Goal: Task Accomplishment & Management: Use online tool/utility

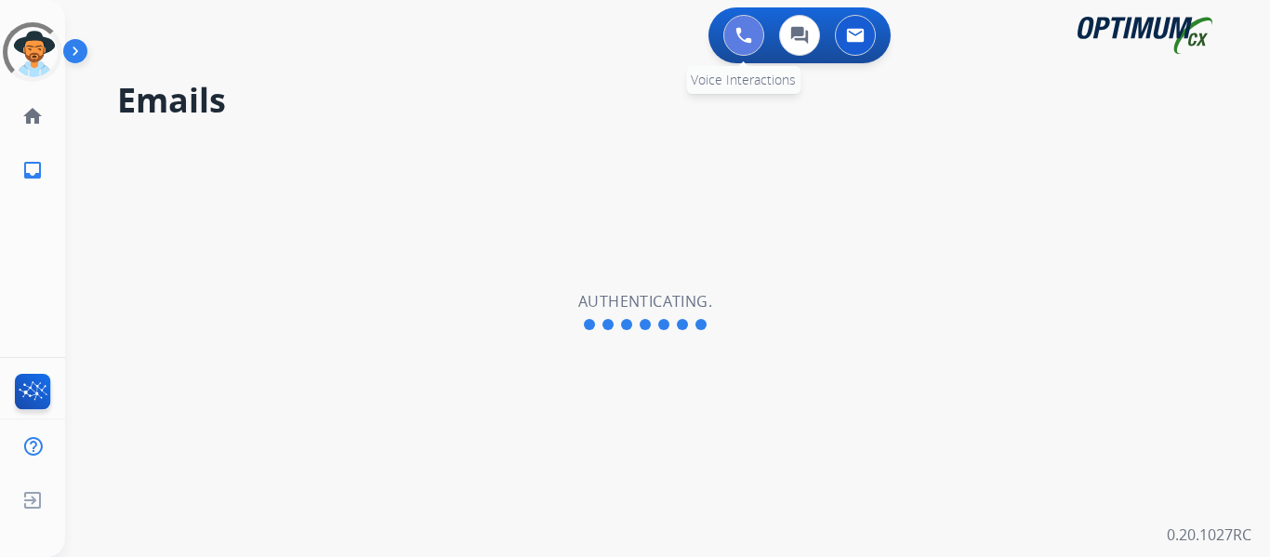
click at [747, 30] on img at bounding box center [743, 35] width 17 height 17
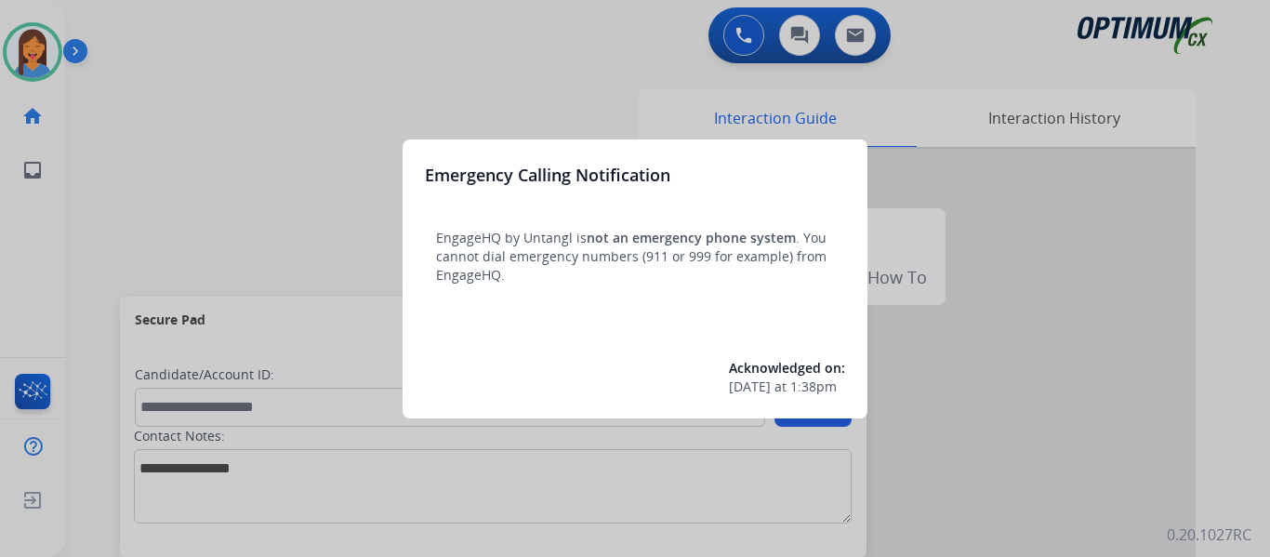
click at [88, 201] on div at bounding box center [635, 278] width 1270 height 557
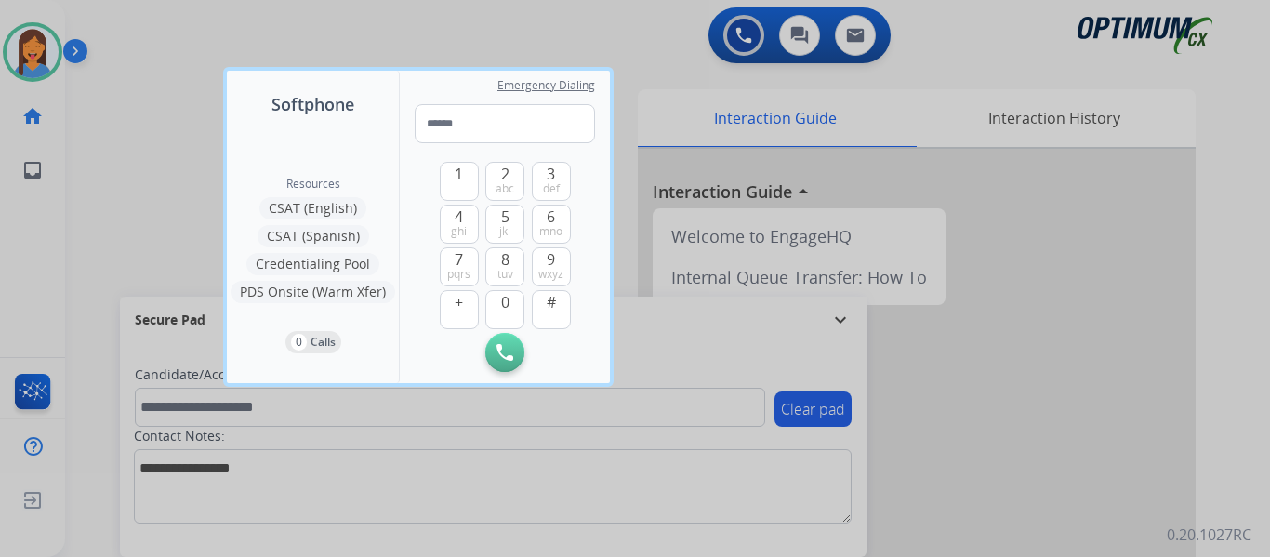
click at [88, 201] on div at bounding box center [635, 278] width 1270 height 557
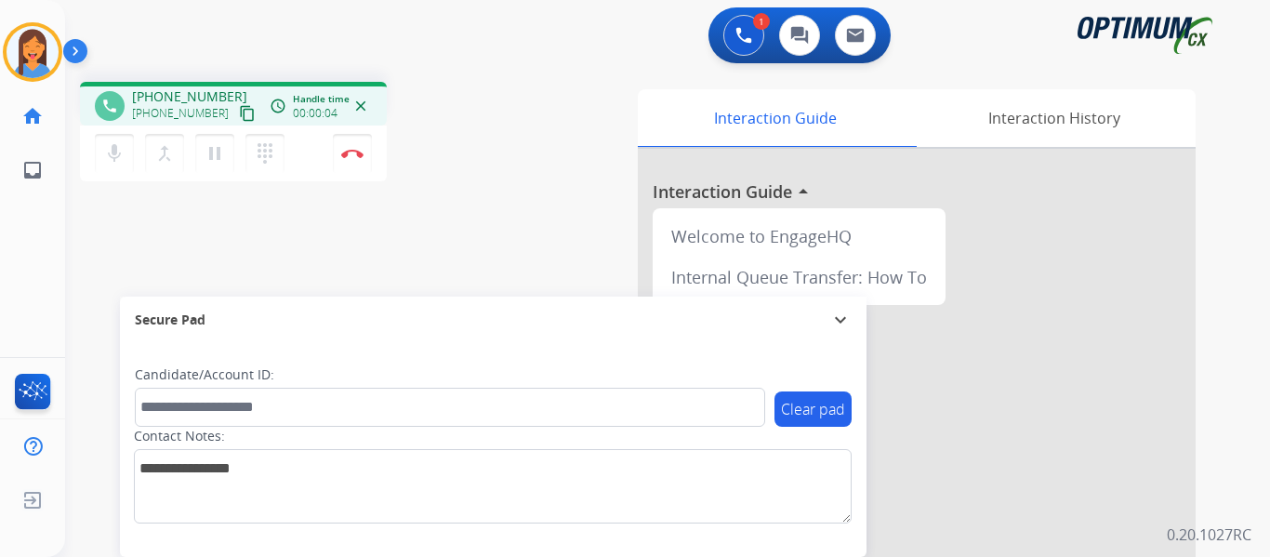
click at [239, 108] on mat-icon "content_copy" at bounding box center [247, 113] width 17 height 17
click at [351, 157] on img at bounding box center [352, 153] width 22 height 9
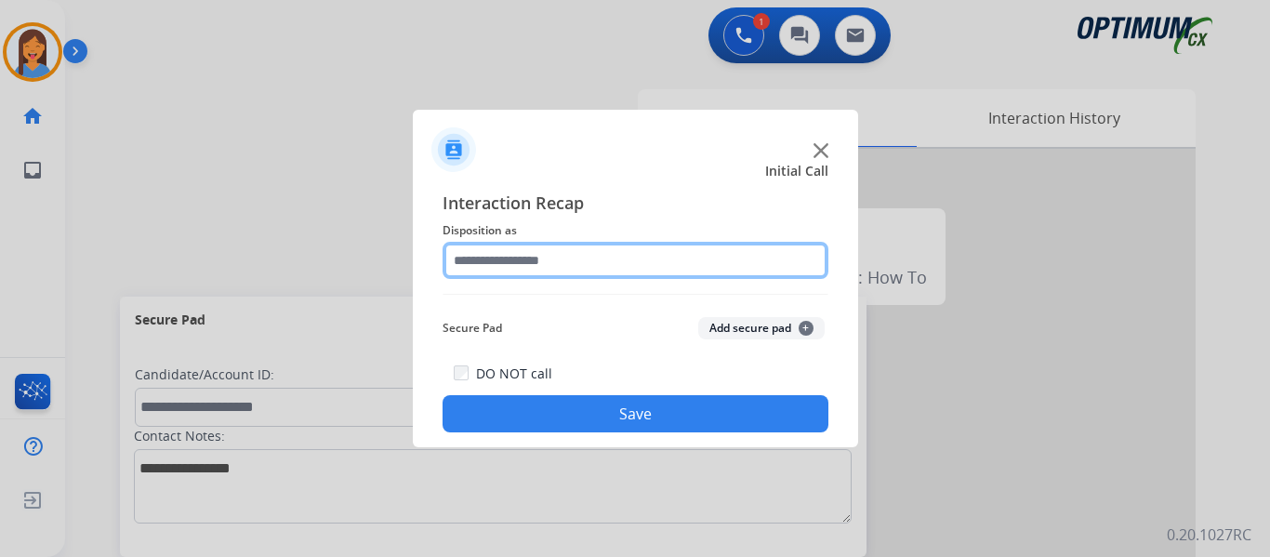
click at [608, 266] on input "text" at bounding box center [635, 260] width 386 height 37
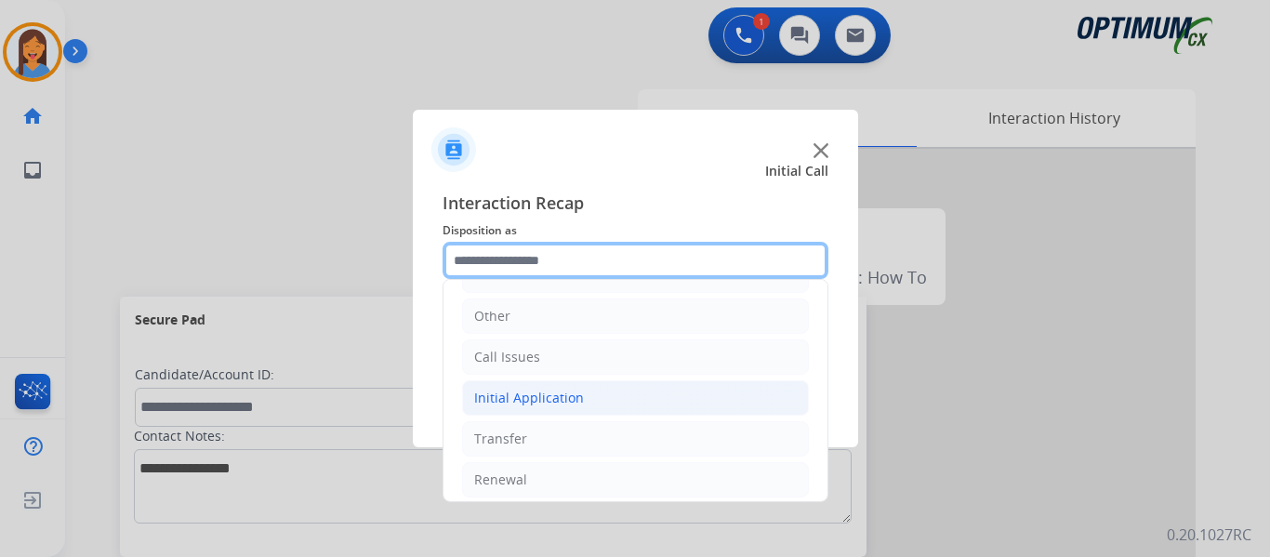
scroll to position [126, 0]
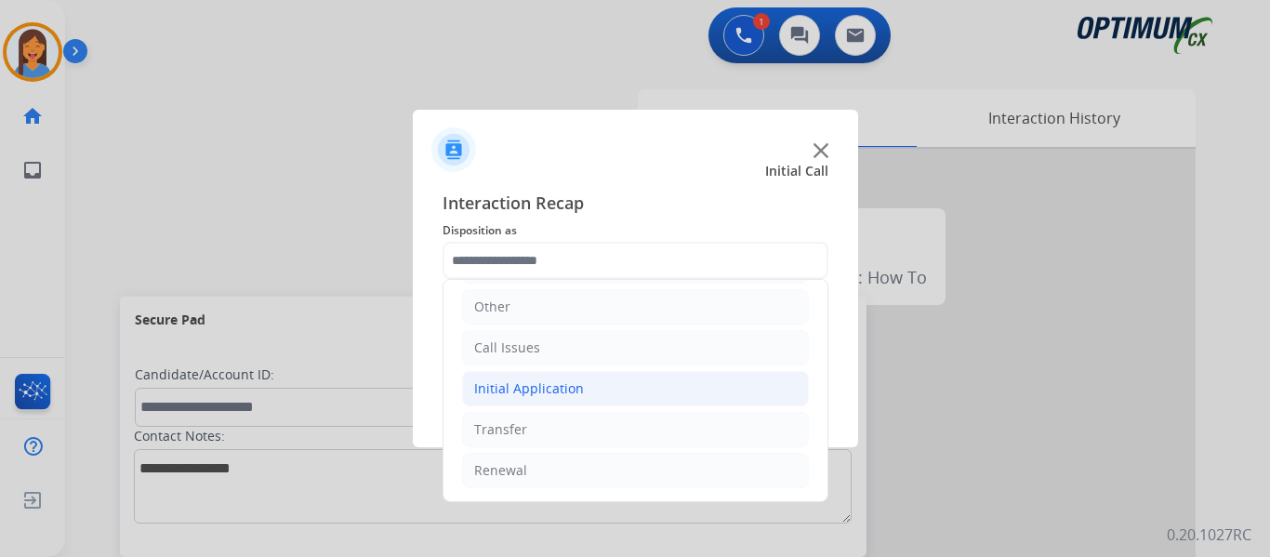
click at [497, 386] on div "Initial Application" at bounding box center [529, 388] width 110 height 19
click at [535, 473] on div "Appeals" at bounding box center [536, 470] width 50 height 19
type input "*******"
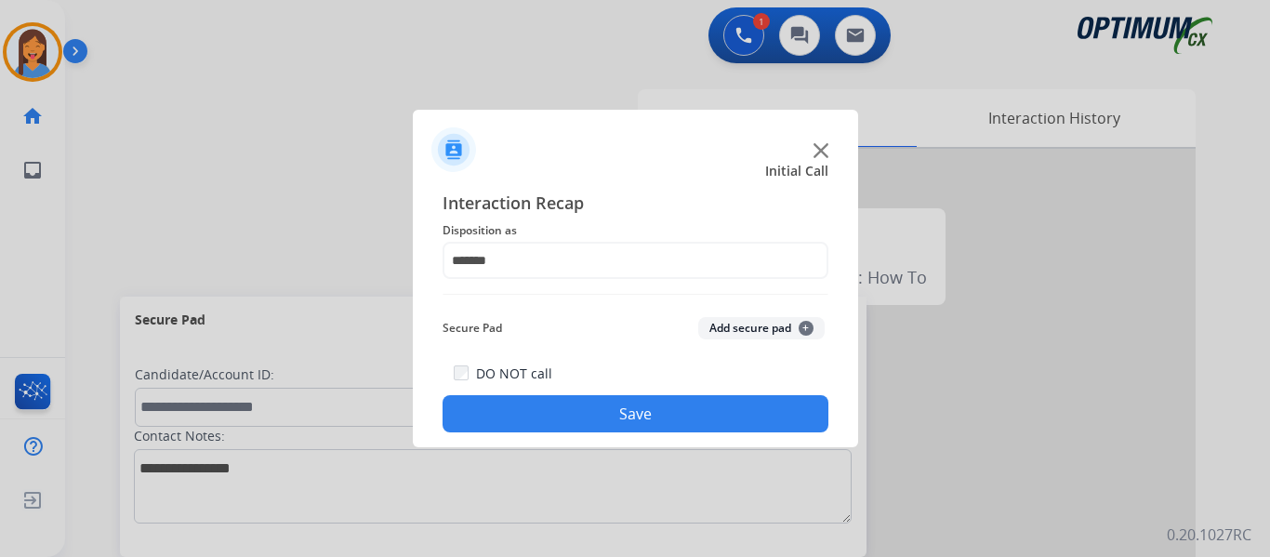
click at [563, 423] on button "Save" at bounding box center [635, 413] width 386 height 37
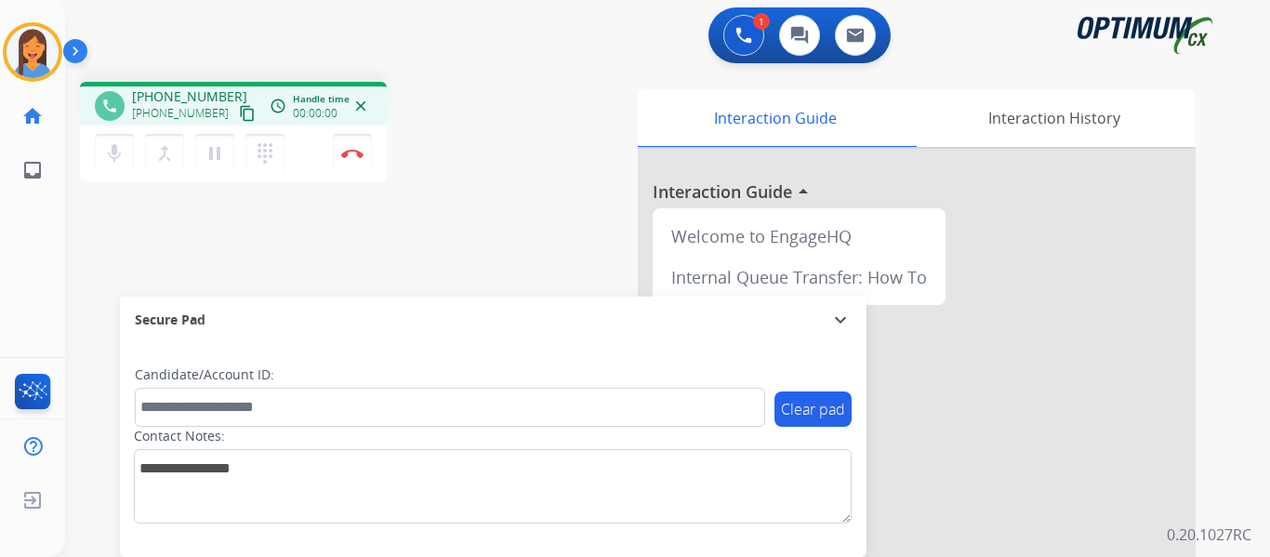
click at [239, 112] on mat-icon "content_copy" at bounding box center [247, 113] width 17 height 17
click at [453, 212] on div "phone +12144389518 +12144389518 content_copy access_time Call metrics Queue 00:…" at bounding box center [645, 454] width 1160 height 775
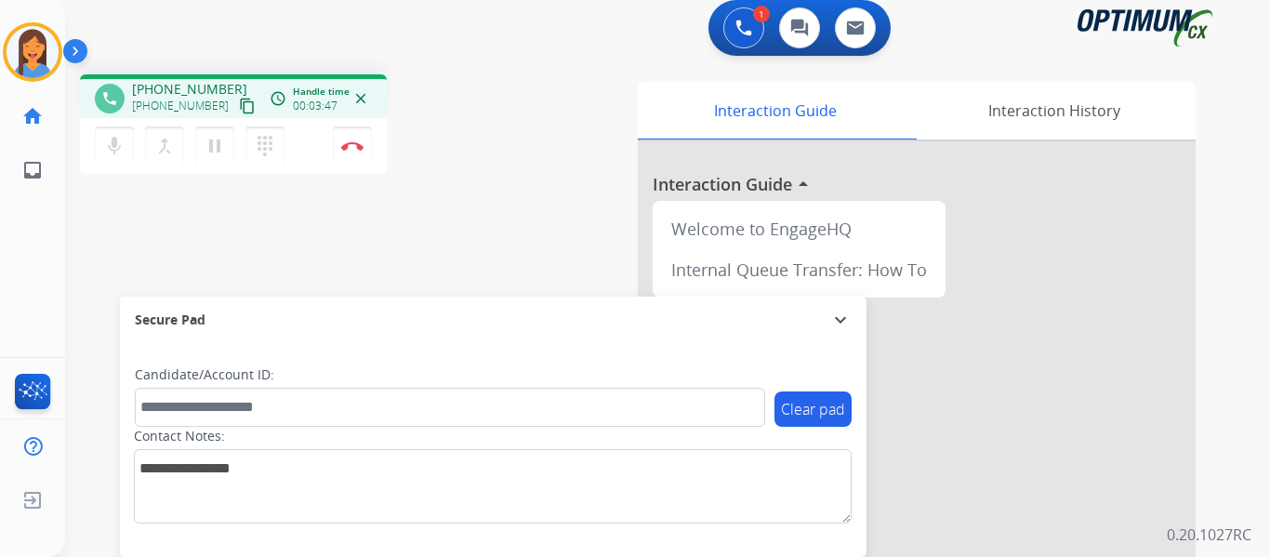
scroll to position [0, 0]
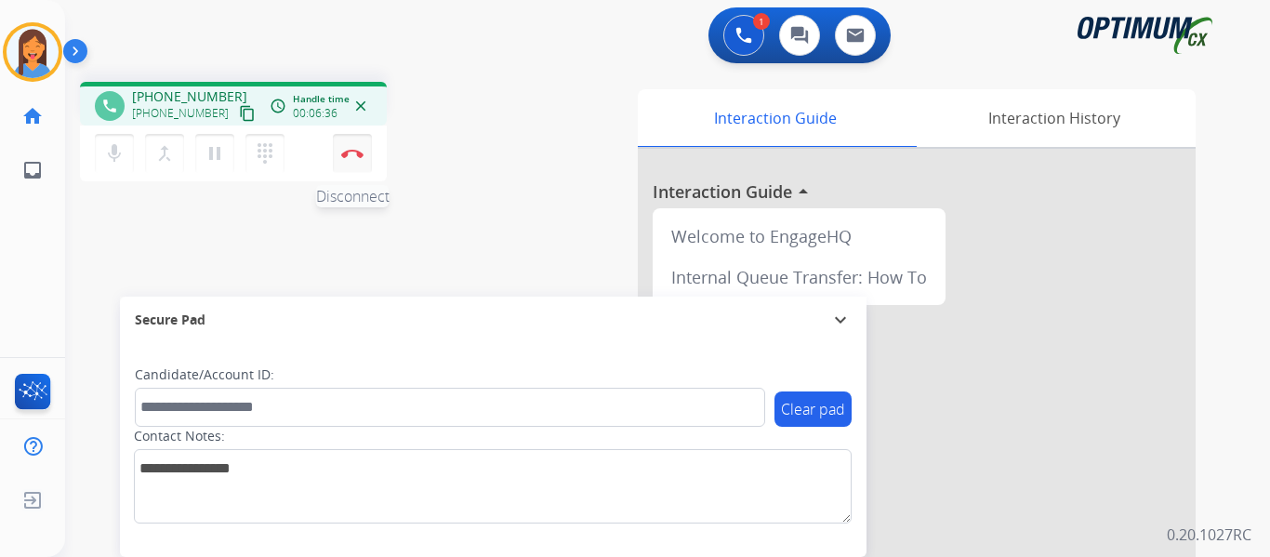
click at [353, 153] on img at bounding box center [352, 153] width 22 height 9
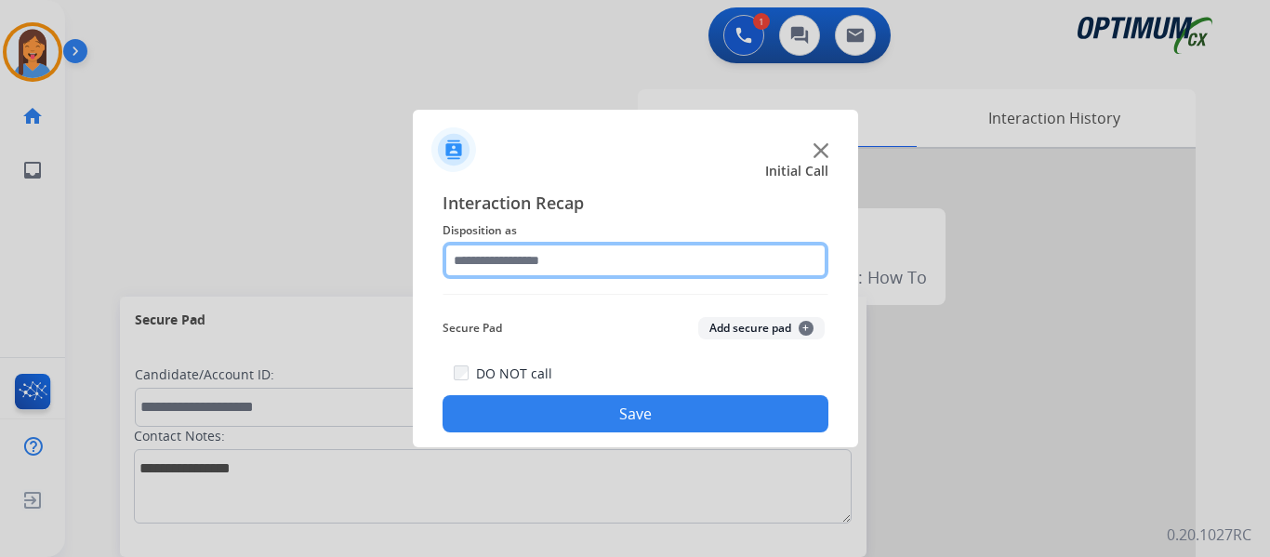
click at [529, 257] on input "text" at bounding box center [635, 260] width 386 height 37
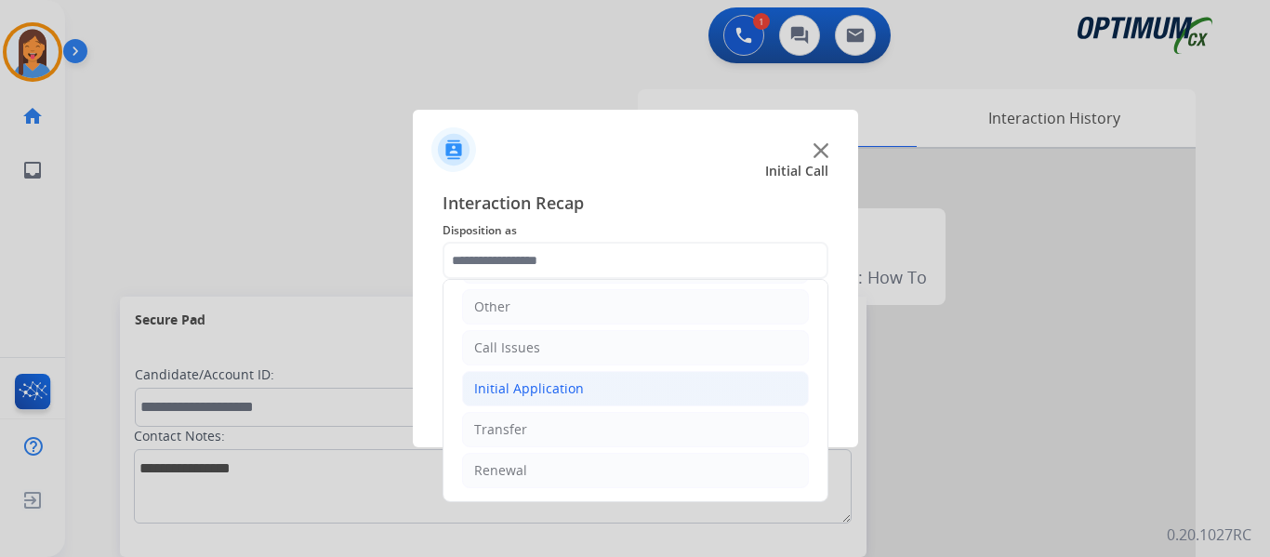
click at [557, 395] on div "Initial Application" at bounding box center [529, 388] width 110 height 19
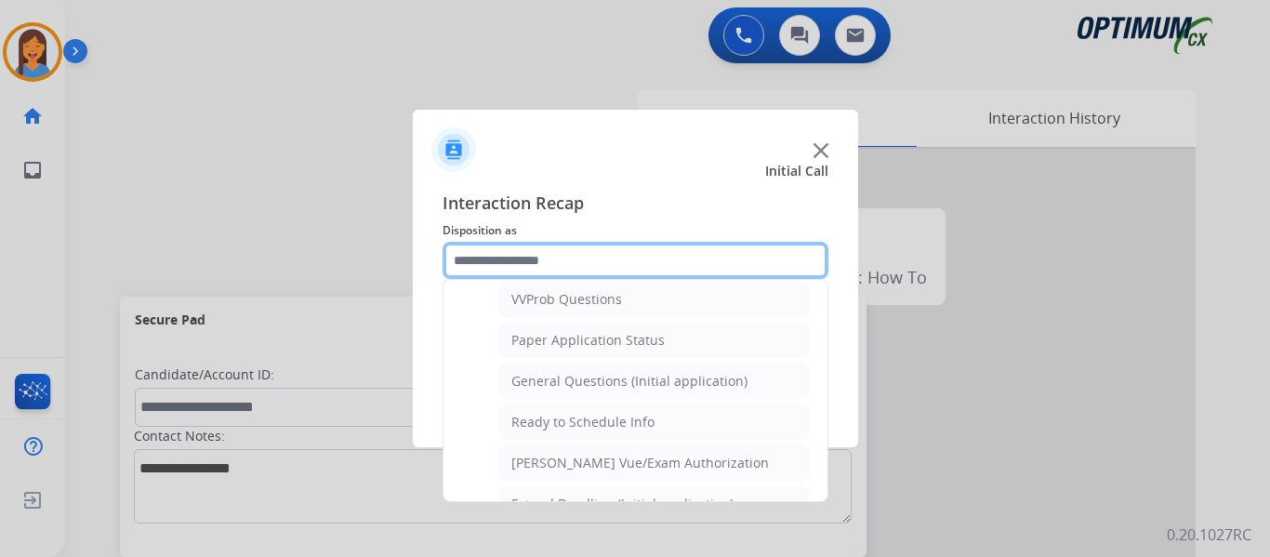
scroll to position [1056, 0]
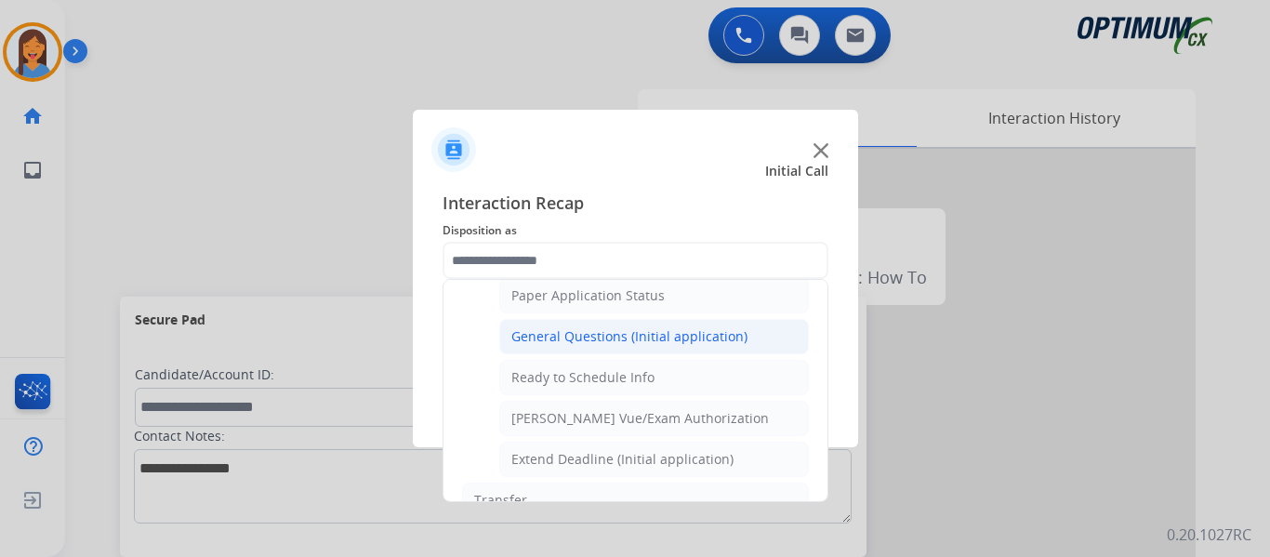
click at [580, 344] on div "General Questions (Initial application)" at bounding box center [629, 336] width 236 height 19
type input "**********"
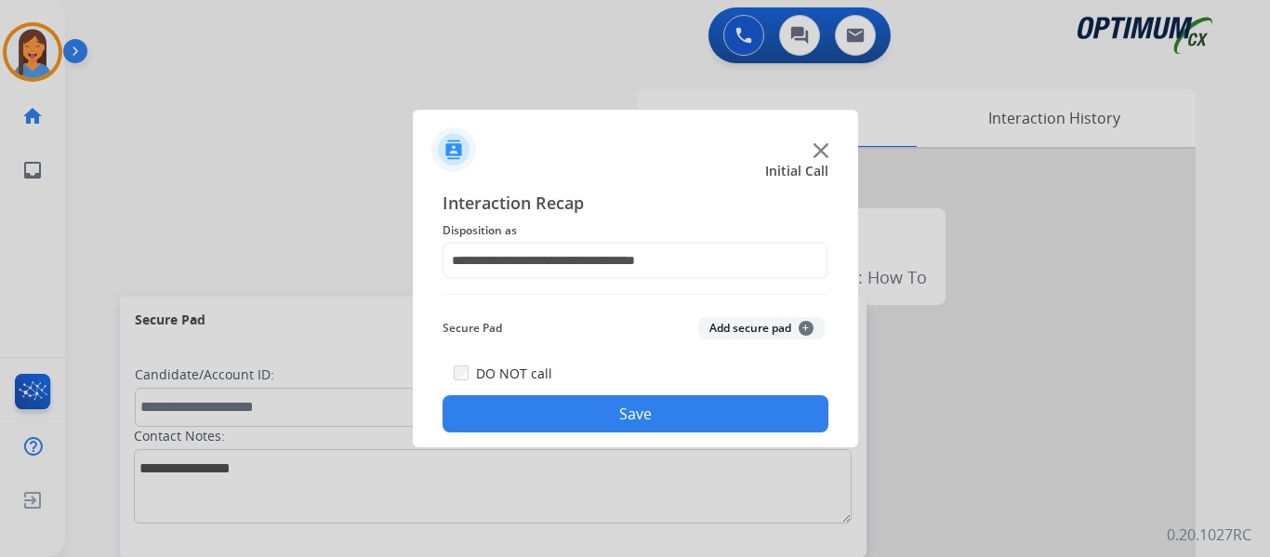
click at [595, 417] on button "Save" at bounding box center [635, 413] width 386 height 37
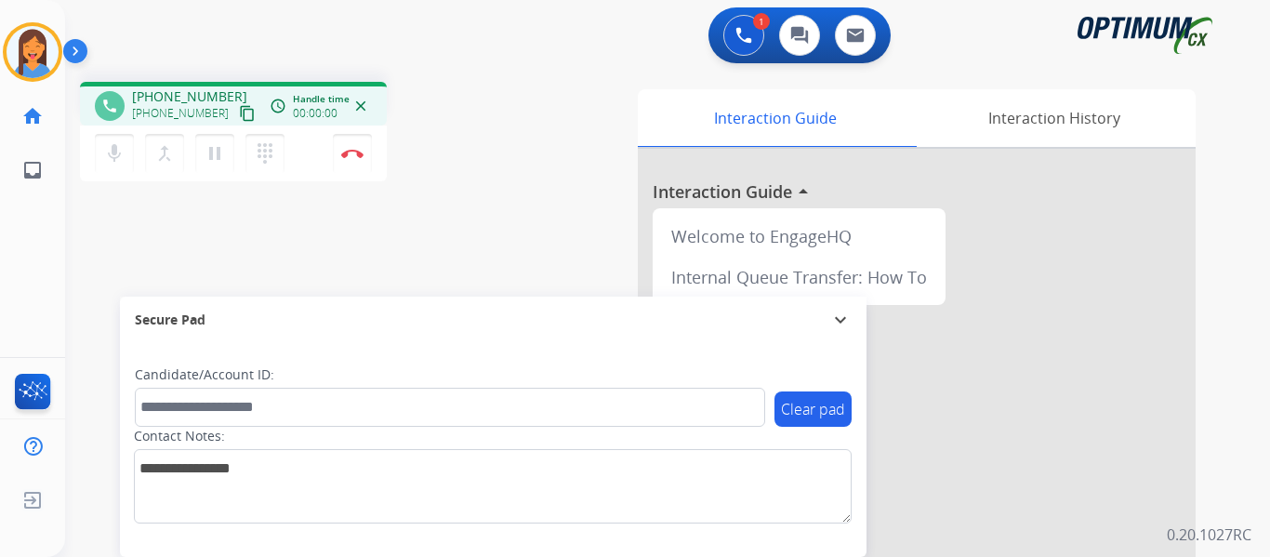
click at [239, 108] on mat-icon "content_copy" at bounding box center [247, 113] width 17 height 17
click at [357, 155] on img at bounding box center [352, 153] width 22 height 9
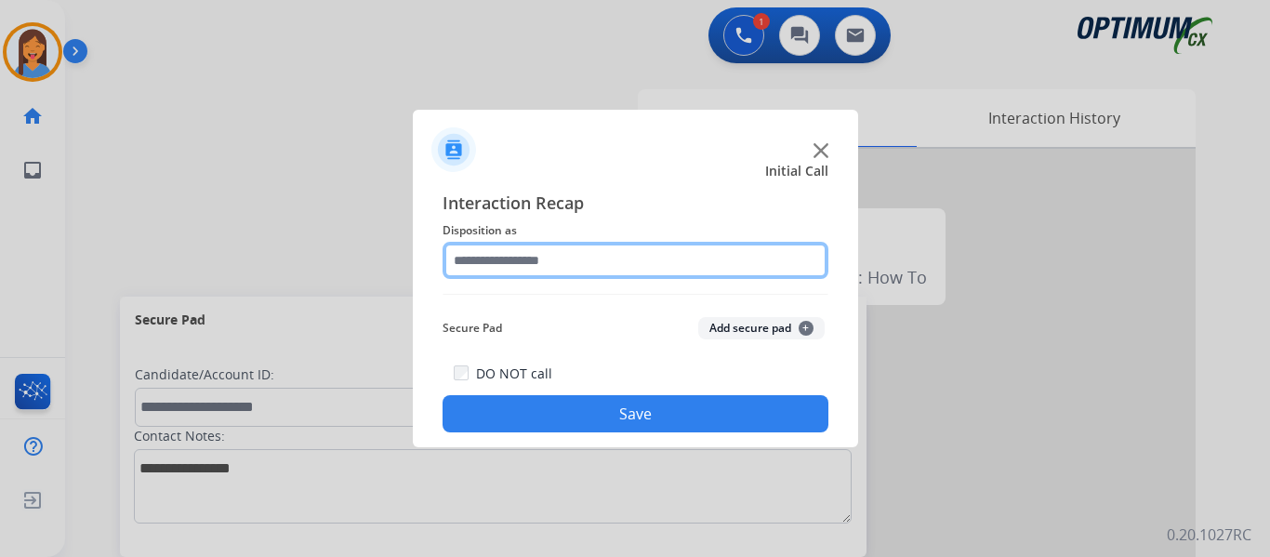
click at [535, 259] on input "text" at bounding box center [635, 260] width 386 height 37
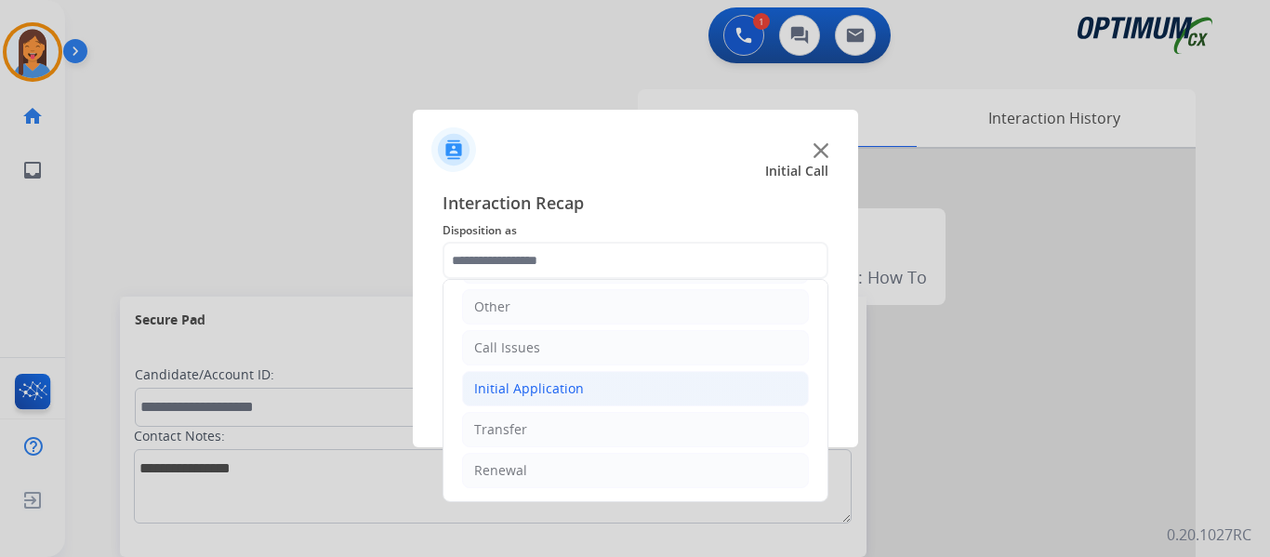
click at [522, 378] on li "Initial Application" at bounding box center [635, 388] width 347 height 35
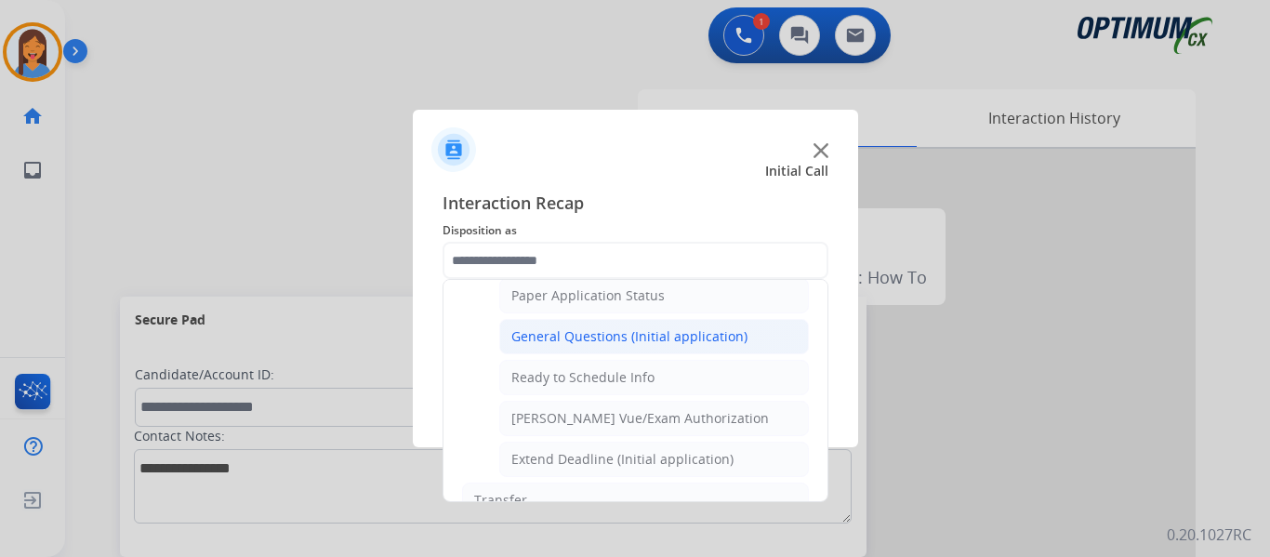
click at [582, 338] on div "General Questions (Initial application)" at bounding box center [629, 336] width 236 height 19
type input "**********"
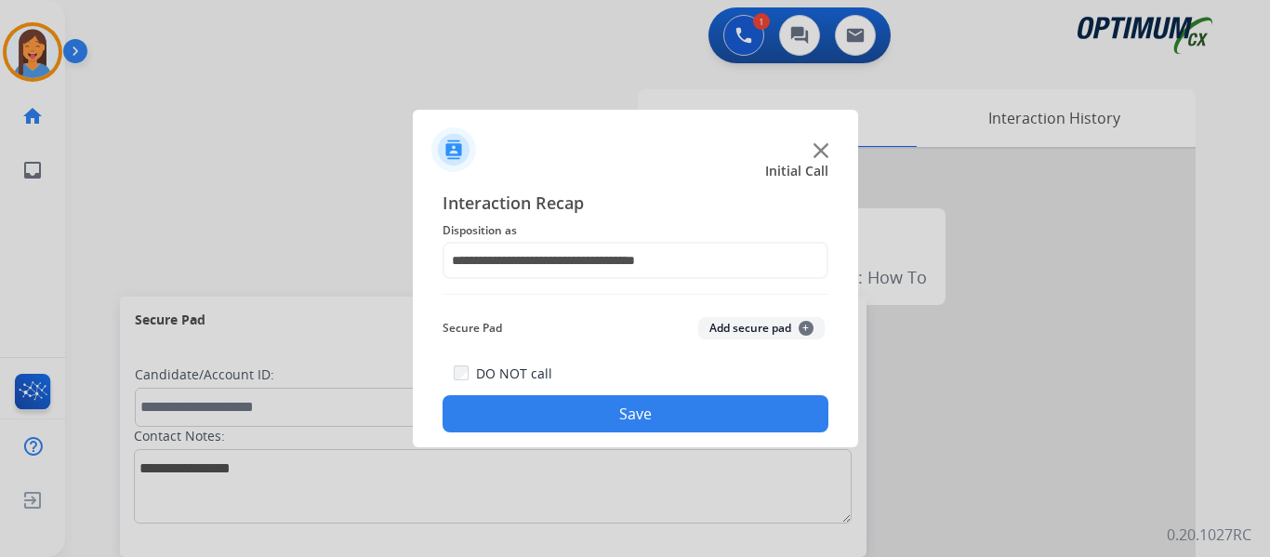
click at [625, 416] on button "Save" at bounding box center [635, 413] width 386 height 37
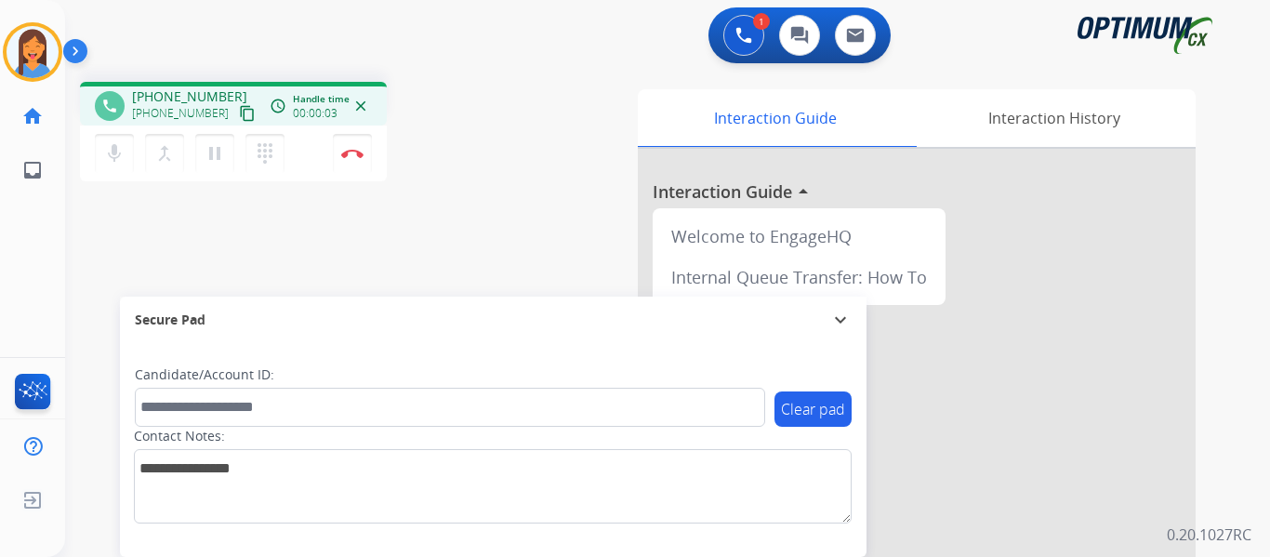
click at [239, 120] on mat-icon "content_copy" at bounding box center [247, 113] width 17 height 17
click at [352, 156] on img at bounding box center [352, 153] width 22 height 9
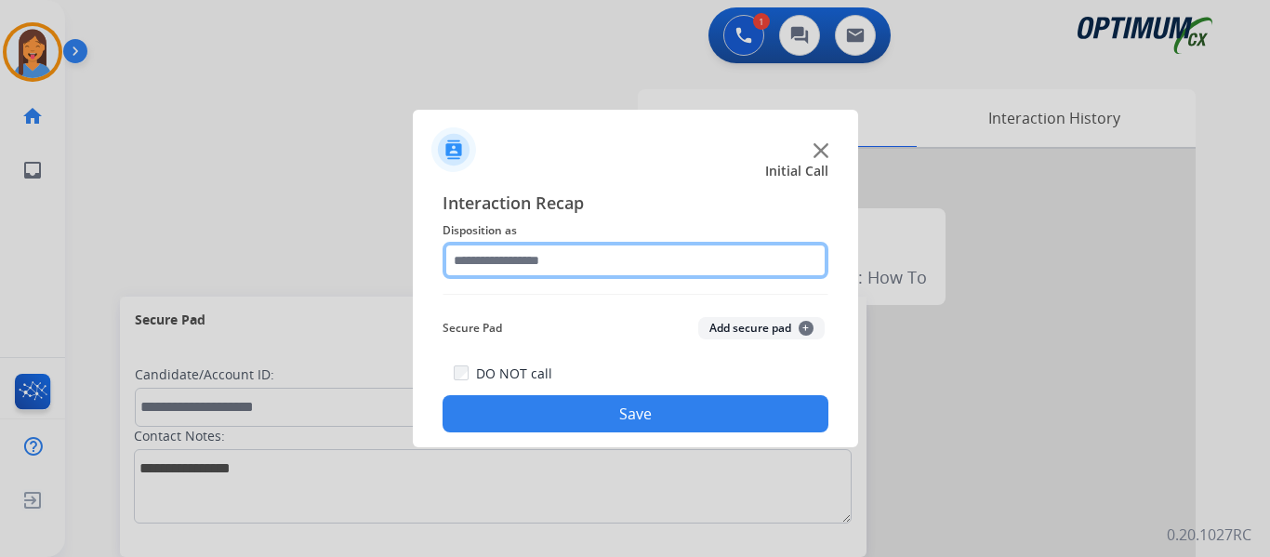
click at [513, 263] on input "text" at bounding box center [635, 260] width 386 height 37
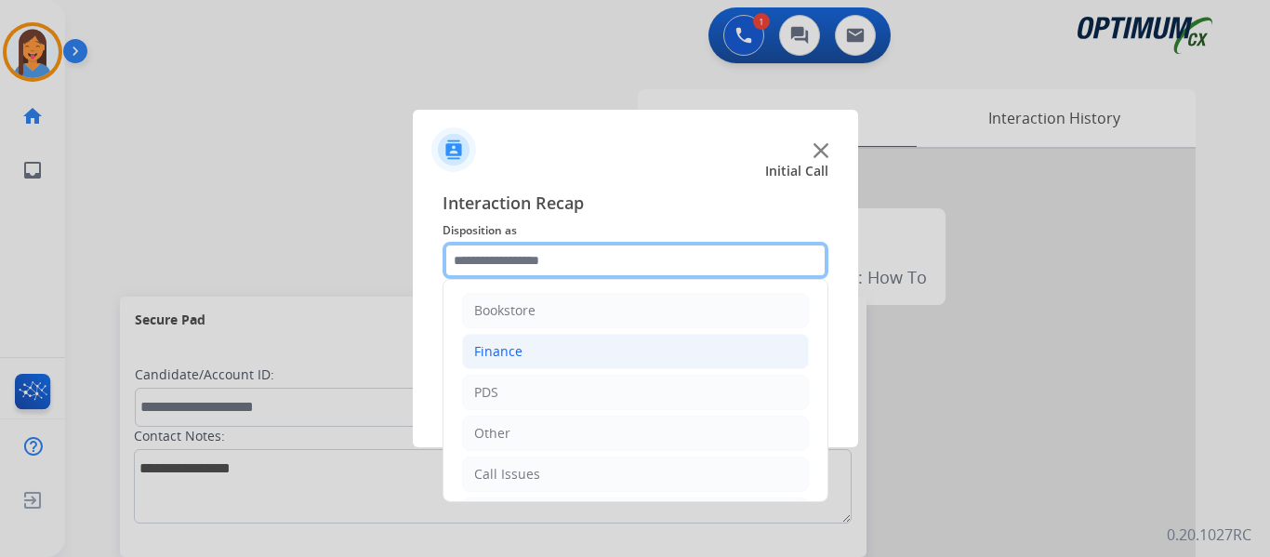
scroll to position [93, 0]
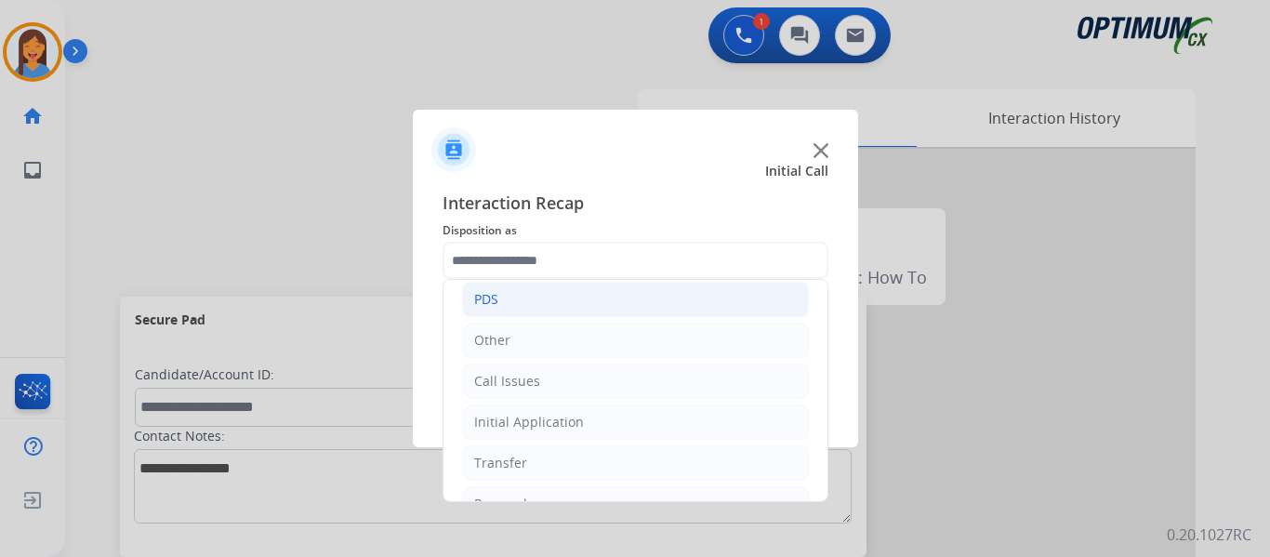
click at [515, 293] on li "PDS" at bounding box center [635, 299] width 347 height 35
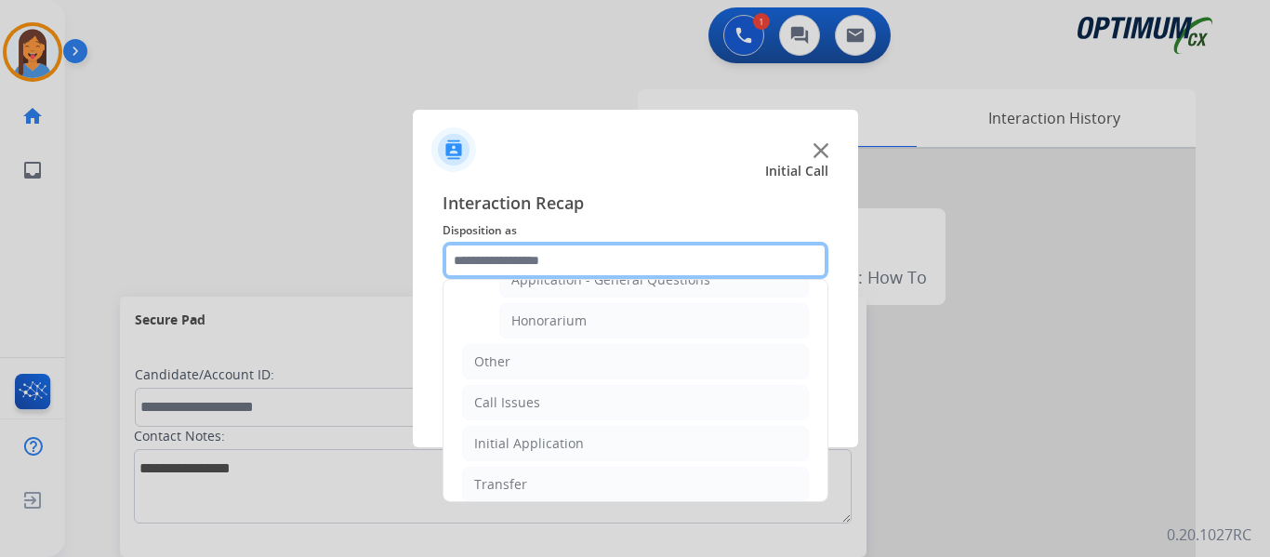
scroll to position [465, 0]
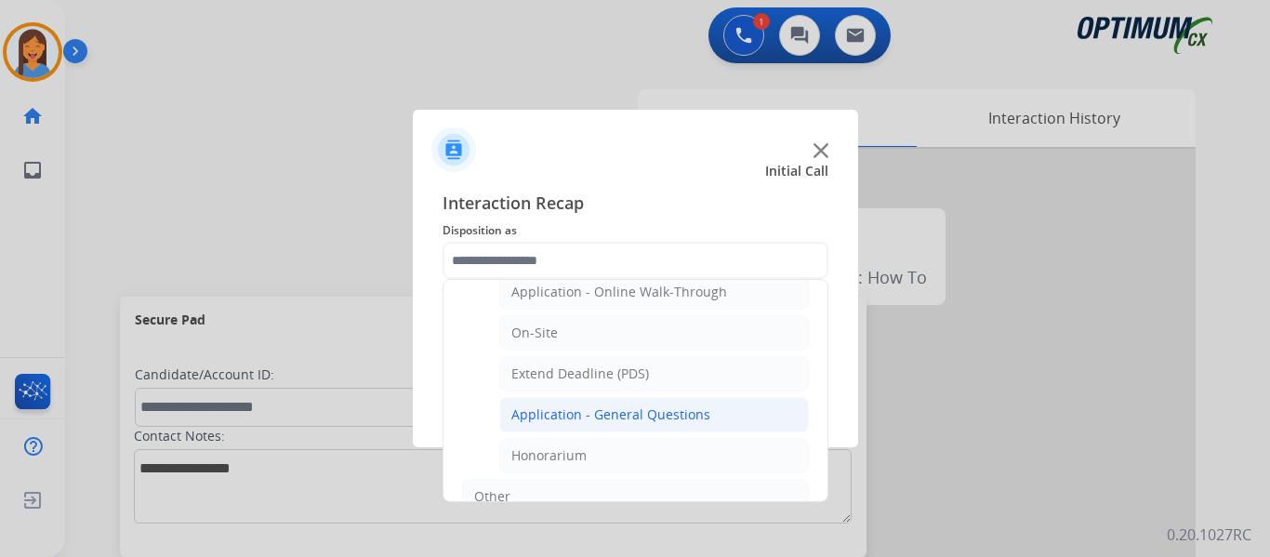
click at [609, 418] on div "Application - General Questions" at bounding box center [610, 414] width 199 height 19
type input "**********"
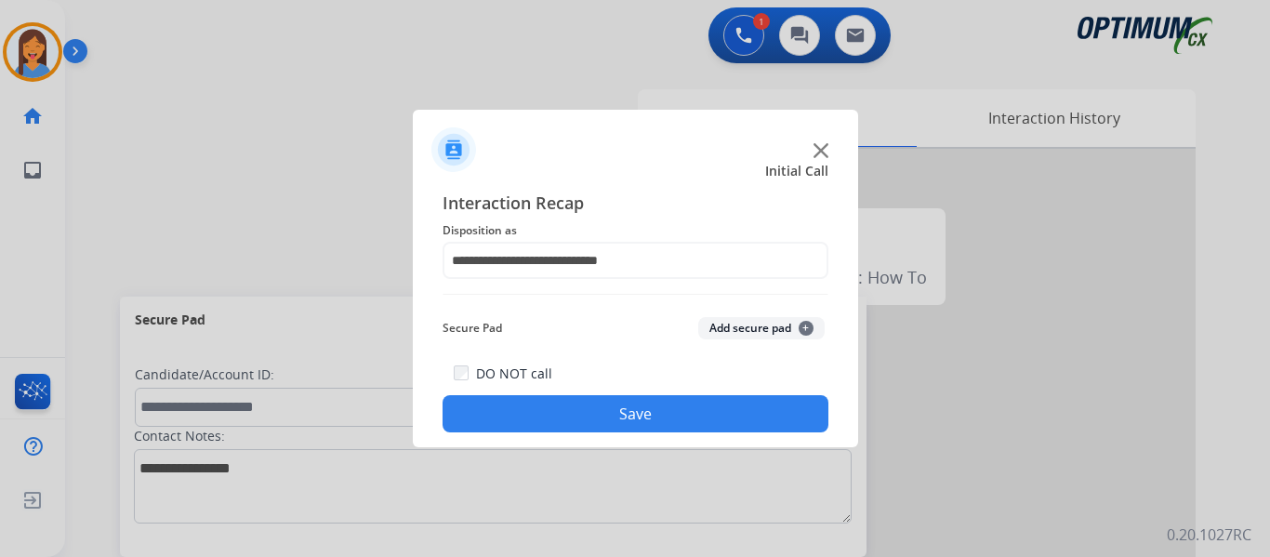
click at [609, 418] on button "Save" at bounding box center [635, 413] width 386 height 37
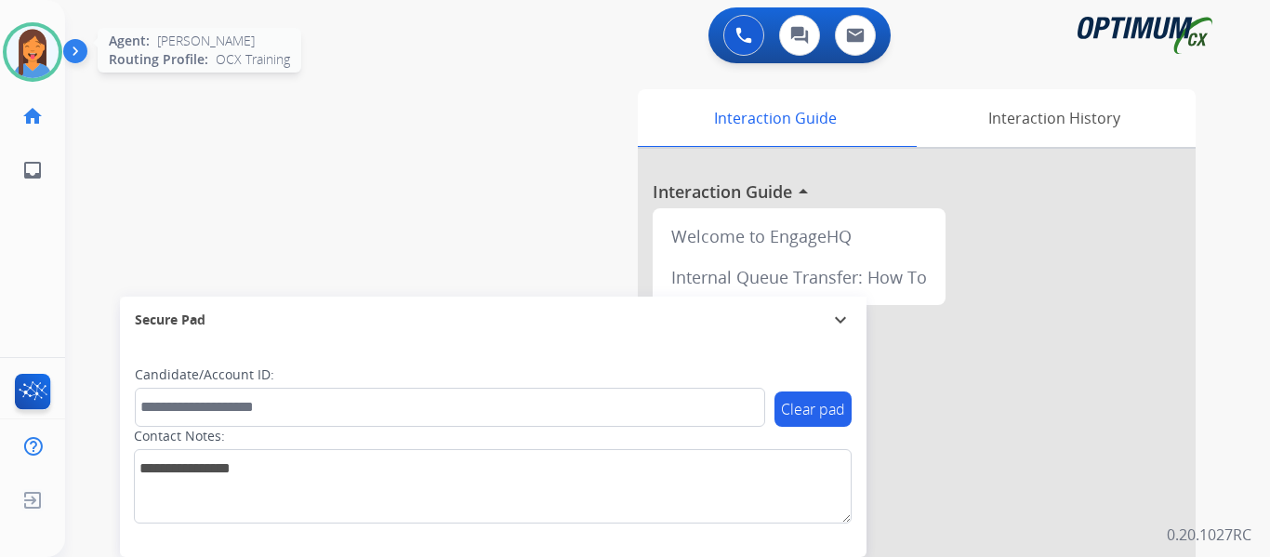
click at [13, 41] on img at bounding box center [33, 52] width 52 height 52
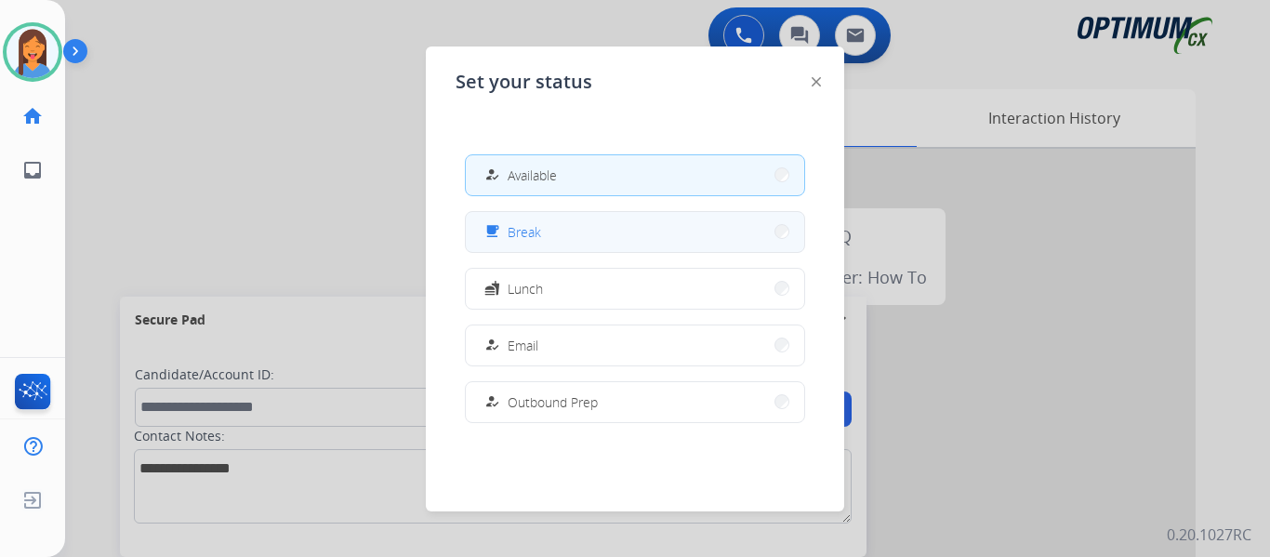
click at [525, 227] on span "Break" at bounding box center [523, 232] width 33 height 20
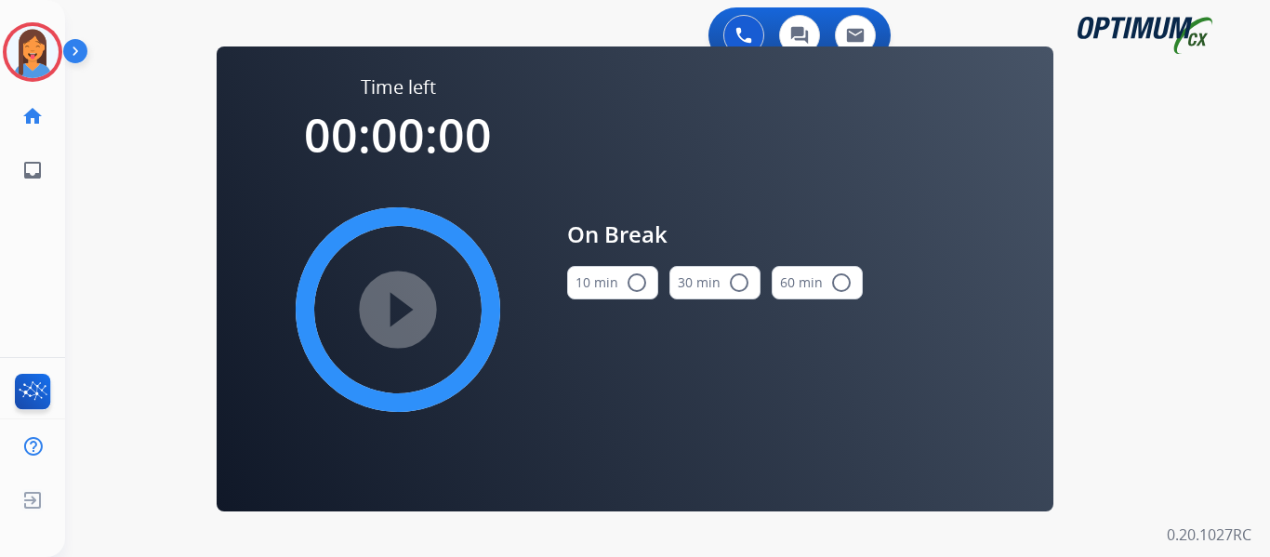
click at [617, 282] on button "10 min radio_button_unchecked" at bounding box center [612, 282] width 91 height 33
click at [398, 312] on mat-icon "play_circle_filled" at bounding box center [398, 309] width 22 height 22
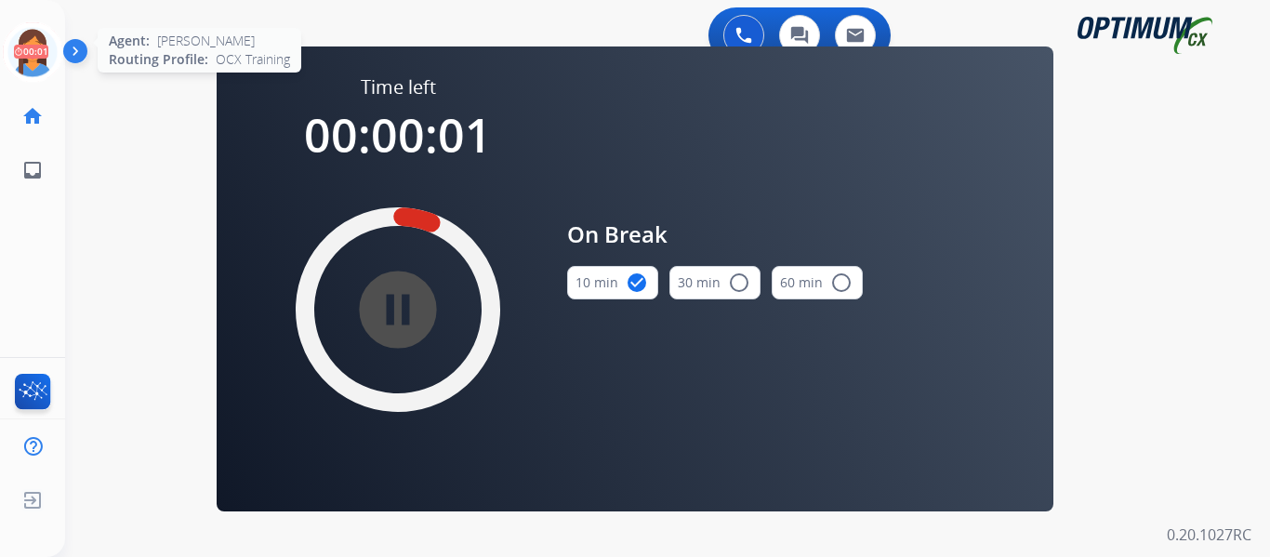
drag, startPoint x: 23, startPoint y: 42, endPoint x: 36, endPoint y: 46, distance: 13.5
click at [23, 42] on icon at bounding box center [33, 52] width 60 height 60
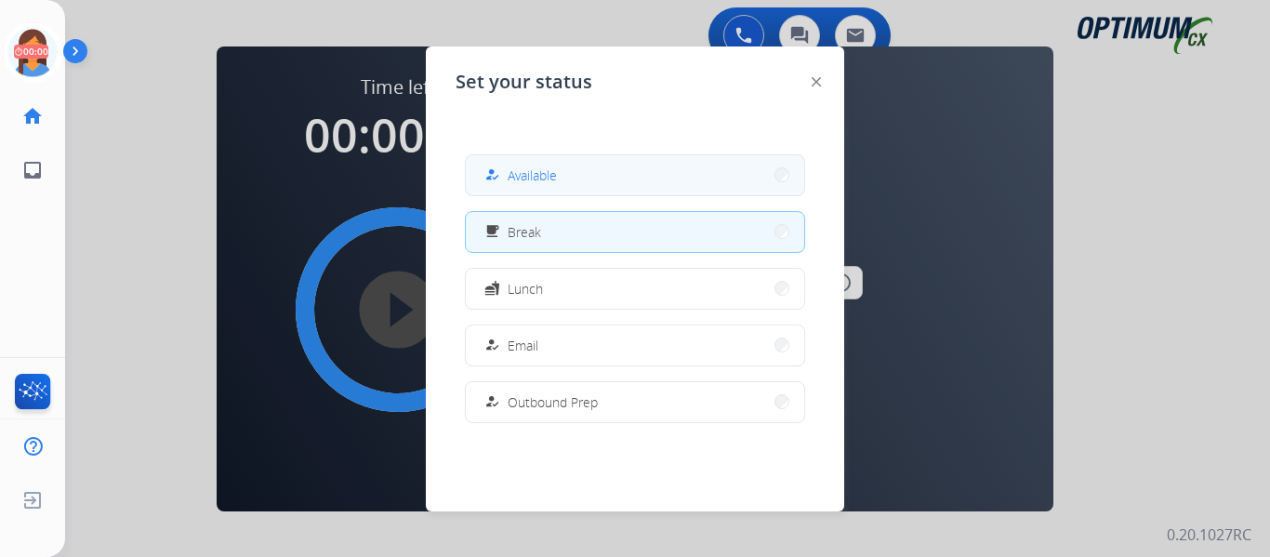
click at [650, 179] on button "how_to_reg Available" at bounding box center [635, 175] width 338 height 40
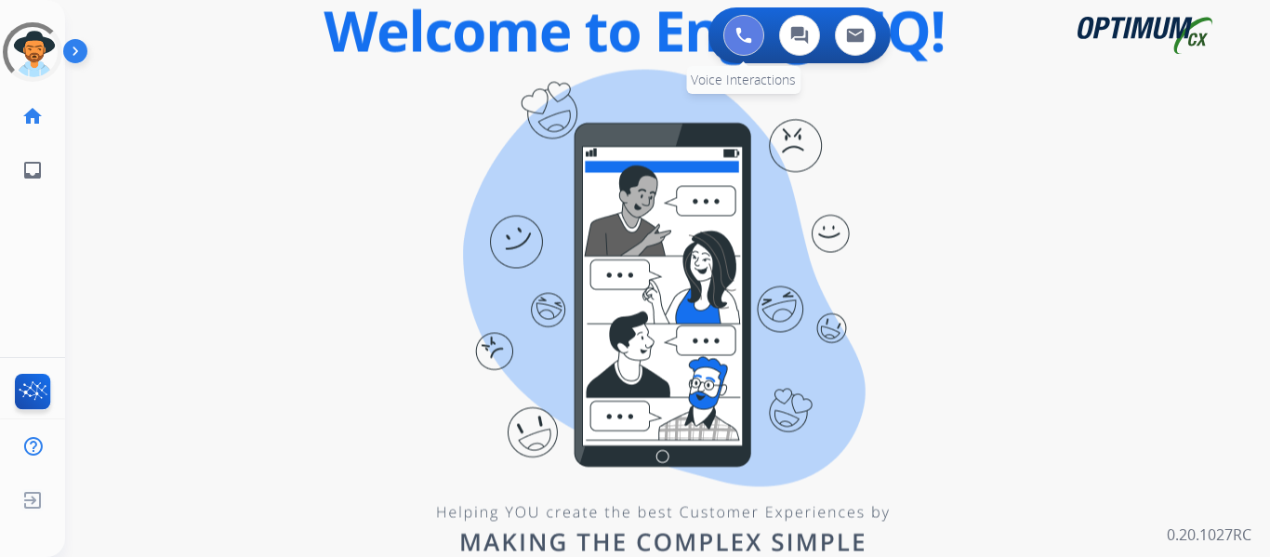
click at [756, 41] on button at bounding box center [743, 35] width 41 height 41
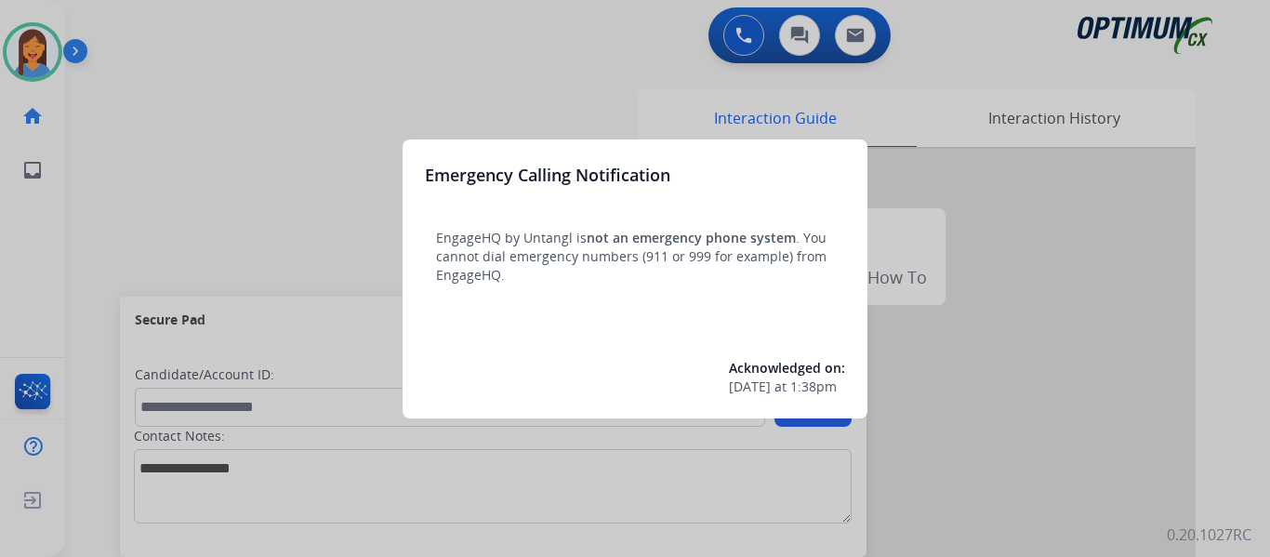
click at [106, 196] on div at bounding box center [635, 278] width 1270 height 557
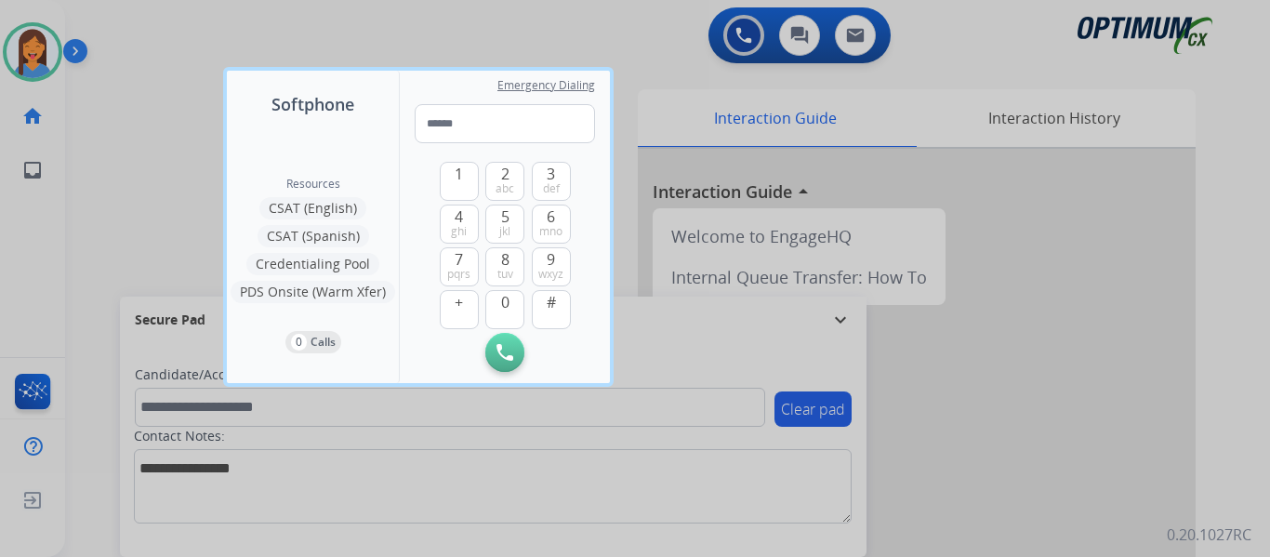
click at [106, 196] on div at bounding box center [635, 278] width 1270 height 557
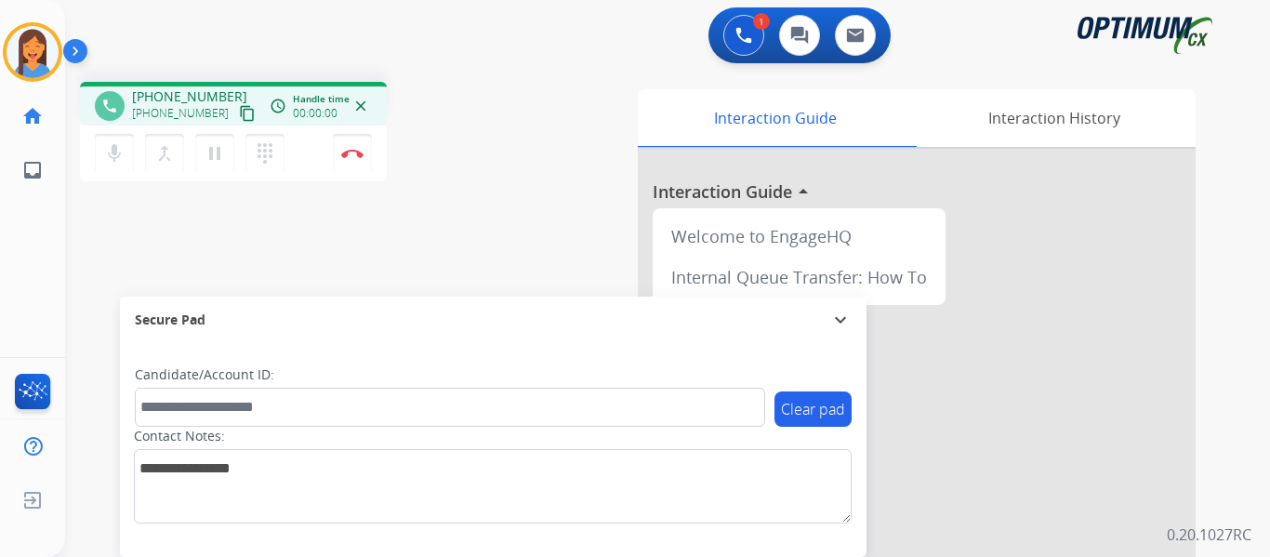
click at [239, 120] on mat-icon "content_copy" at bounding box center [247, 113] width 17 height 17
click at [362, 153] on img at bounding box center [352, 153] width 22 height 9
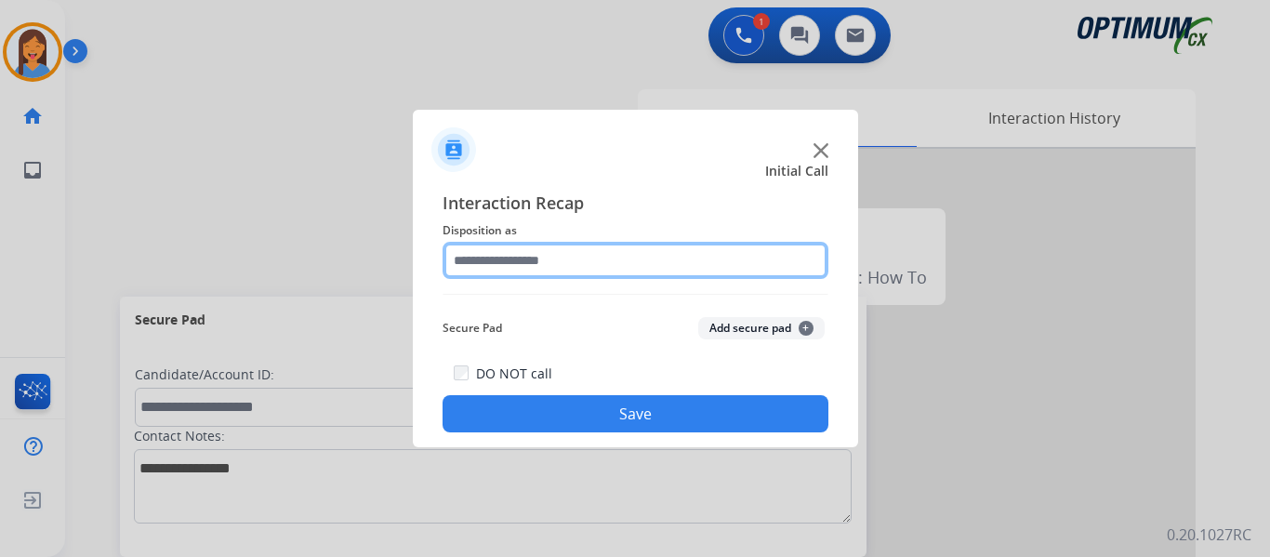
click at [512, 259] on input "text" at bounding box center [635, 260] width 386 height 37
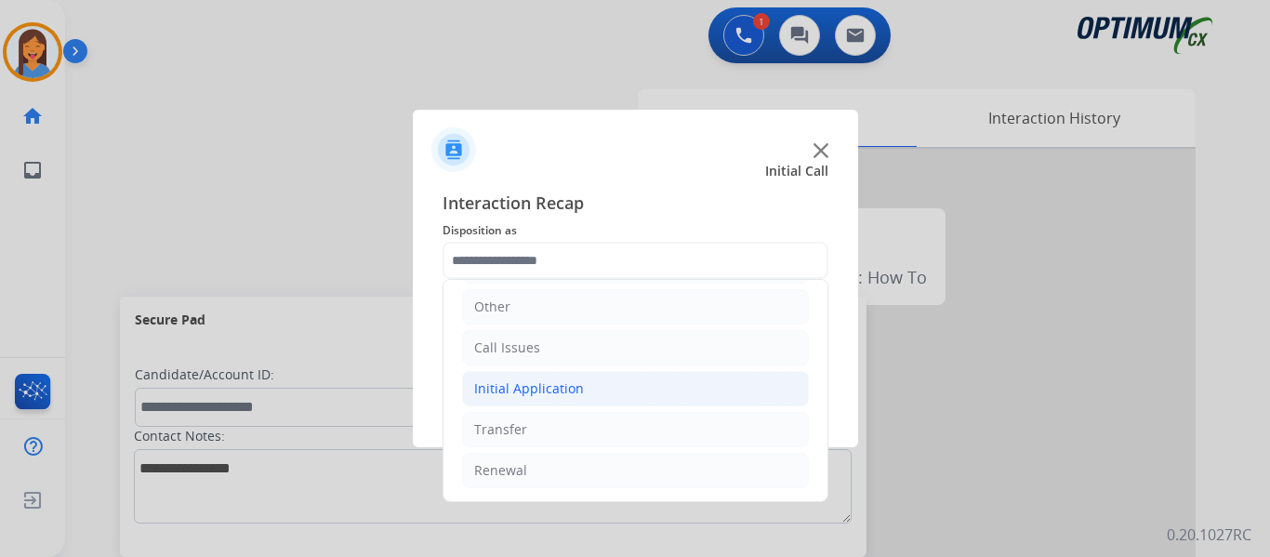
click at [571, 379] on div "Initial Application" at bounding box center [529, 388] width 110 height 19
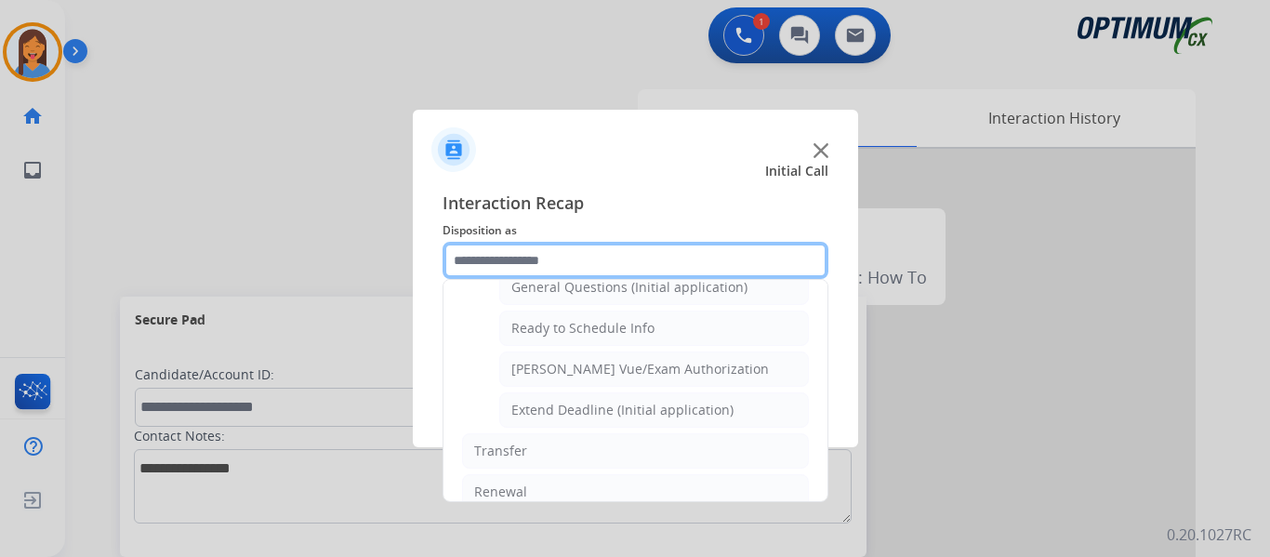
scroll to position [1126, 0]
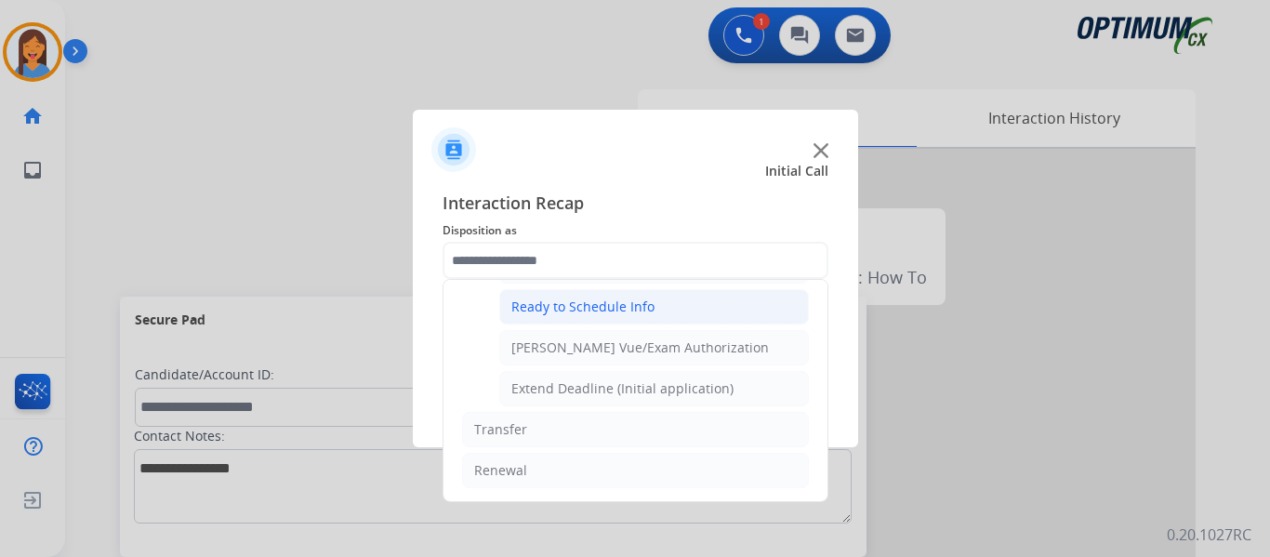
click at [588, 317] on li "Ready to Schedule Info" at bounding box center [653, 306] width 309 height 35
type input "**********"
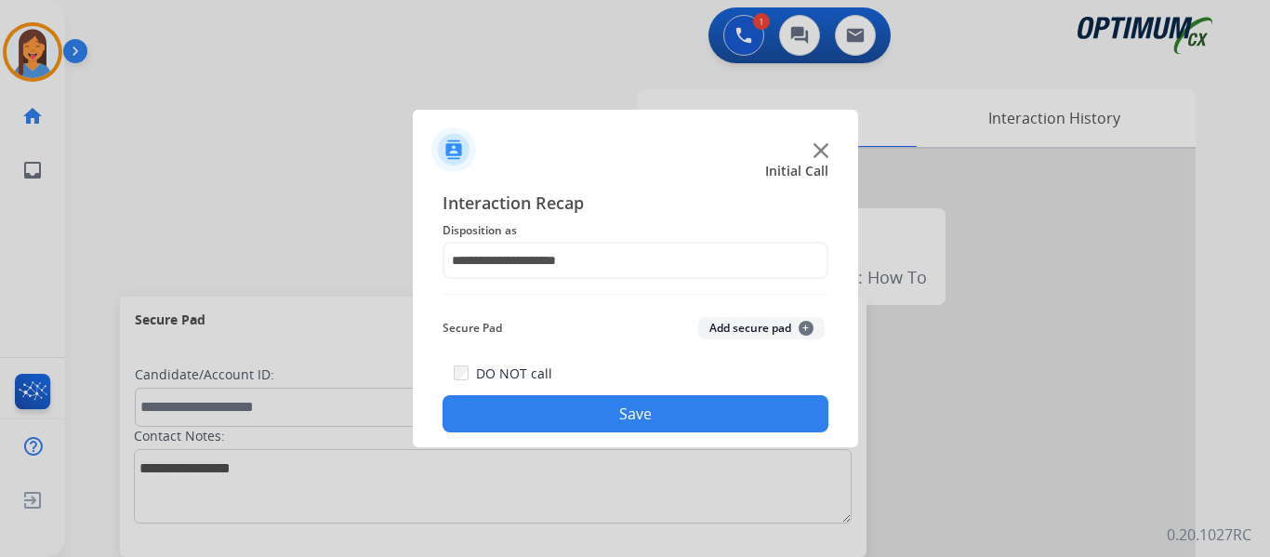
drag, startPoint x: 606, startPoint y: 415, endPoint x: 787, endPoint y: 381, distance: 184.3
click at [607, 415] on button "Save" at bounding box center [635, 413] width 386 height 37
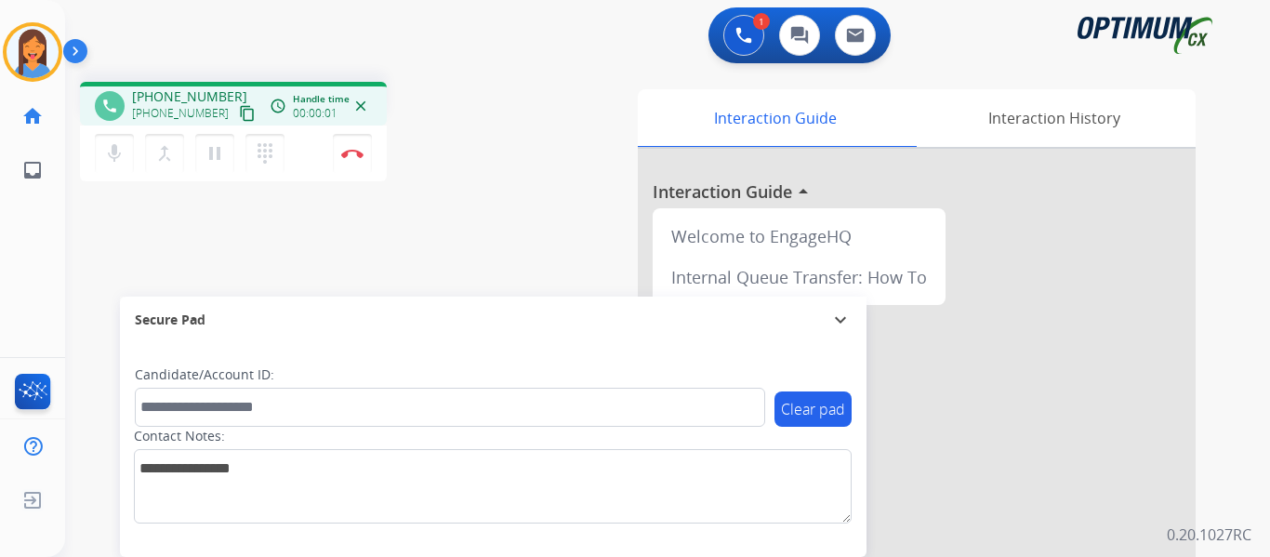
click at [239, 112] on mat-icon "content_copy" at bounding box center [247, 113] width 17 height 17
click at [356, 153] on img at bounding box center [352, 153] width 22 height 9
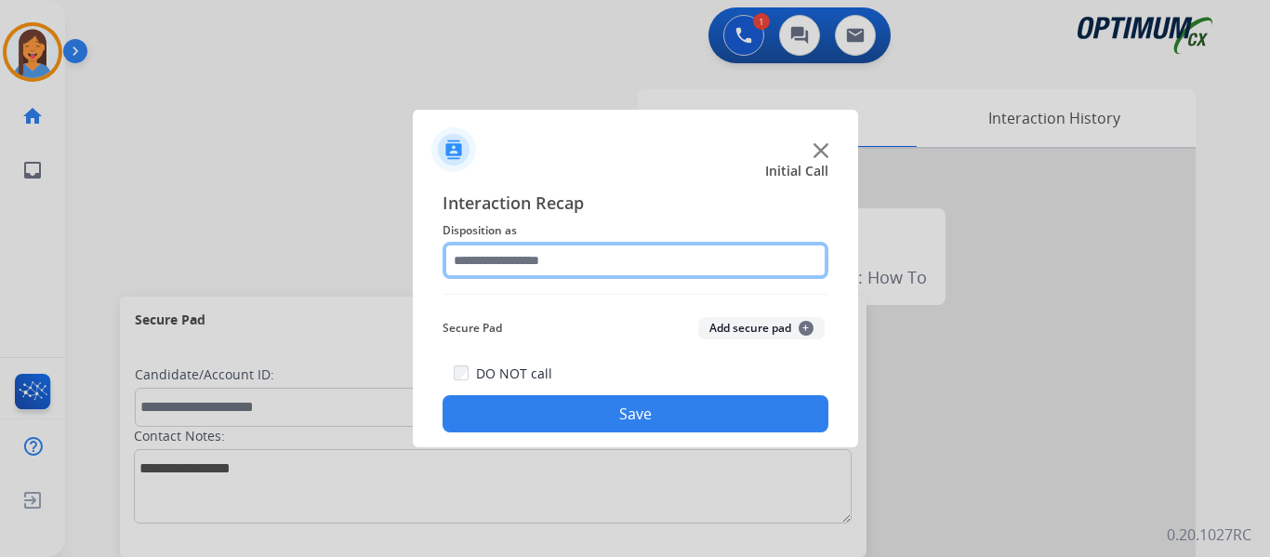
click at [513, 259] on input "text" at bounding box center [635, 260] width 386 height 37
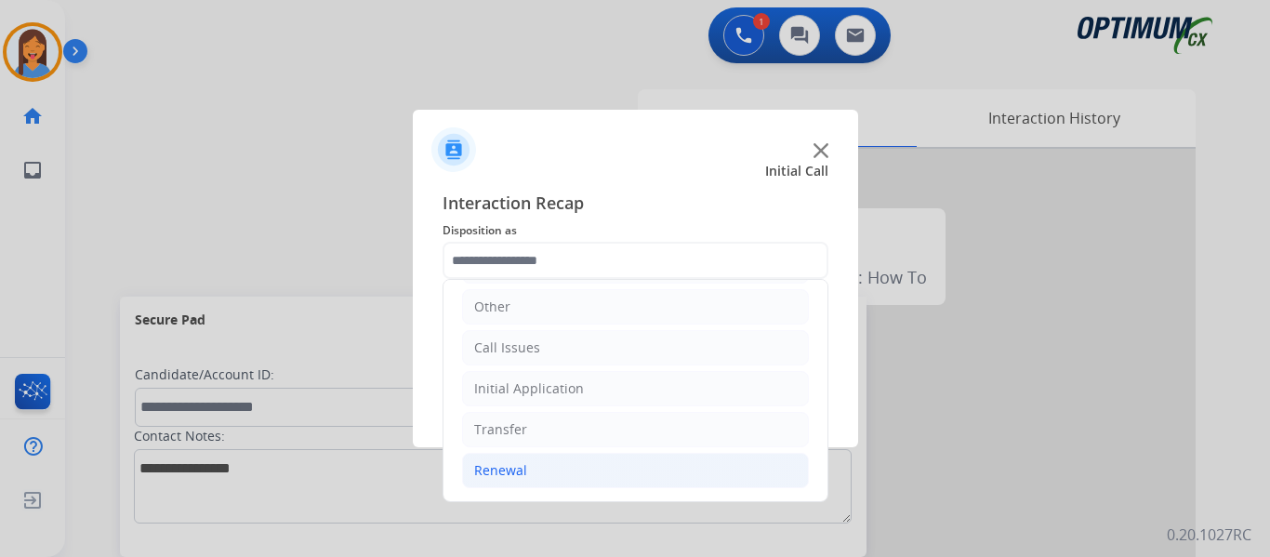
click at [514, 483] on li "Renewal" at bounding box center [635, 470] width 347 height 35
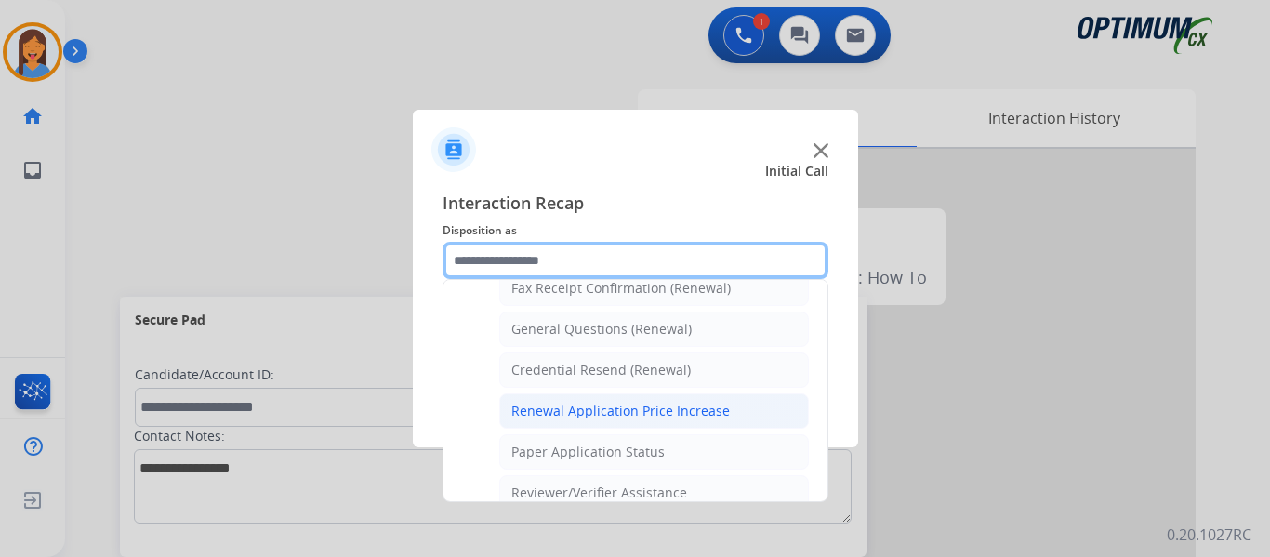
scroll to position [498, 0]
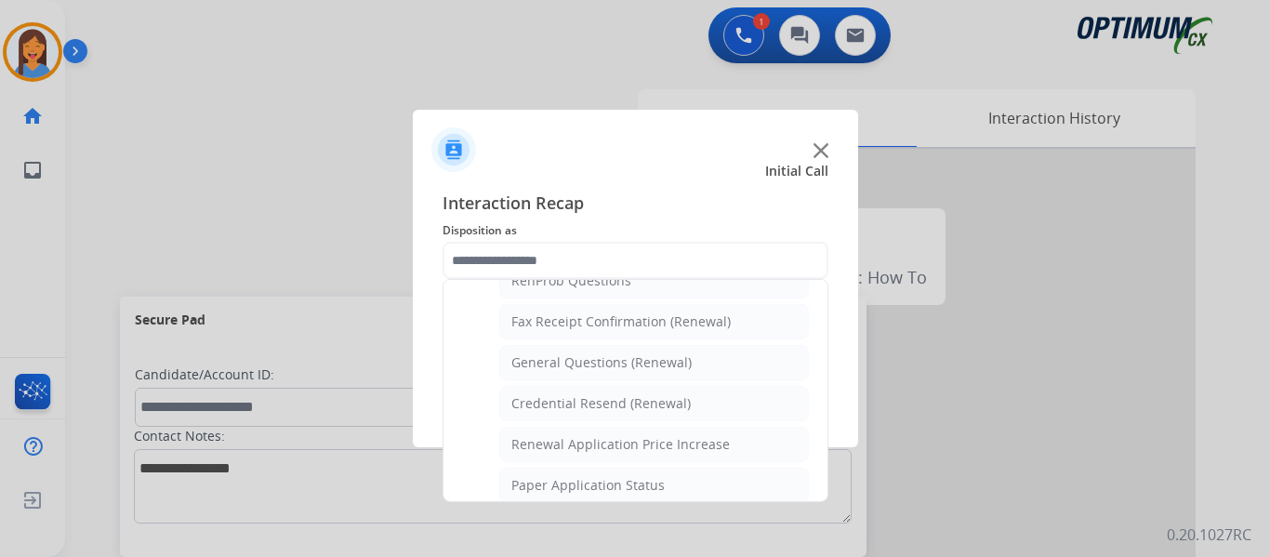
click at [593, 358] on div "General Questions (Renewal)" at bounding box center [601, 362] width 180 height 19
type input "**********"
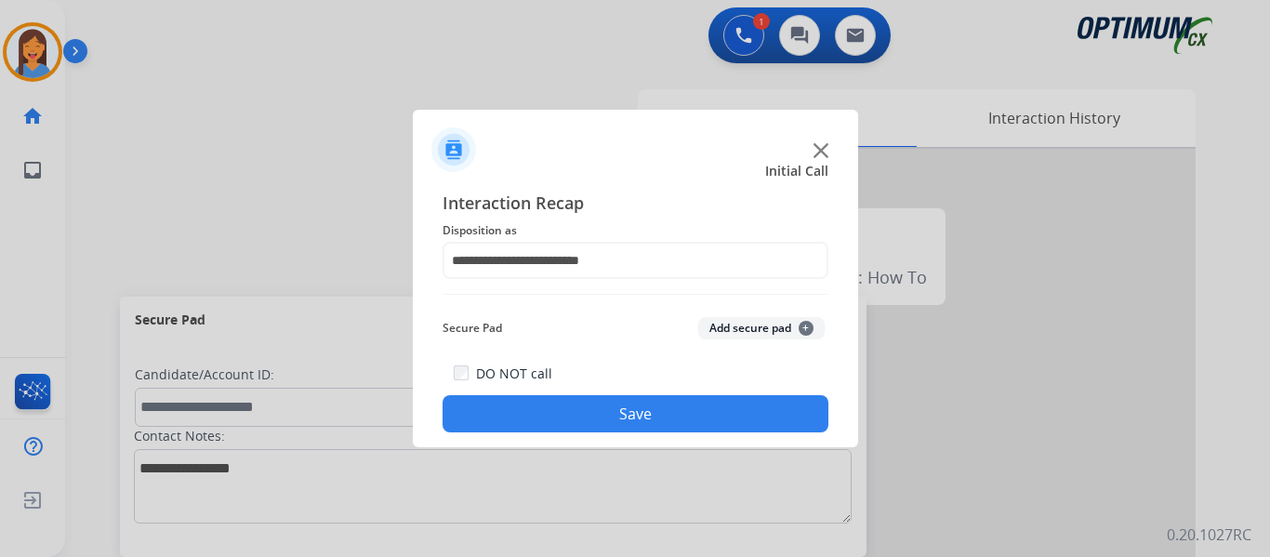
click at [606, 425] on button "Save" at bounding box center [635, 413] width 386 height 37
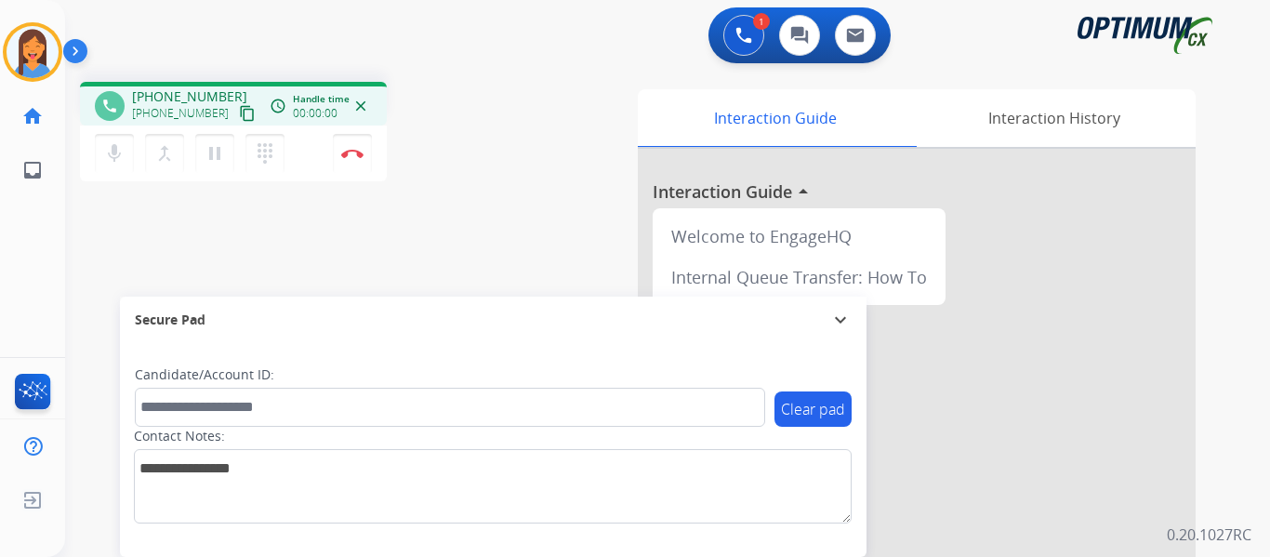
click at [239, 107] on mat-icon "content_copy" at bounding box center [247, 113] width 17 height 17
click at [490, 263] on div "phone [PHONE_NUMBER] [PHONE_NUMBER] content_copy access_time Call metrics Queue…" at bounding box center [645, 454] width 1160 height 775
click at [350, 159] on button "Disconnect" at bounding box center [352, 153] width 39 height 39
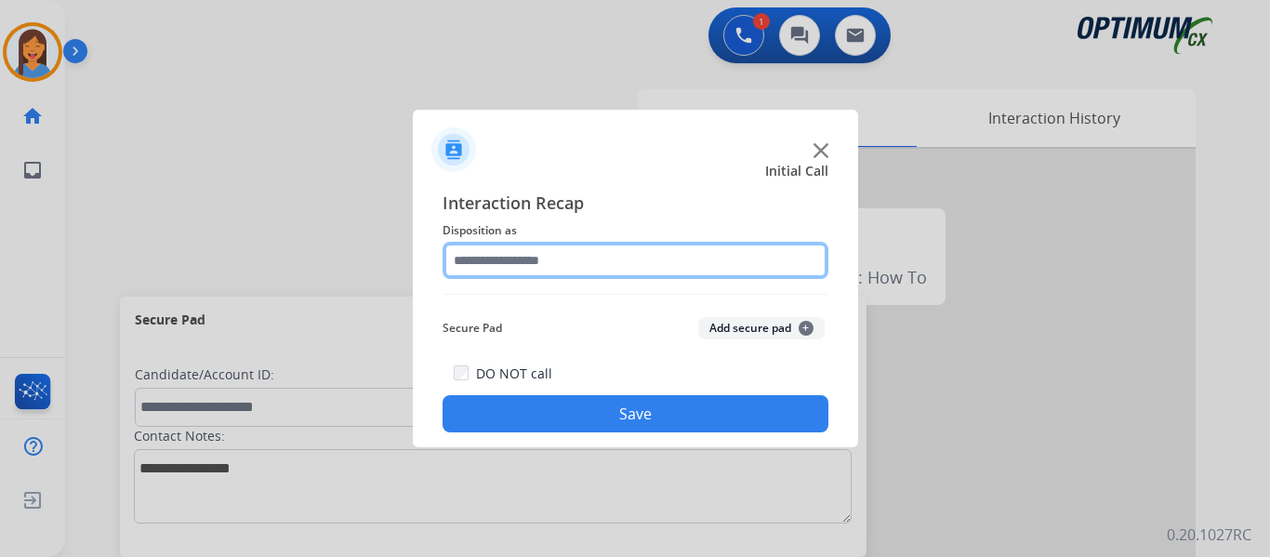
click at [497, 252] on input "text" at bounding box center [635, 260] width 386 height 37
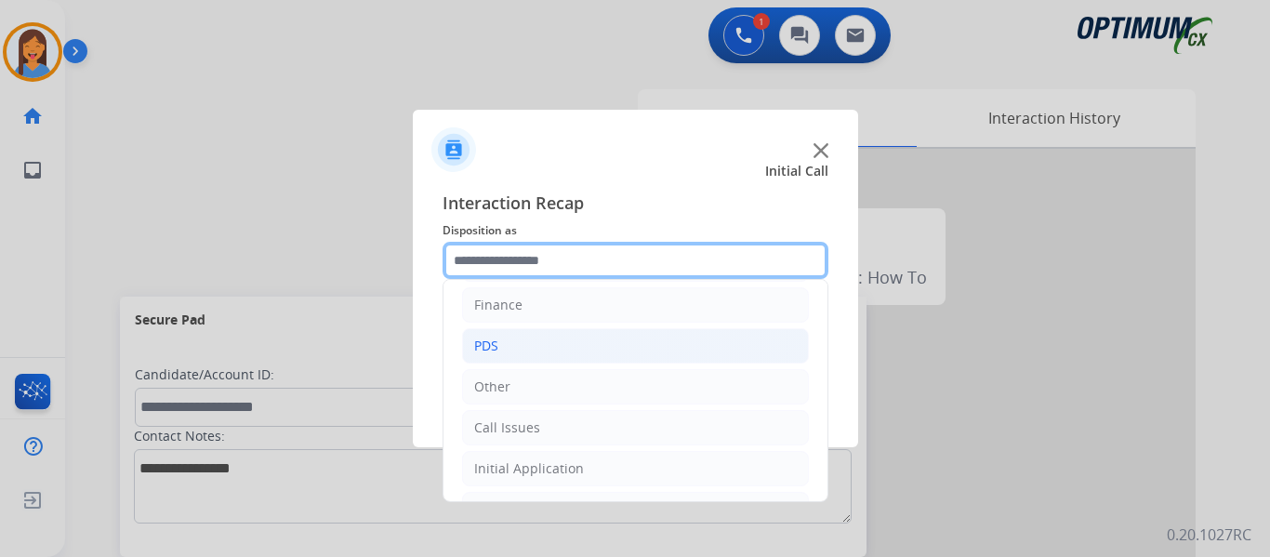
scroll to position [93, 0]
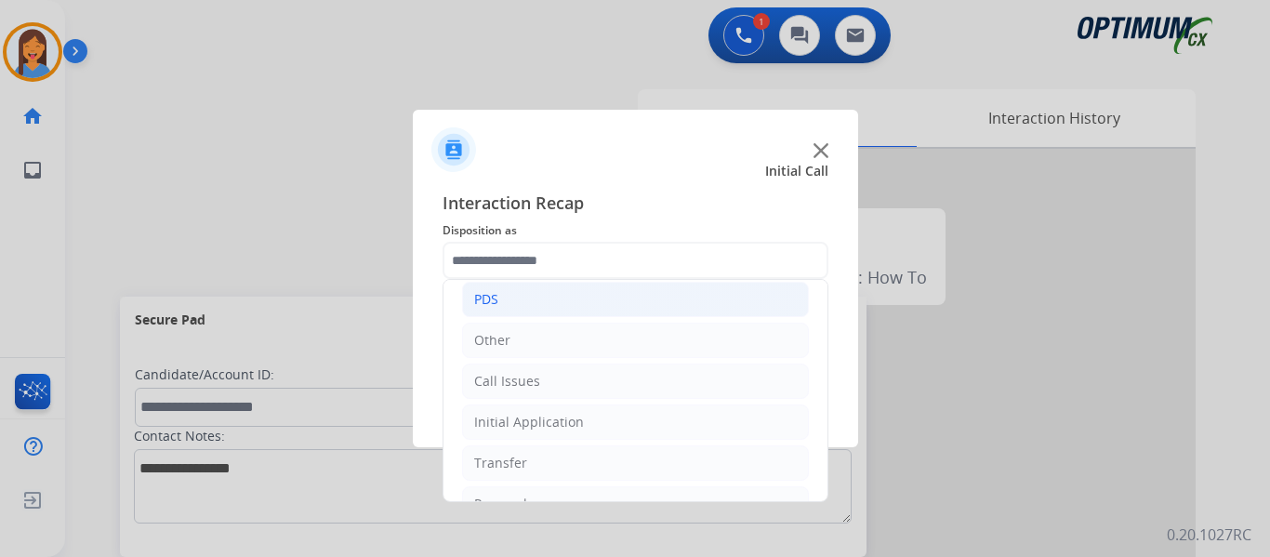
click at [514, 301] on li "PDS" at bounding box center [635, 299] width 347 height 35
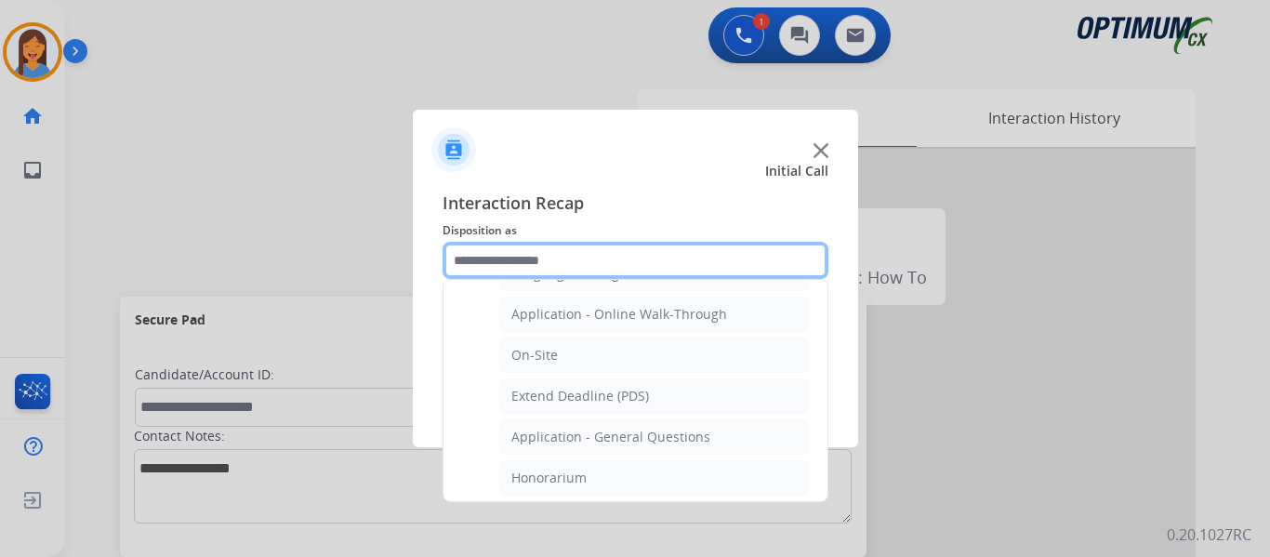
scroll to position [465, 0]
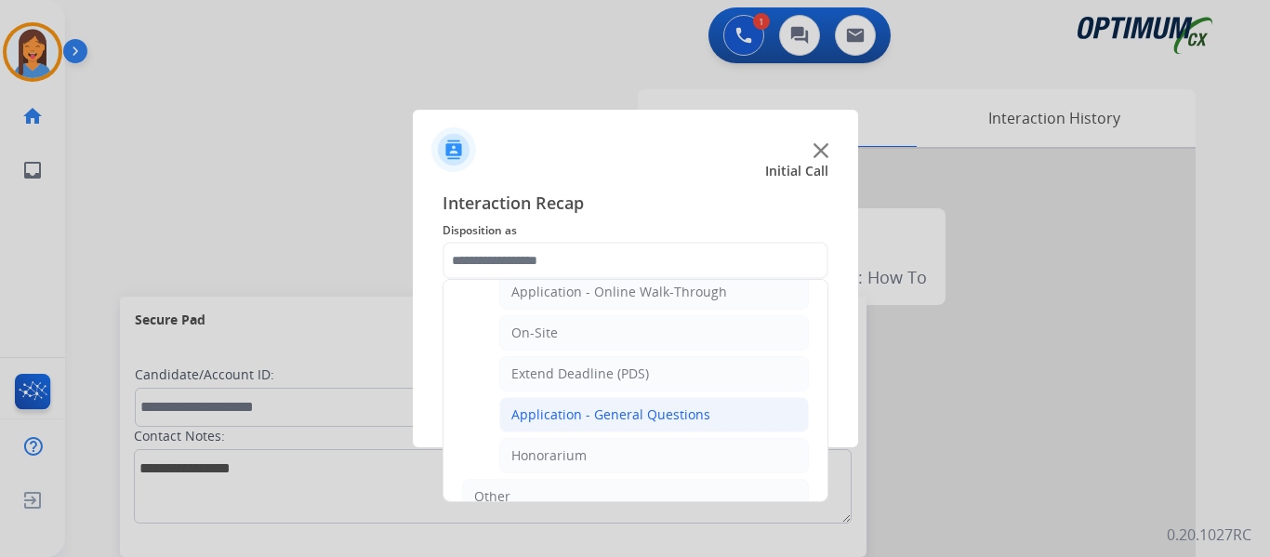
click at [634, 417] on div "Application - General Questions" at bounding box center [610, 414] width 199 height 19
type input "**********"
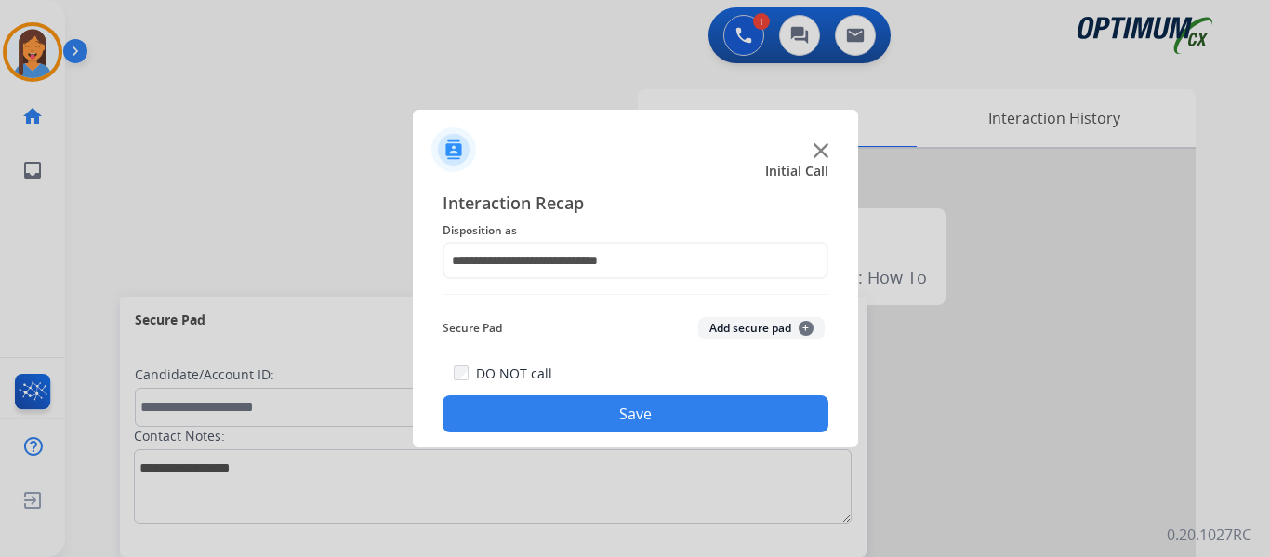
click at [655, 424] on button "Save" at bounding box center [635, 413] width 386 height 37
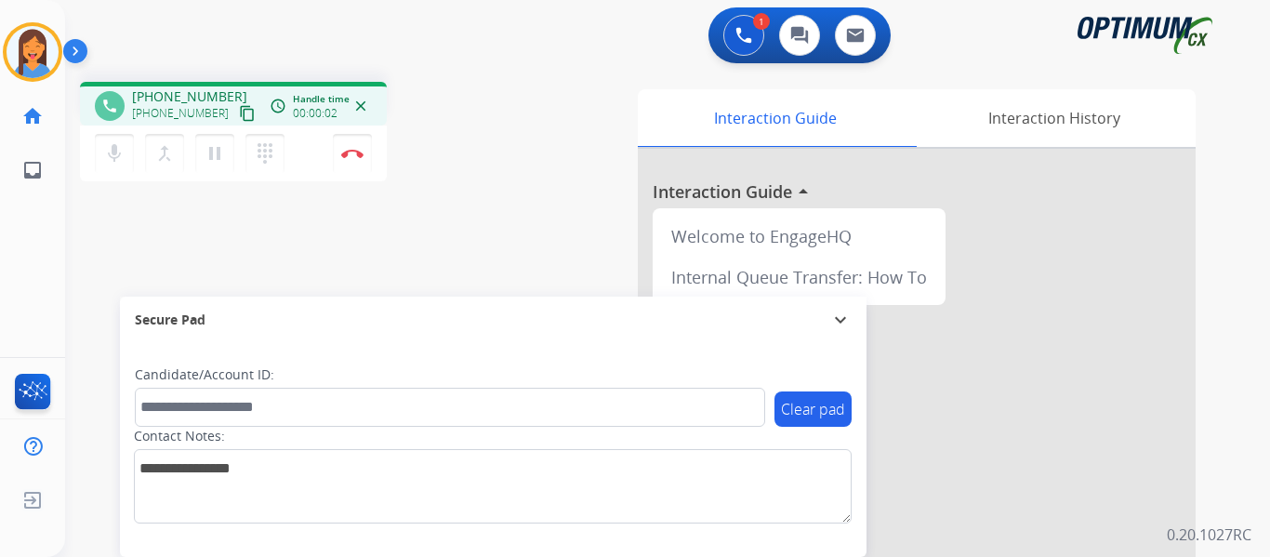
drag, startPoint x: 221, startPoint y: 118, endPoint x: 330, endPoint y: 135, distance: 110.0
click at [239, 118] on mat-icon "content_copy" at bounding box center [247, 113] width 17 height 17
click at [356, 162] on button "Disconnect" at bounding box center [352, 153] width 39 height 39
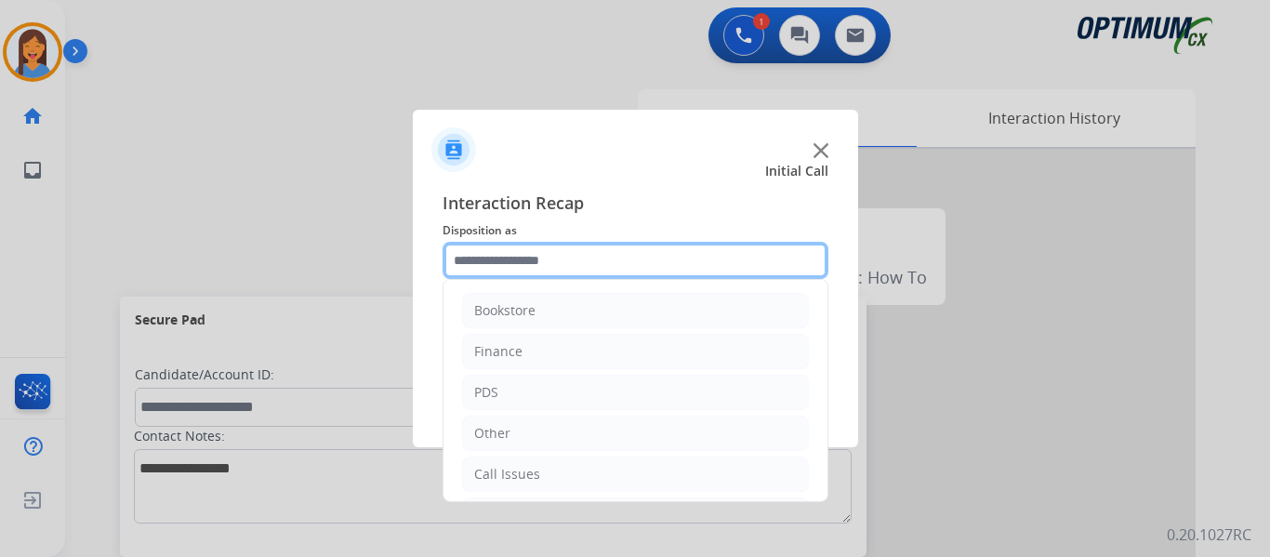
click at [625, 260] on input "text" at bounding box center [635, 260] width 386 height 37
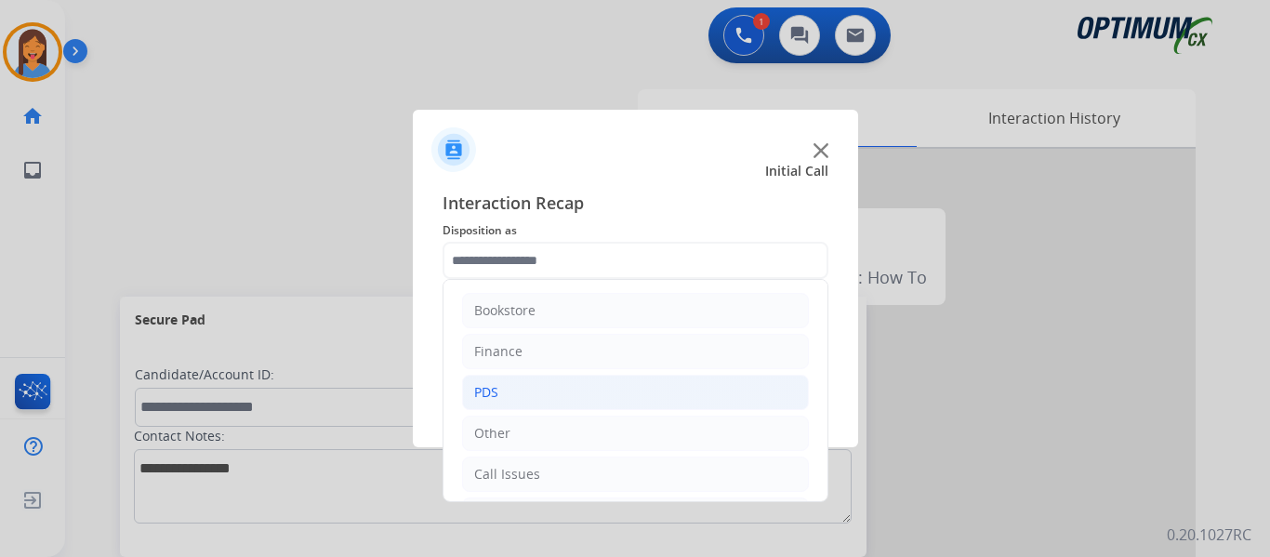
click at [504, 384] on li "PDS" at bounding box center [635, 392] width 347 height 35
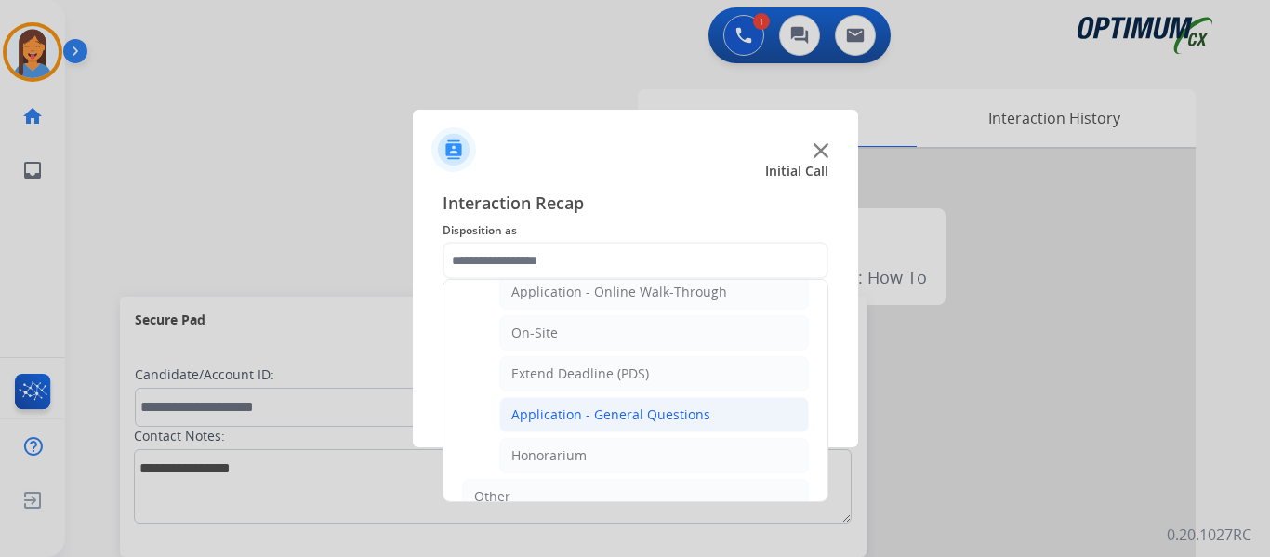
click at [639, 414] on div "Application - General Questions" at bounding box center [610, 414] width 199 height 19
type input "**********"
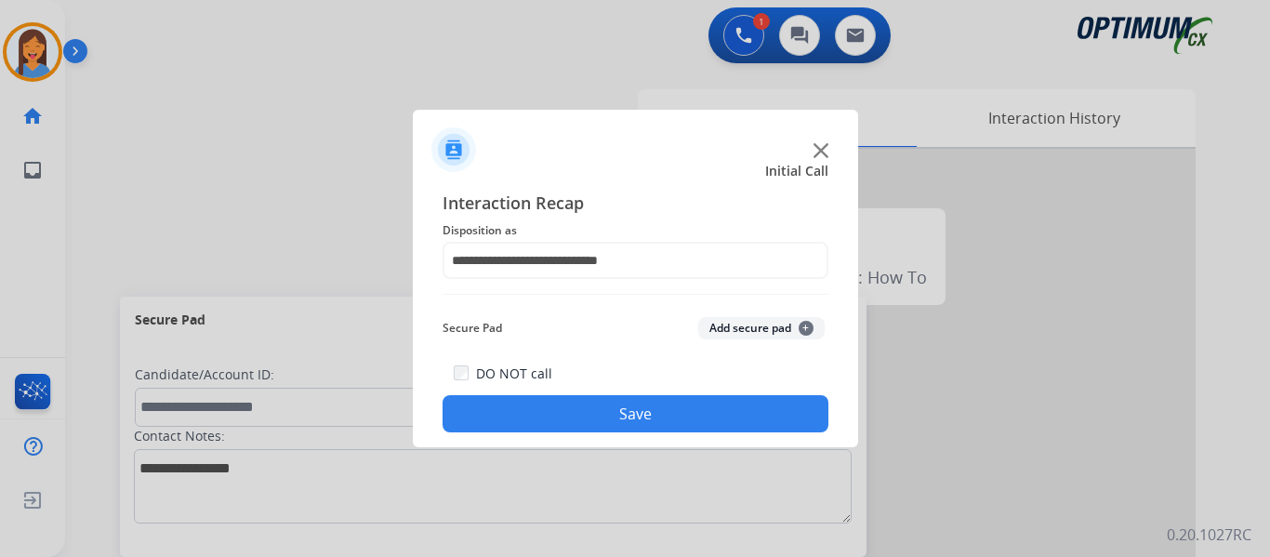
click at [653, 417] on button "Save" at bounding box center [635, 413] width 386 height 37
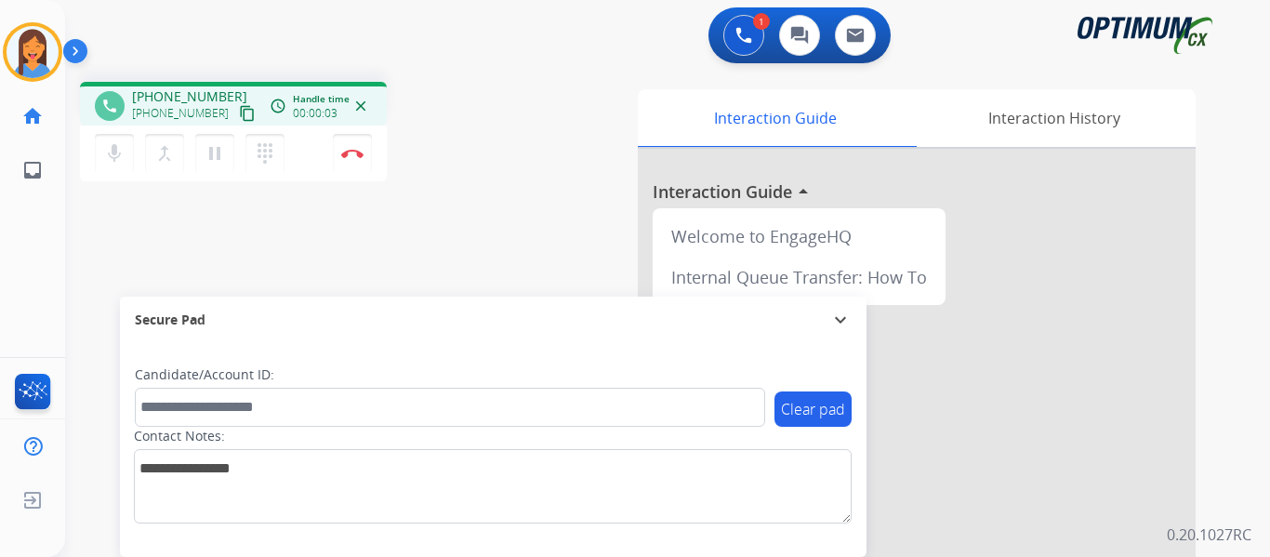
click at [239, 114] on mat-icon "content_copy" at bounding box center [247, 113] width 17 height 17
click at [348, 159] on button "Disconnect" at bounding box center [352, 153] width 39 height 39
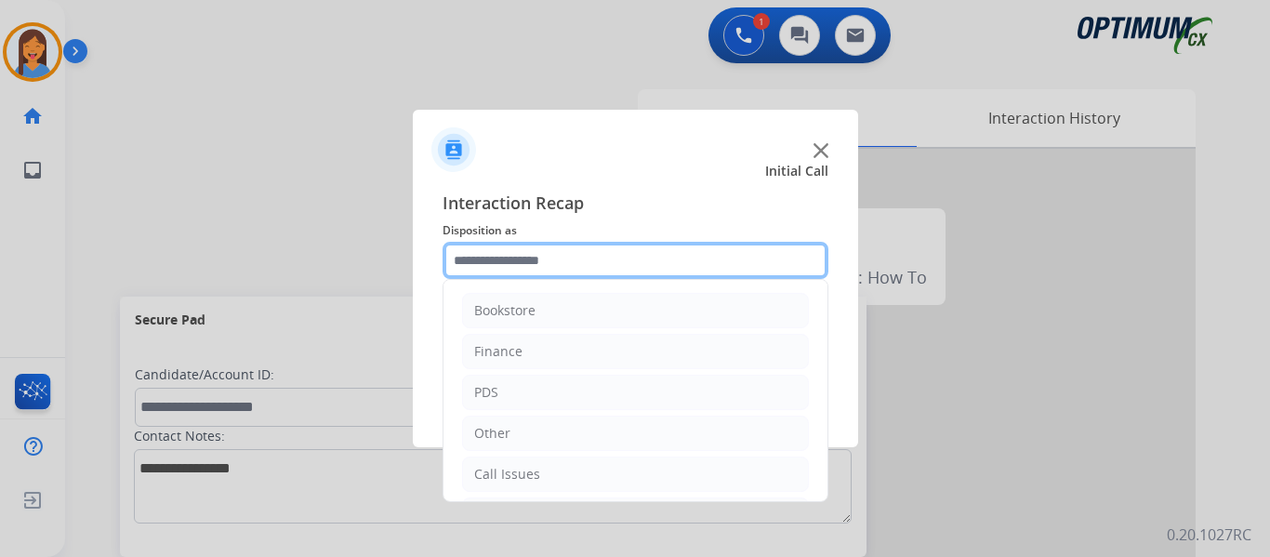
click at [627, 257] on input "text" at bounding box center [635, 260] width 386 height 37
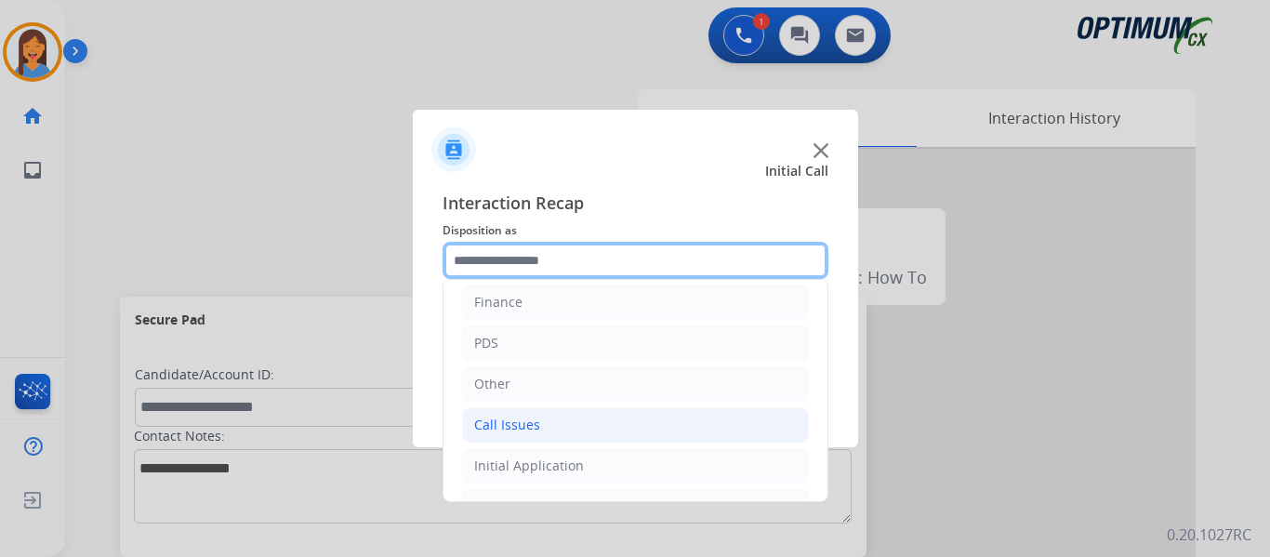
scroll to position [93, 0]
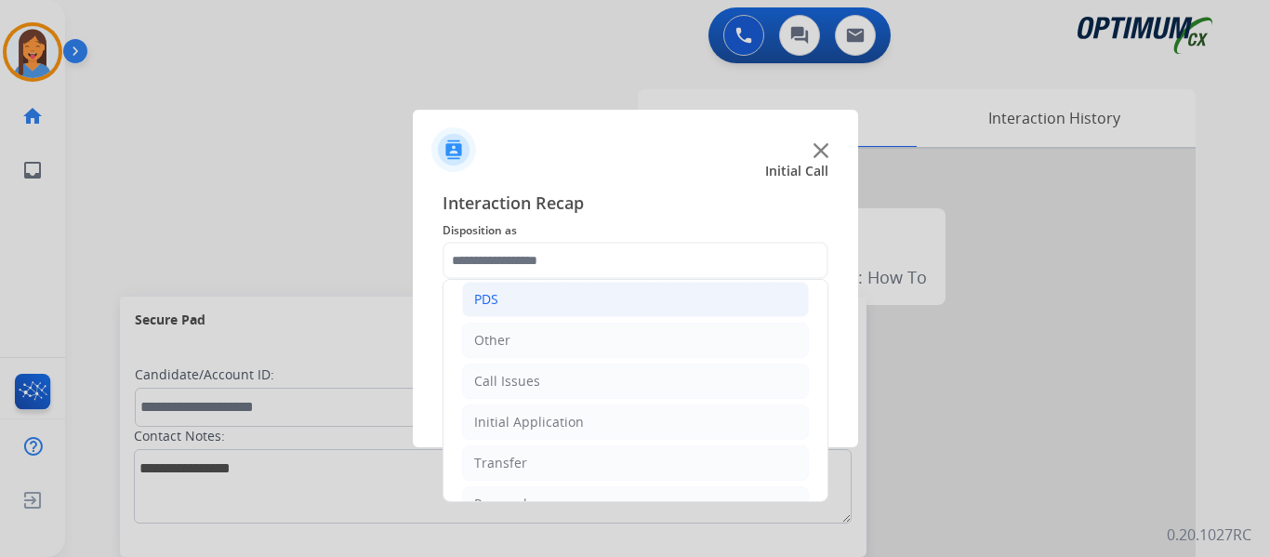
click at [490, 303] on div "PDS" at bounding box center [486, 299] width 24 height 19
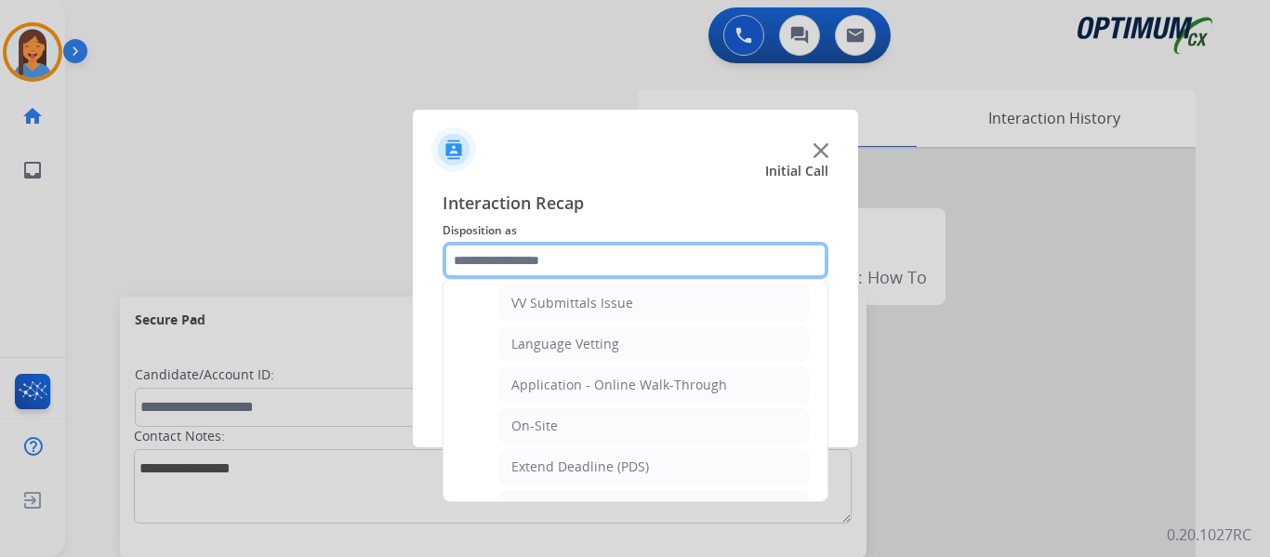
scroll to position [465, 0]
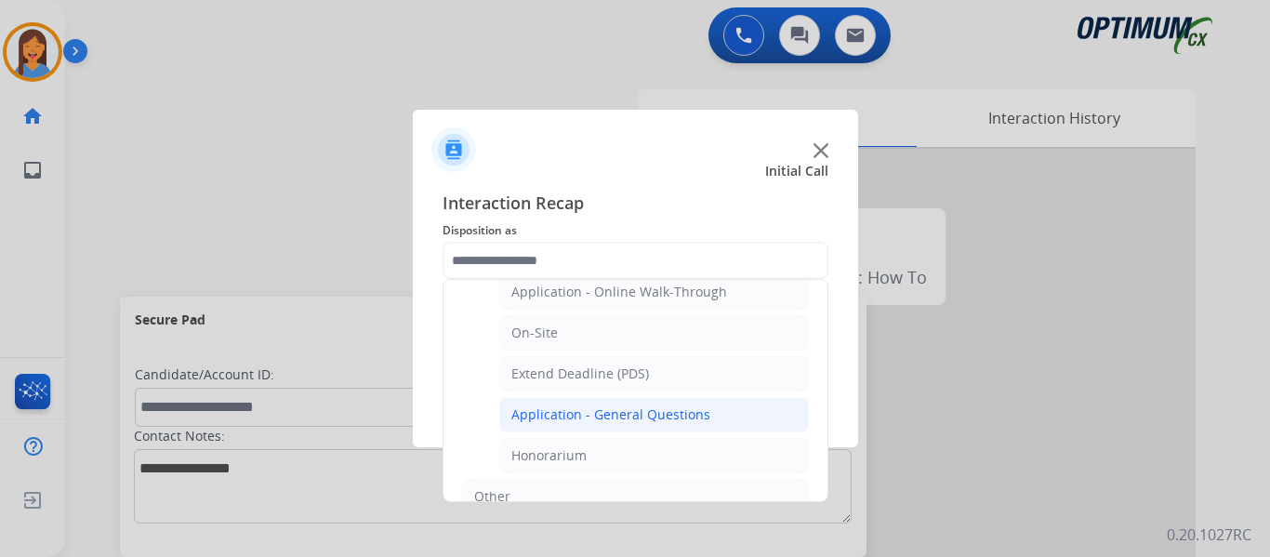
click at [623, 421] on div "Application - General Questions" at bounding box center [610, 414] width 199 height 19
type input "**********"
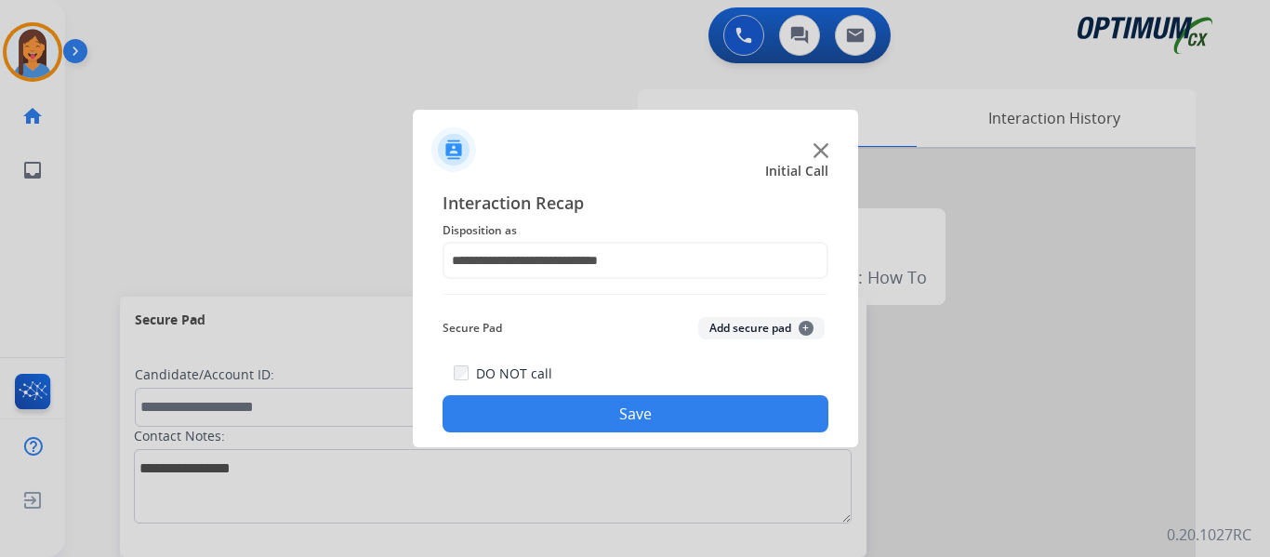
click at [657, 428] on button "Save" at bounding box center [635, 413] width 386 height 37
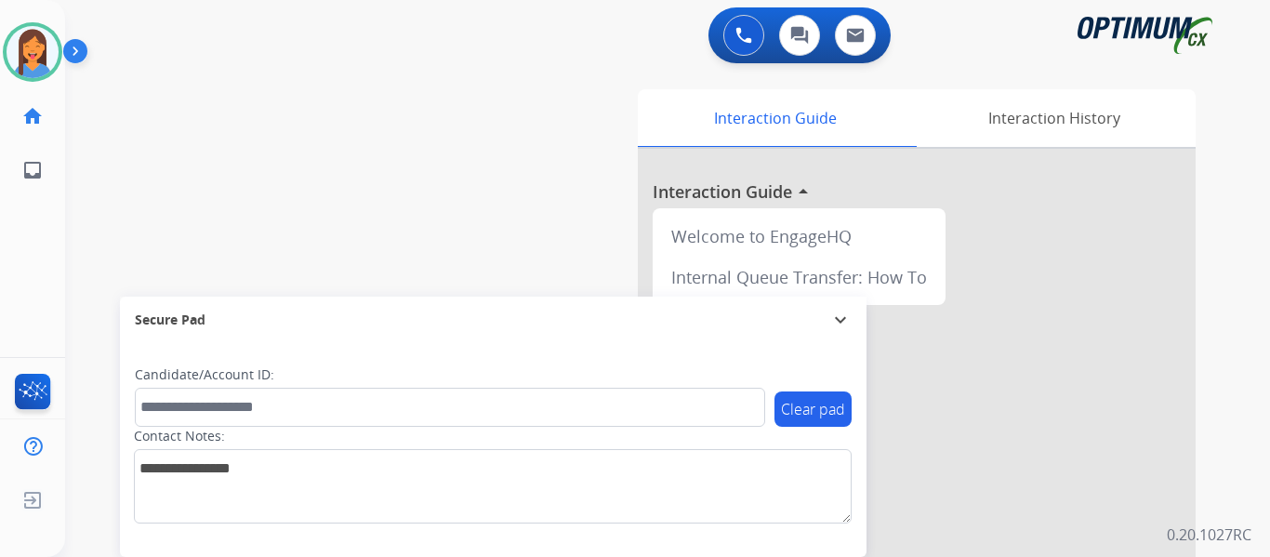
drag, startPoint x: 50, startPoint y: 47, endPoint x: 62, endPoint y: 53, distance: 13.3
click at [50, 47] on img at bounding box center [33, 52] width 52 height 52
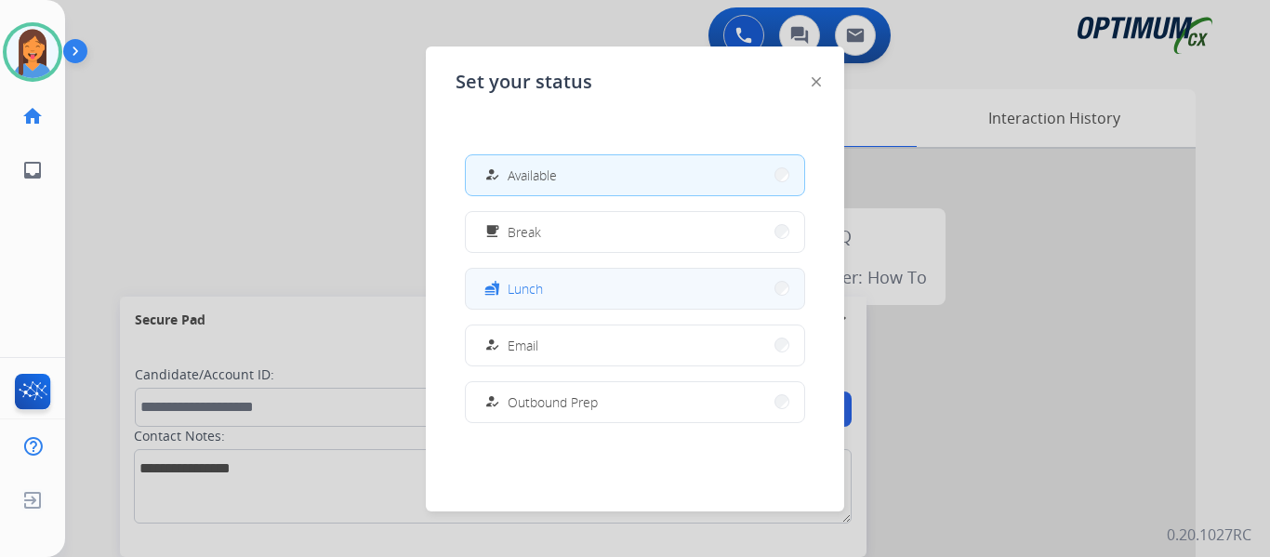
click at [573, 295] on button "fastfood Lunch" at bounding box center [635, 289] width 338 height 40
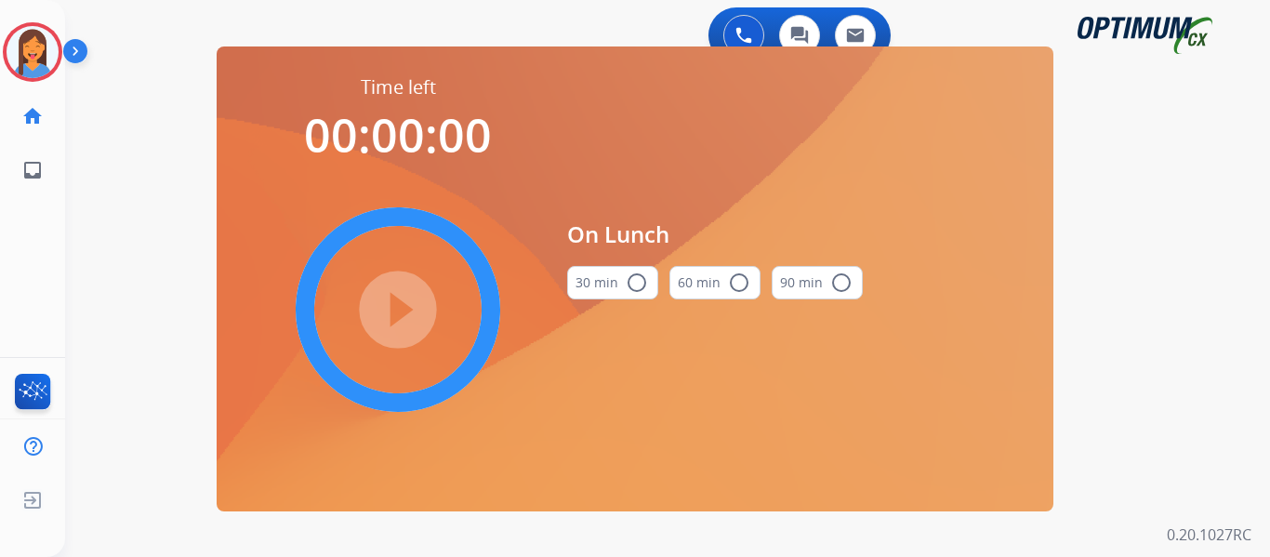
click at [637, 287] on mat-icon "radio_button_unchecked" at bounding box center [636, 282] width 22 height 22
click at [387, 319] on mat-icon "play_circle_filled" at bounding box center [398, 309] width 22 height 22
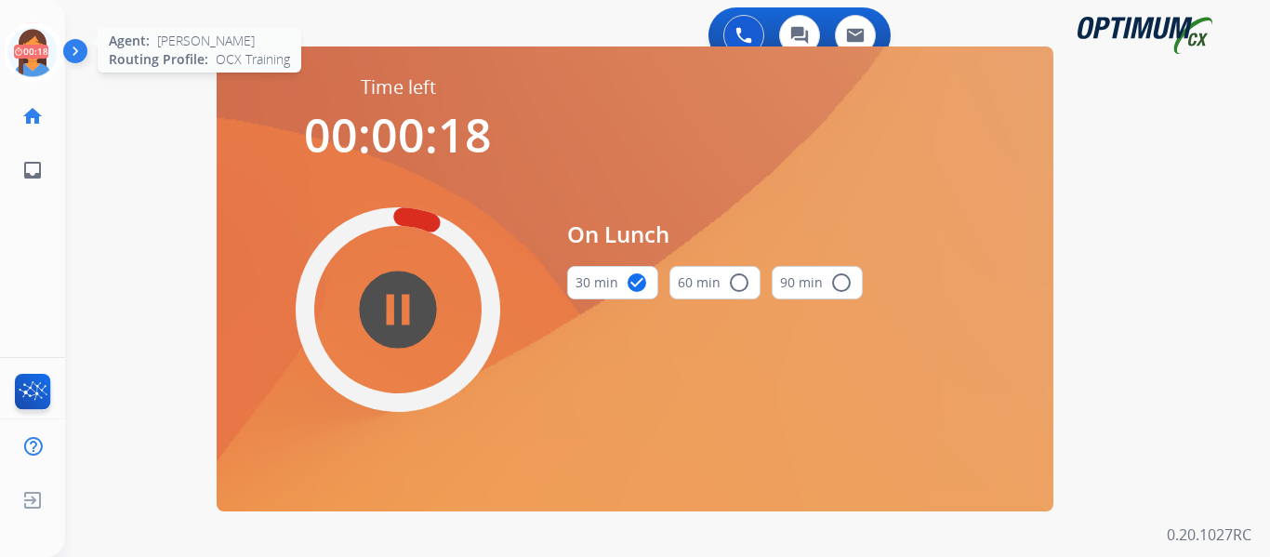
drag, startPoint x: 30, startPoint y: 46, endPoint x: 60, endPoint y: 59, distance: 33.3
click at [30, 46] on icon at bounding box center [33, 52] width 60 height 60
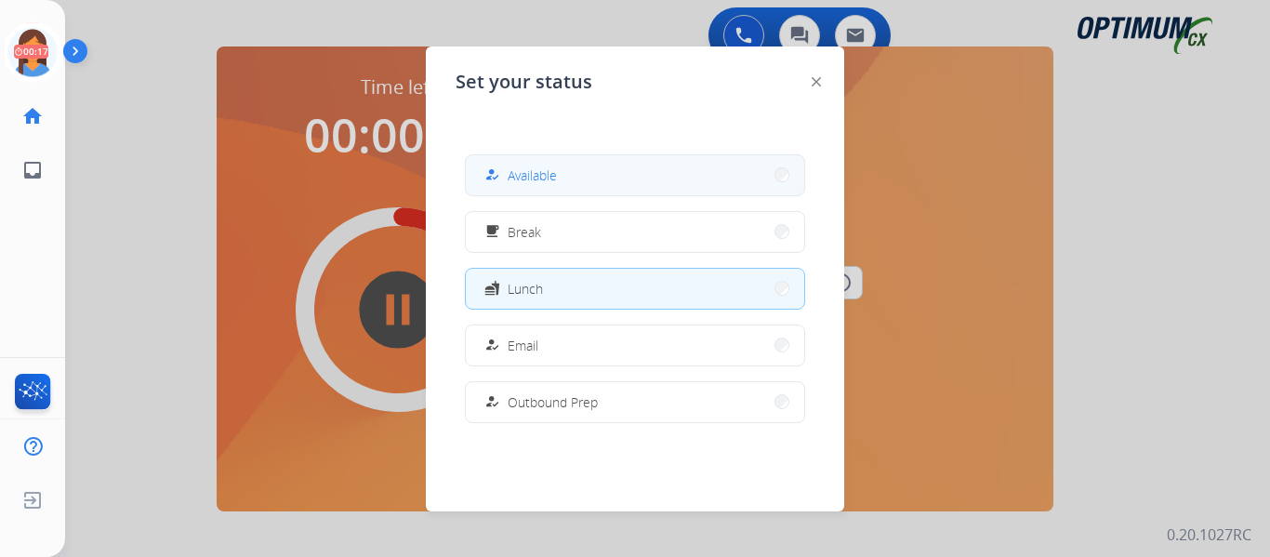
click at [586, 176] on button "how_to_reg Available" at bounding box center [635, 175] width 338 height 40
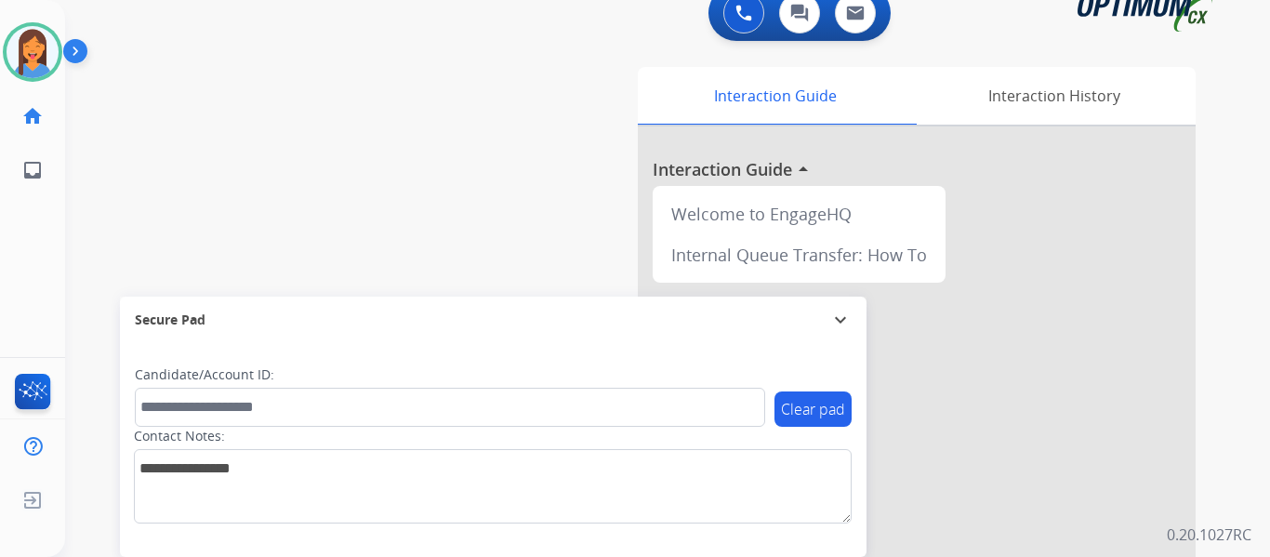
scroll to position [0, 0]
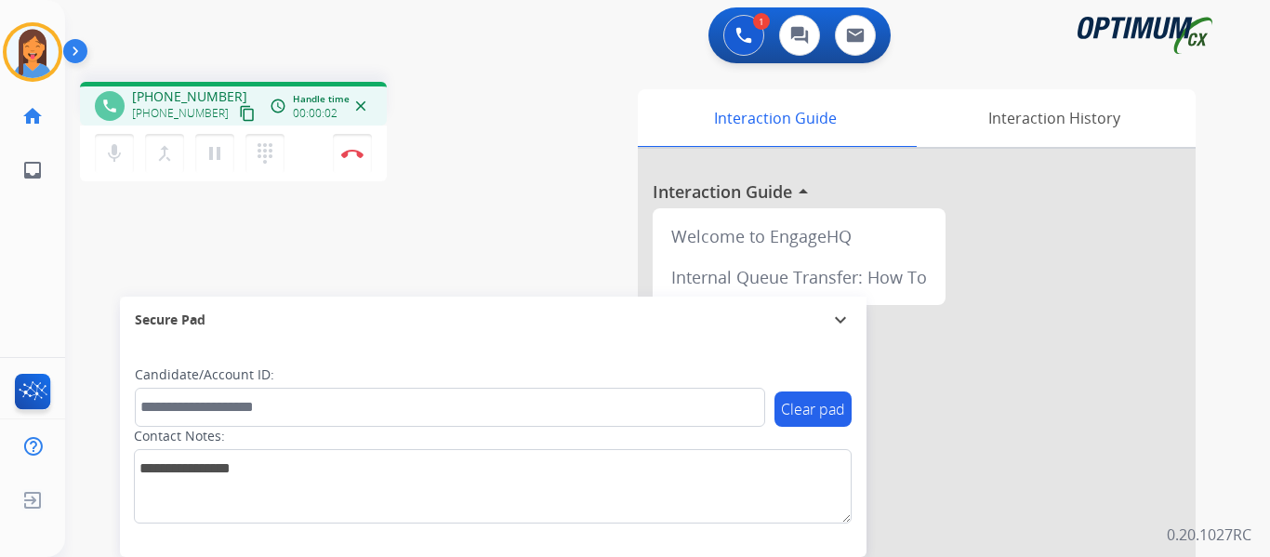
click at [239, 112] on mat-icon "content_copy" at bounding box center [247, 113] width 17 height 17
click at [347, 154] on img at bounding box center [352, 153] width 22 height 9
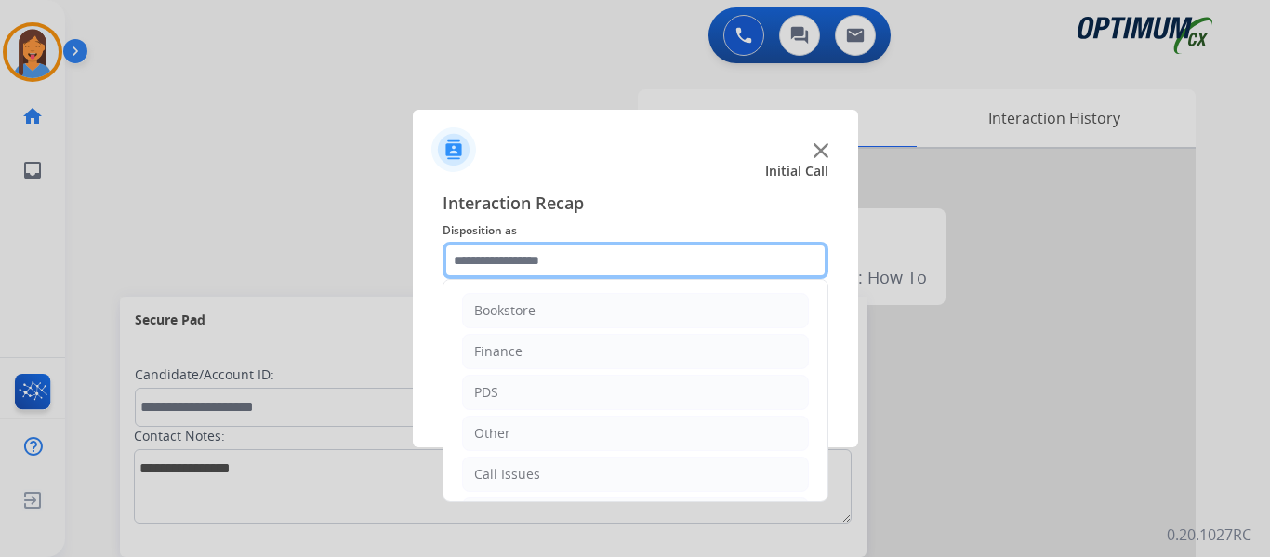
click at [601, 263] on input "text" at bounding box center [635, 260] width 386 height 37
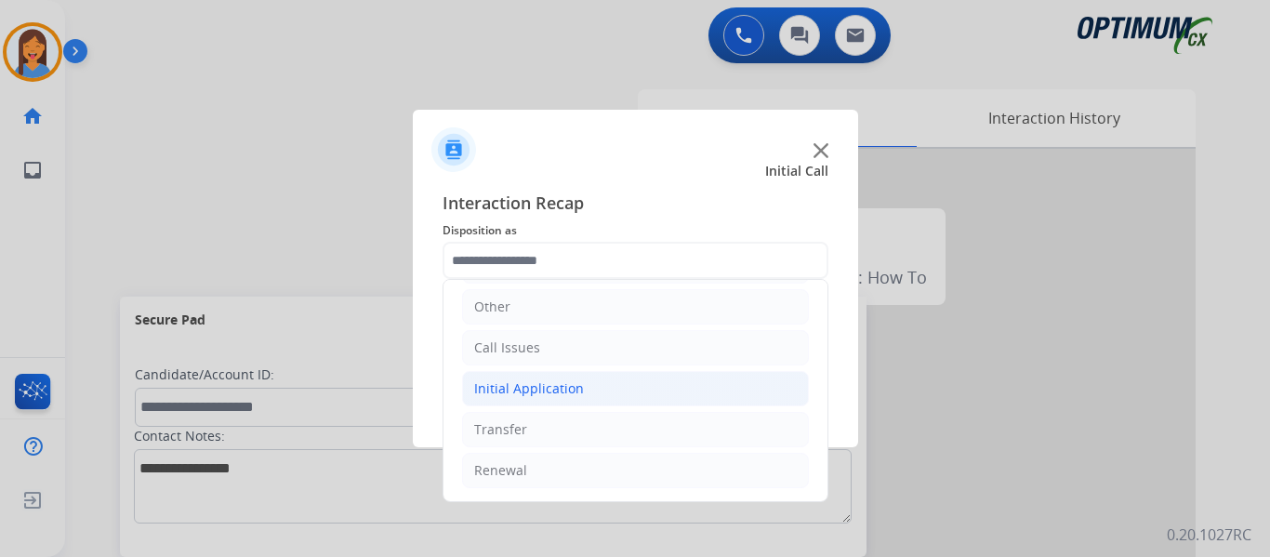
click at [588, 393] on li "Initial Application" at bounding box center [635, 388] width 347 height 35
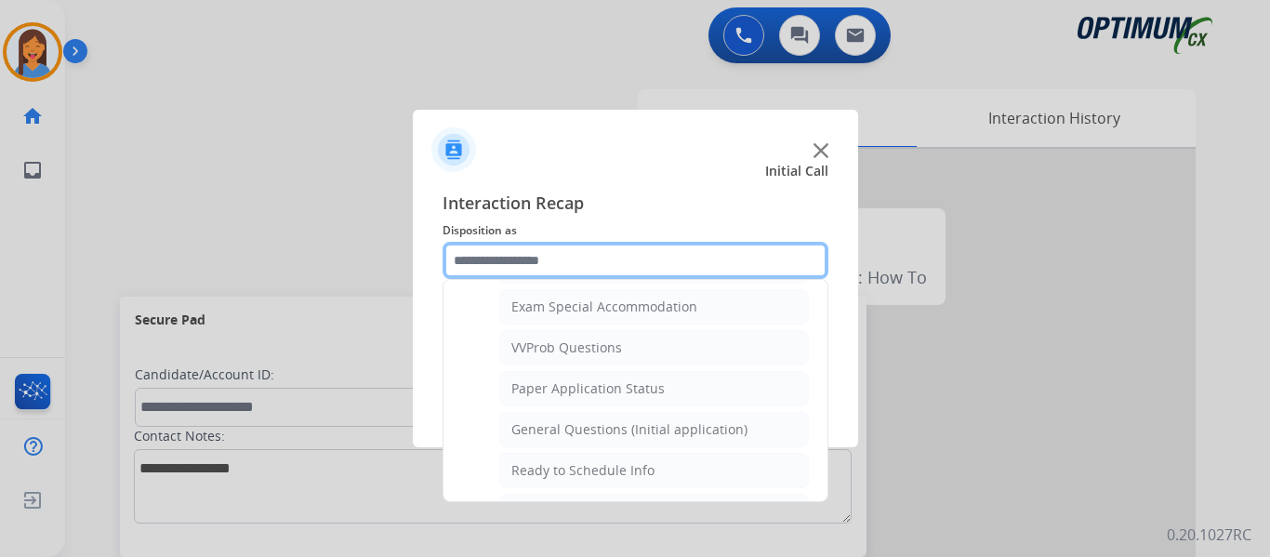
scroll to position [1056, 0]
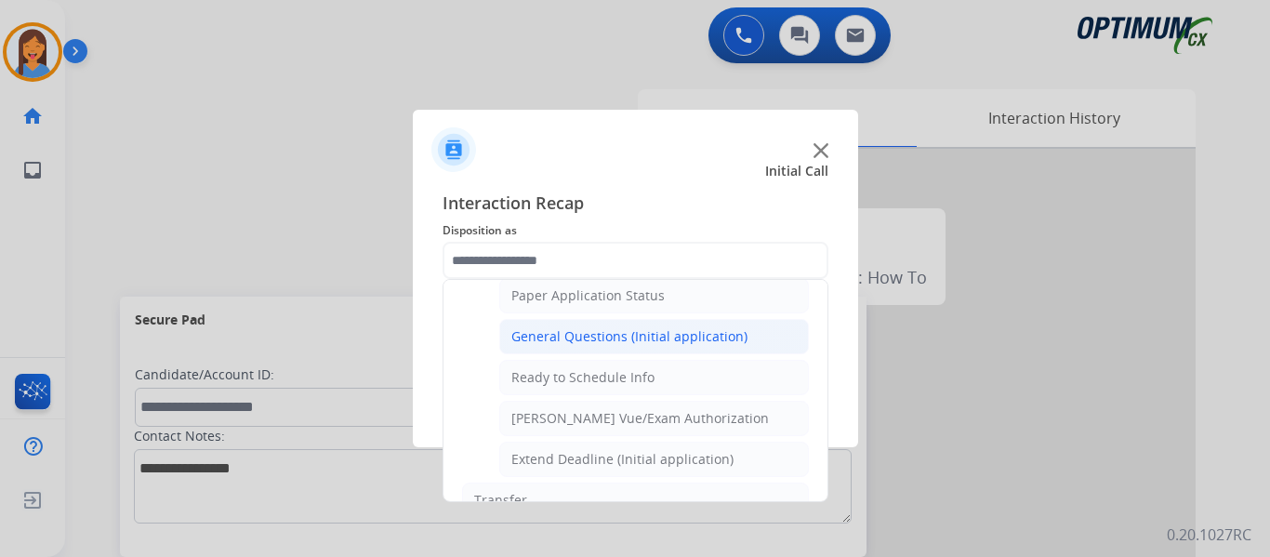
click at [605, 340] on div "General Questions (Initial application)" at bounding box center [629, 336] width 236 height 19
type input "**********"
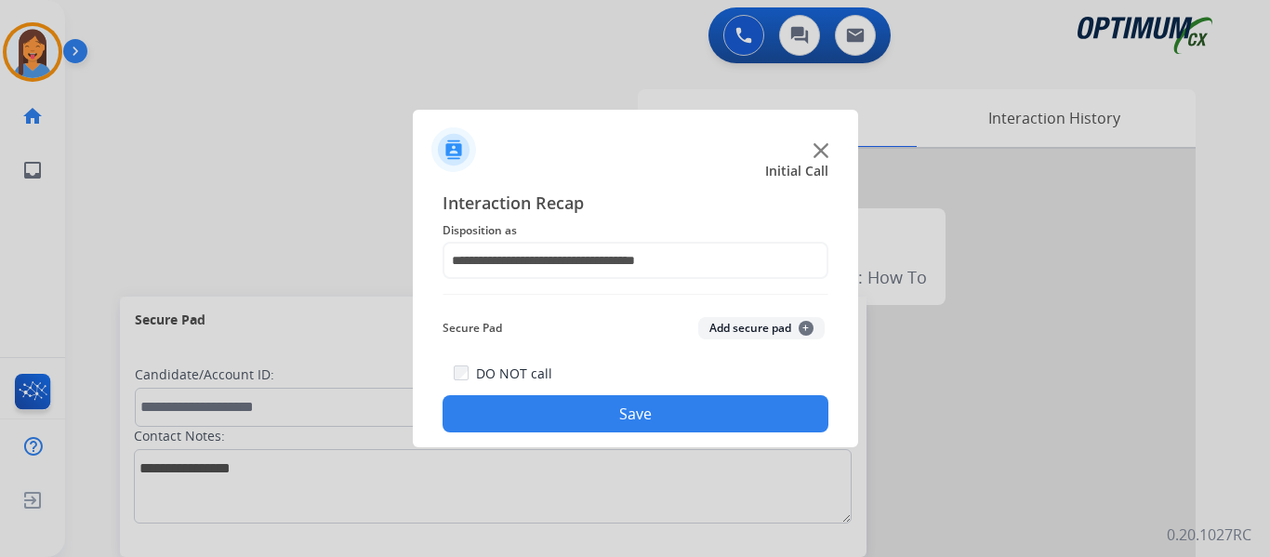
click at [629, 414] on button "Save" at bounding box center [635, 413] width 386 height 37
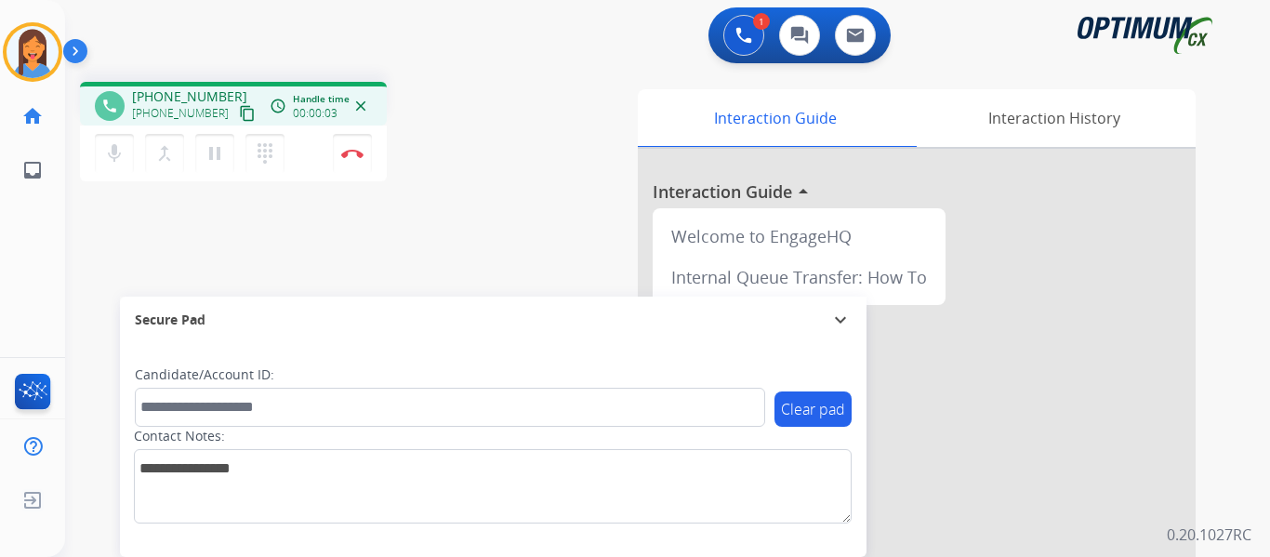
click at [239, 115] on mat-icon "content_copy" at bounding box center [247, 113] width 17 height 17
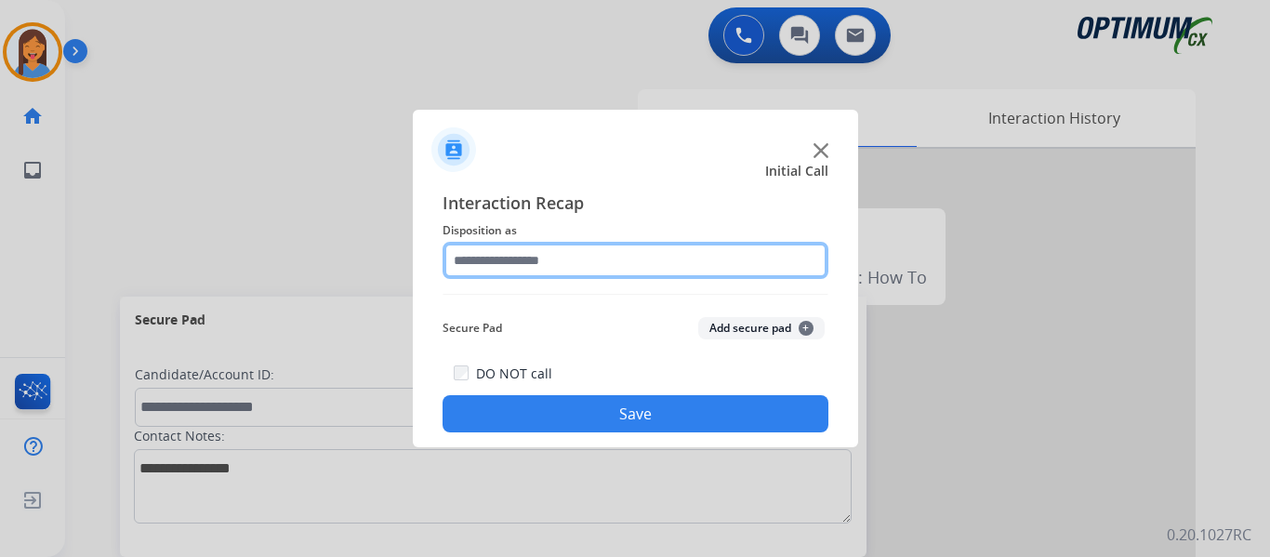
click at [566, 258] on input "text" at bounding box center [635, 260] width 386 height 37
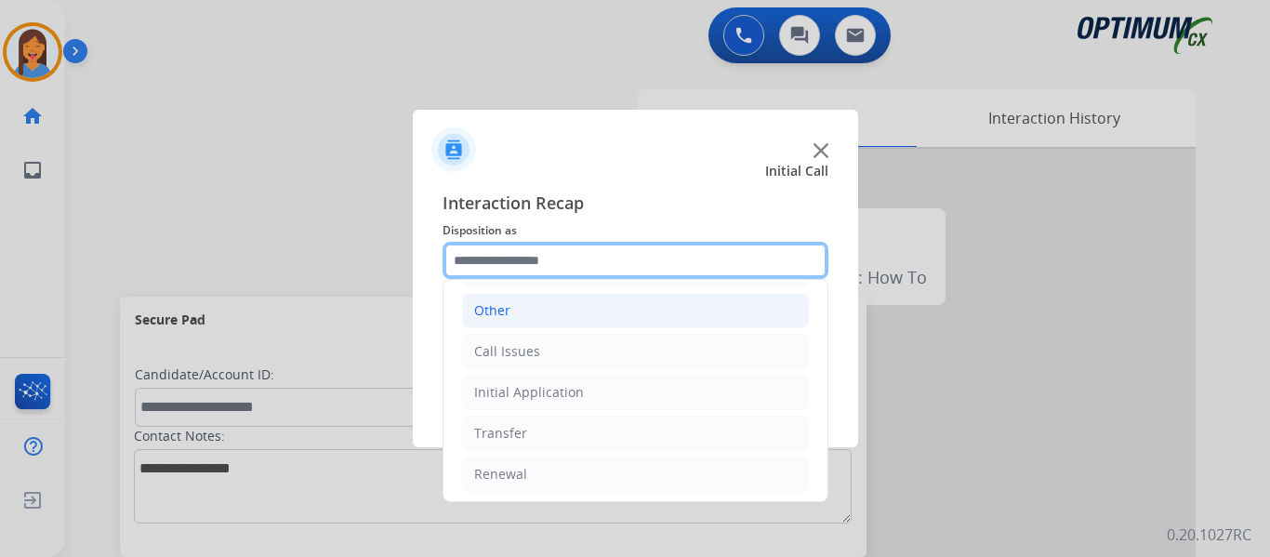
scroll to position [126, 0]
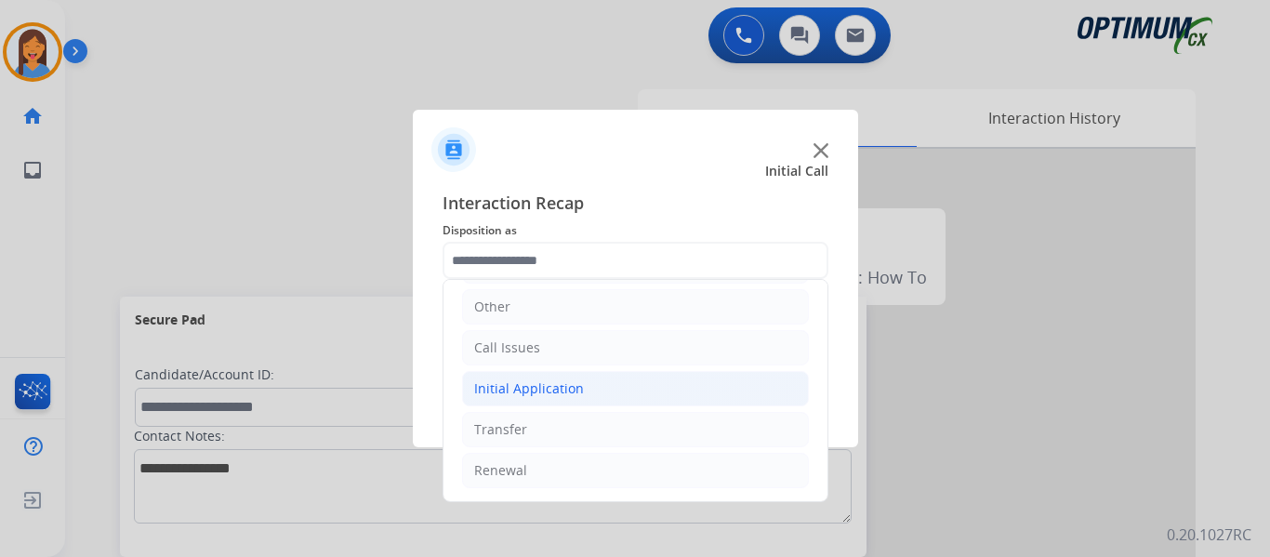
click at [525, 385] on div "Initial Application" at bounding box center [529, 388] width 110 height 19
click at [521, 358] on li "Call Issues" at bounding box center [635, 347] width 347 height 35
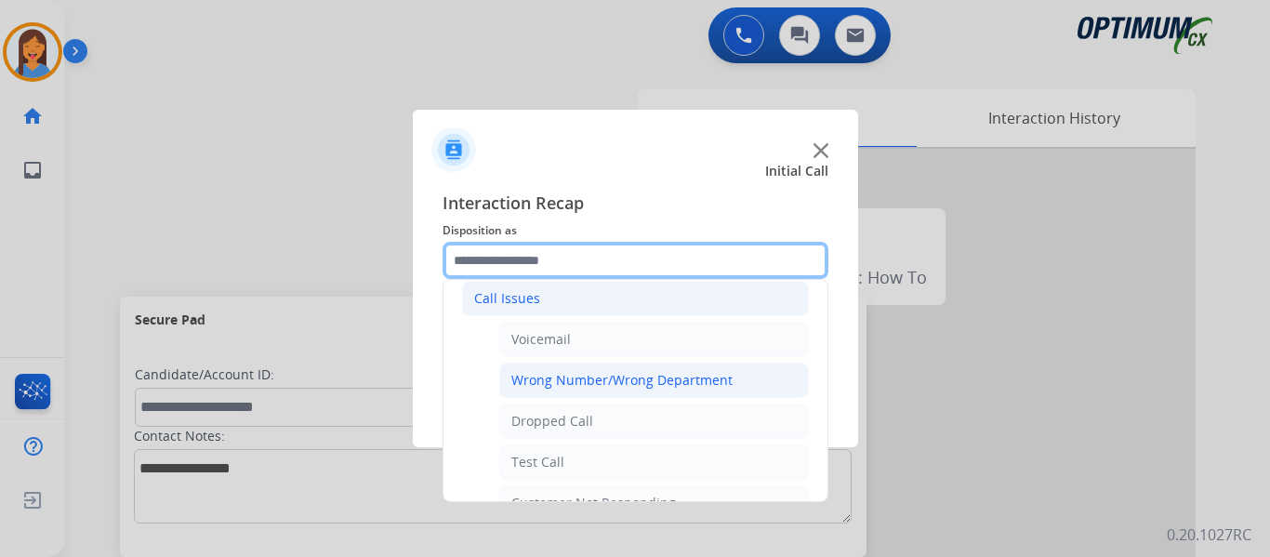
scroll to position [219, 0]
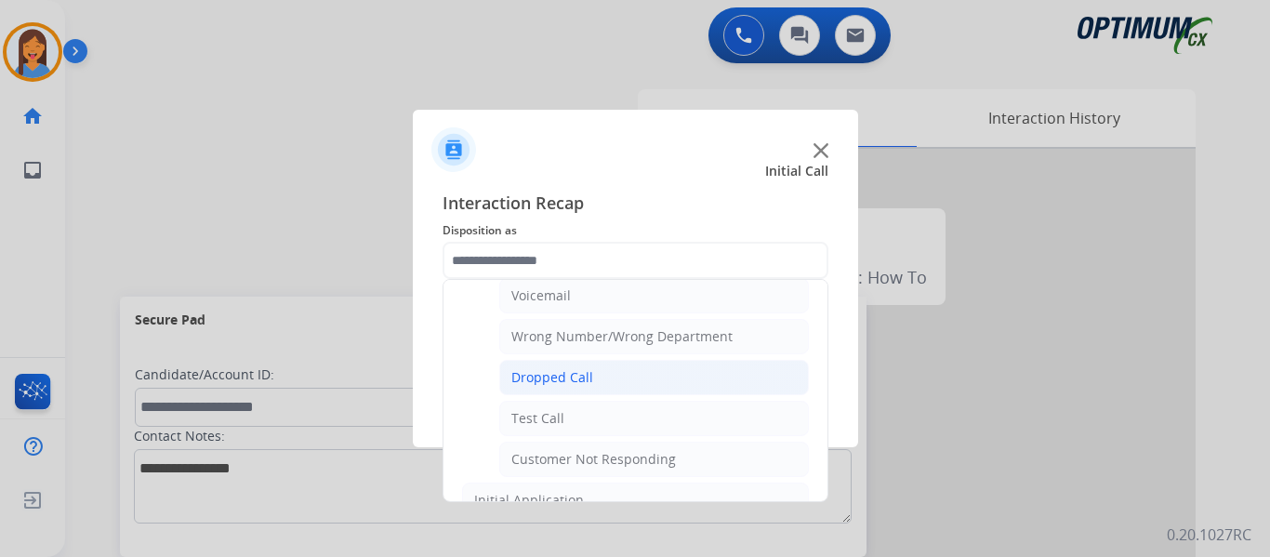
click at [541, 383] on div "Dropped Call" at bounding box center [552, 377] width 82 height 19
type input "**********"
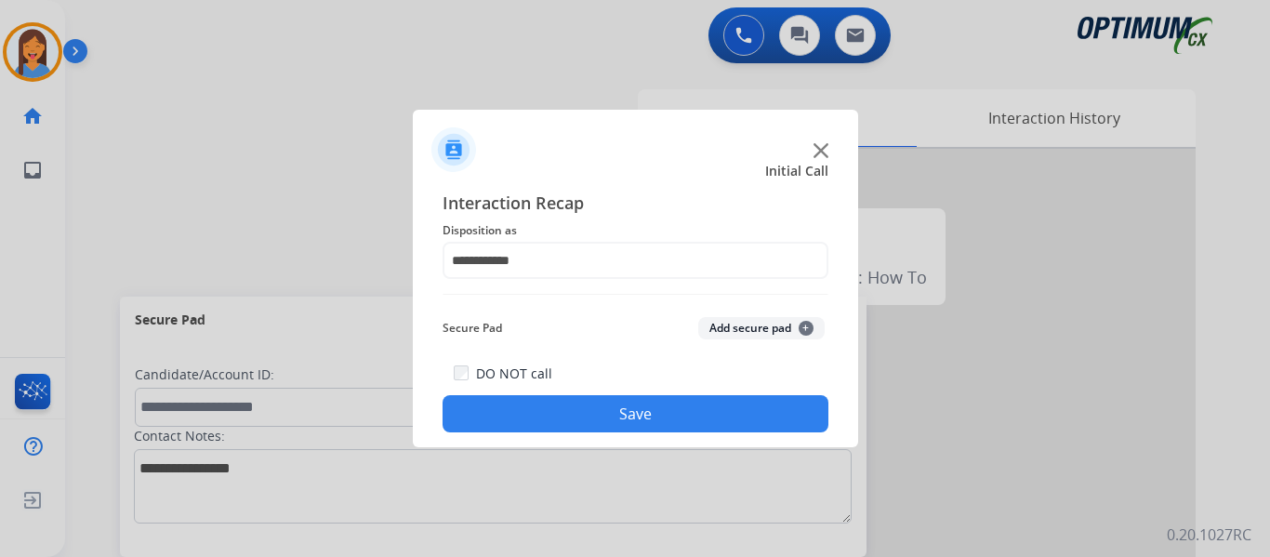
click at [549, 409] on button "Save" at bounding box center [635, 413] width 386 height 37
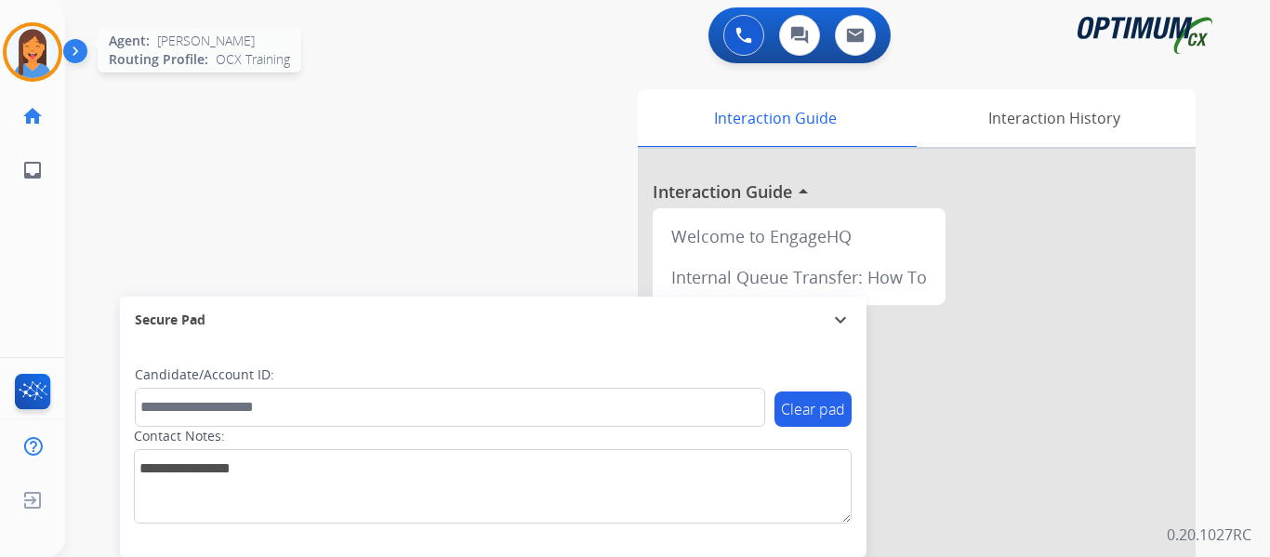
click at [44, 58] on img at bounding box center [33, 52] width 52 height 52
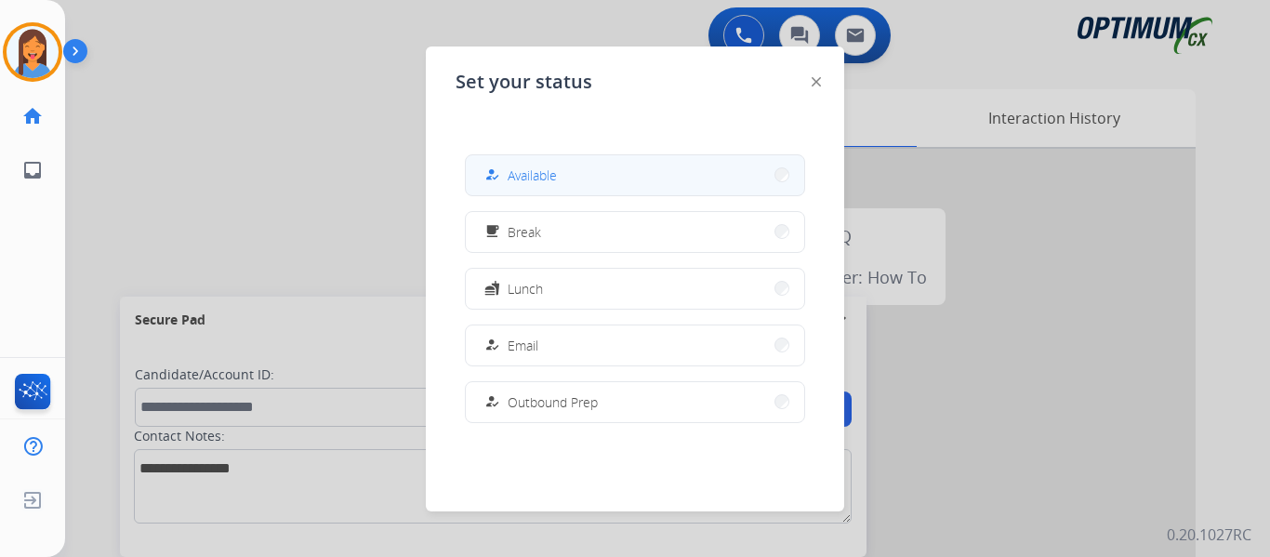
click at [510, 176] on div "how_to_reg Available" at bounding box center [518, 175] width 76 height 22
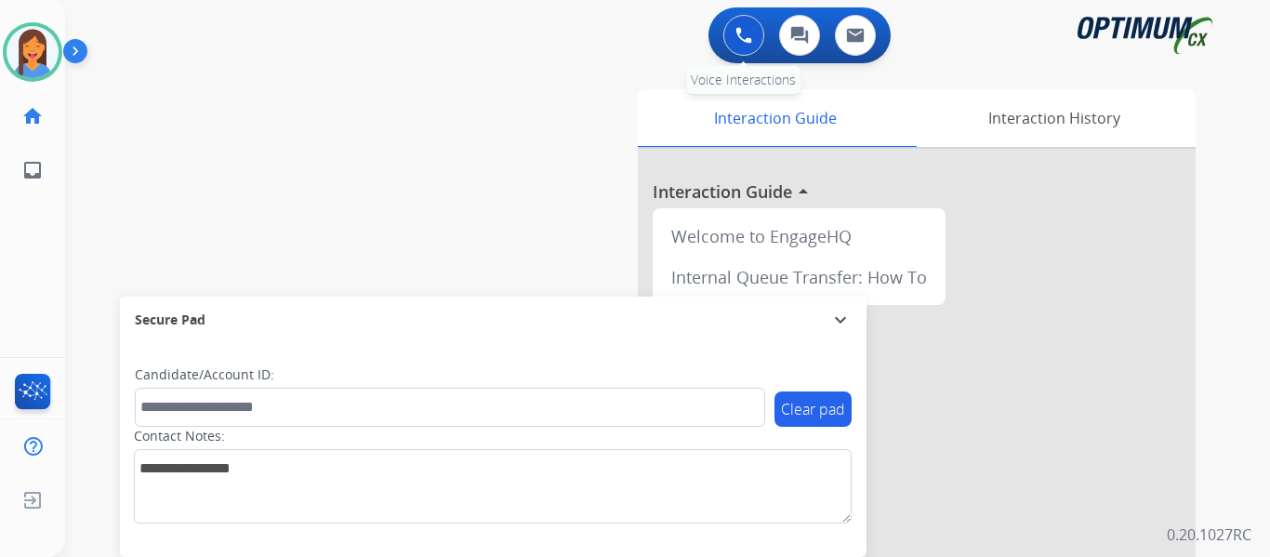
click at [742, 35] on img at bounding box center [743, 35] width 17 height 17
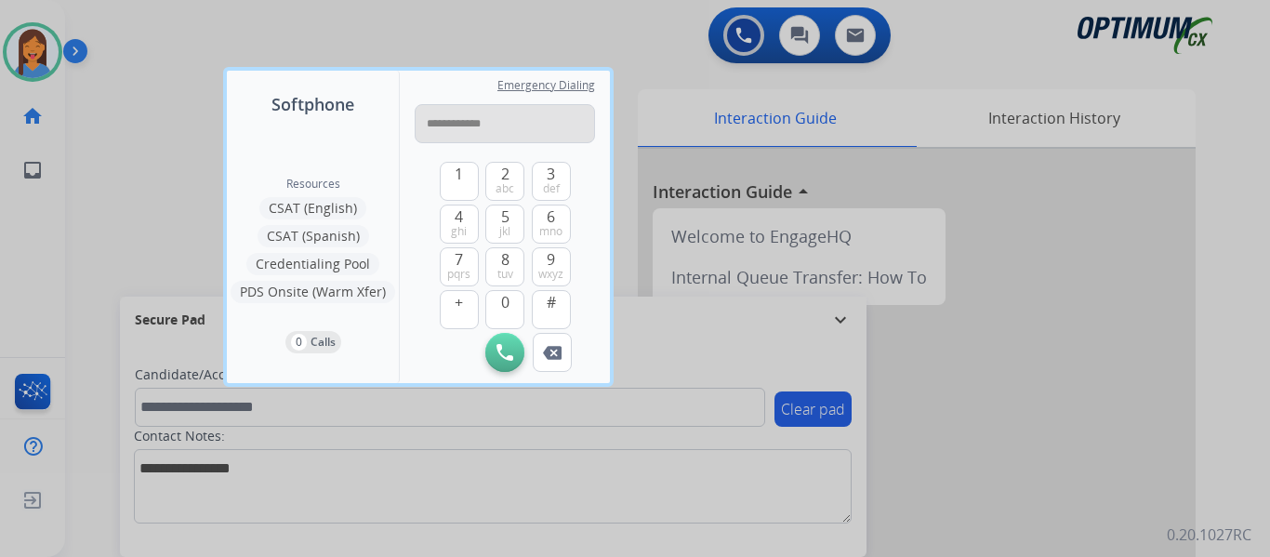
click at [439, 126] on input "**********" at bounding box center [505, 123] width 180 height 39
type input "**********"
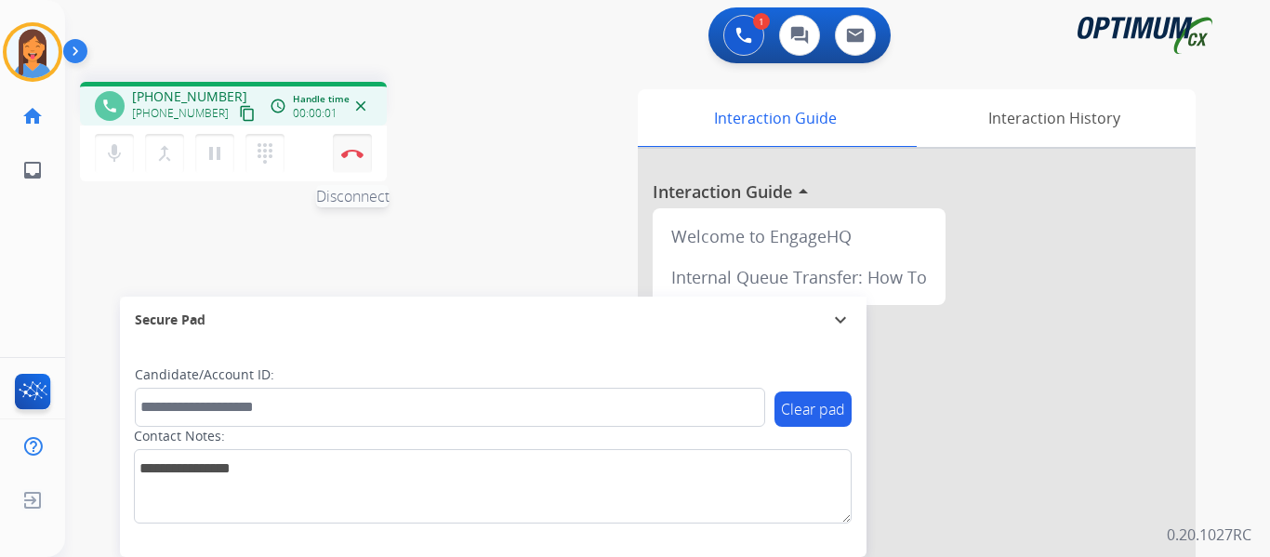
click at [347, 161] on button "Disconnect" at bounding box center [352, 153] width 39 height 39
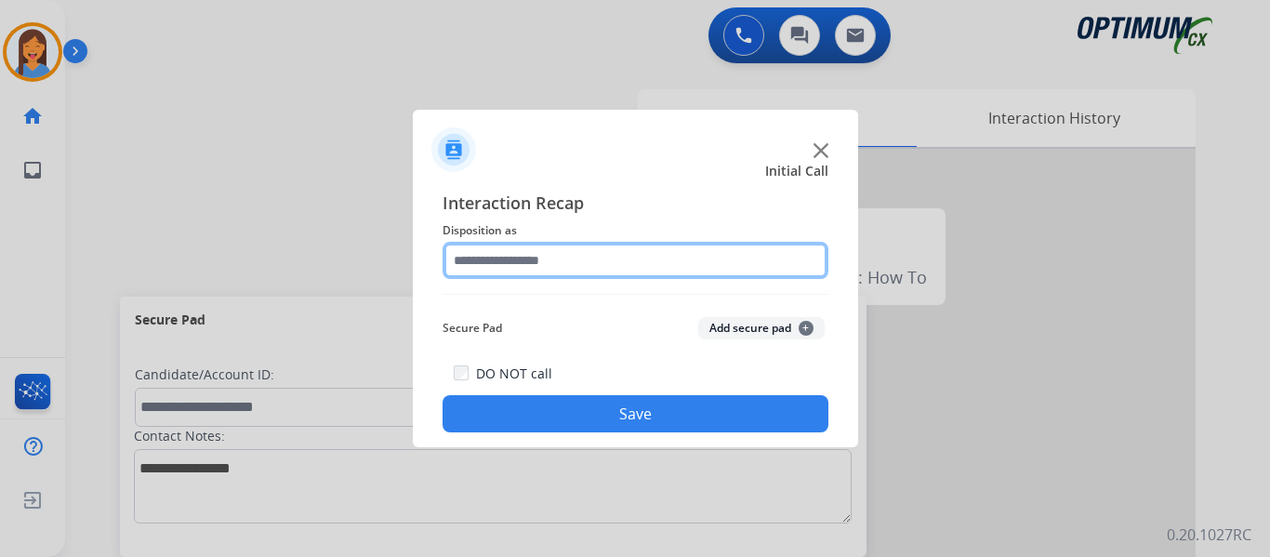
click at [611, 257] on input "text" at bounding box center [635, 260] width 386 height 37
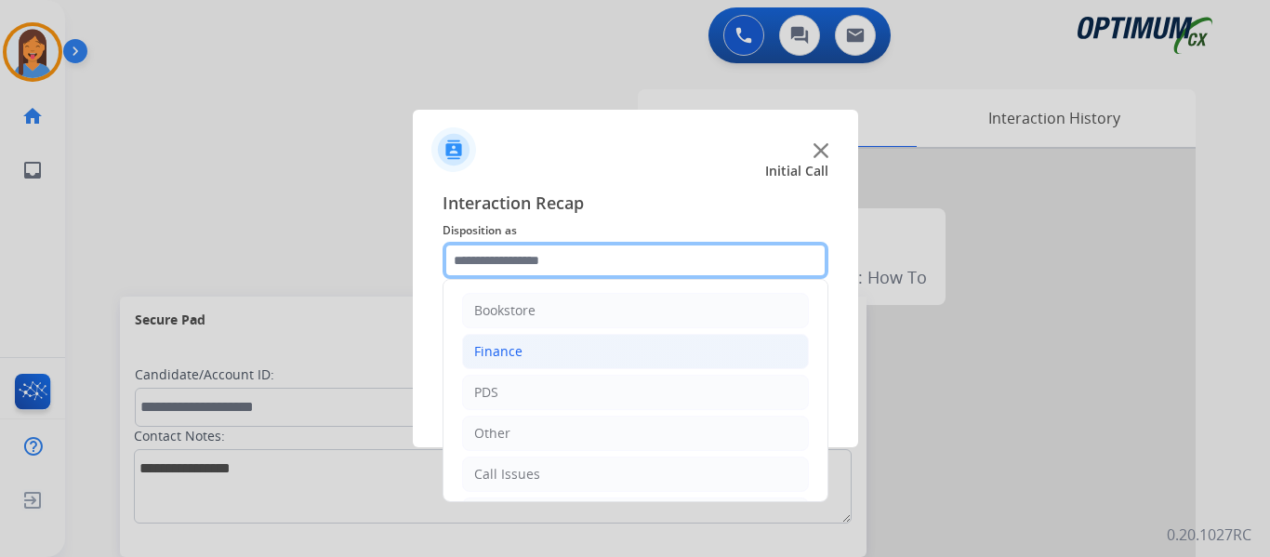
scroll to position [93, 0]
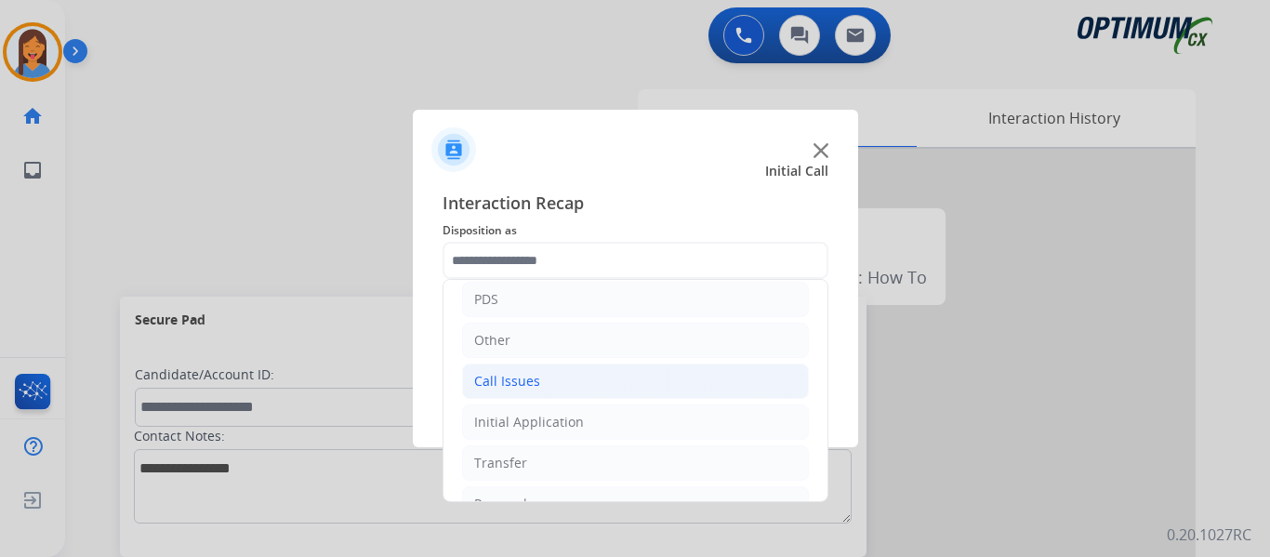
click at [514, 385] on div "Call Issues" at bounding box center [507, 381] width 66 height 19
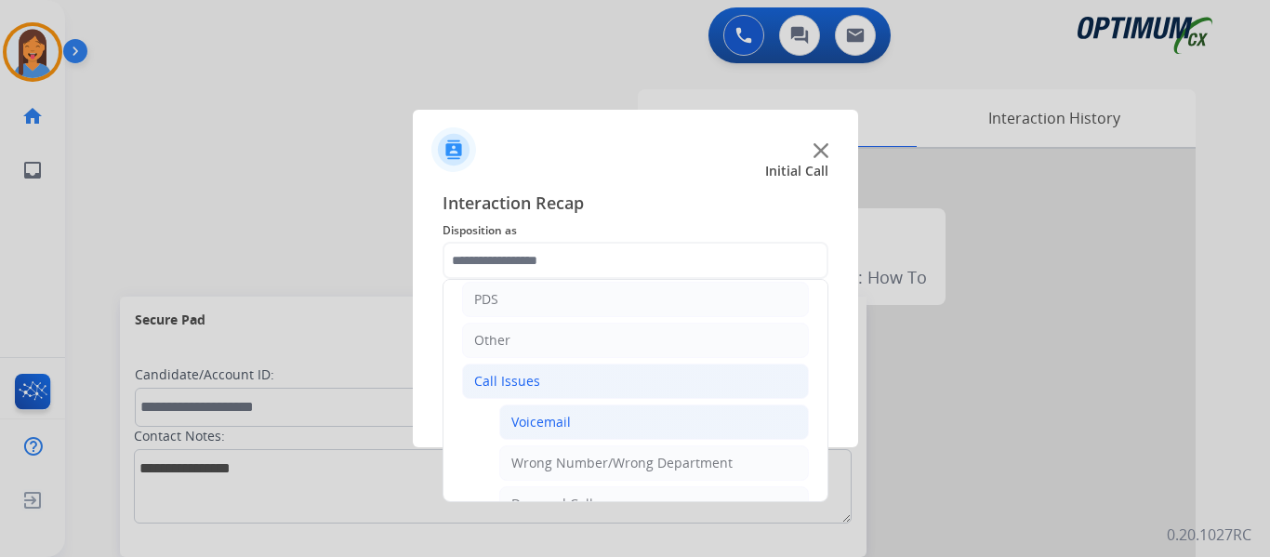
click at [532, 429] on div "Voicemail" at bounding box center [540, 422] width 59 height 19
type input "*********"
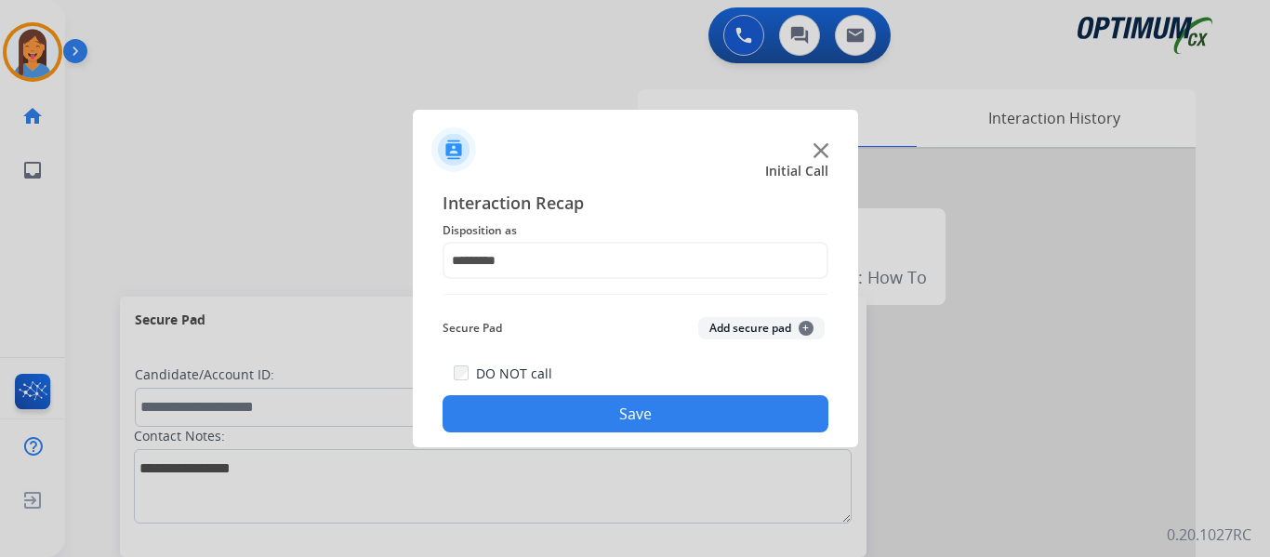
click at [535, 415] on button "Save" at bounding box center [635, 413] width 386 height 37
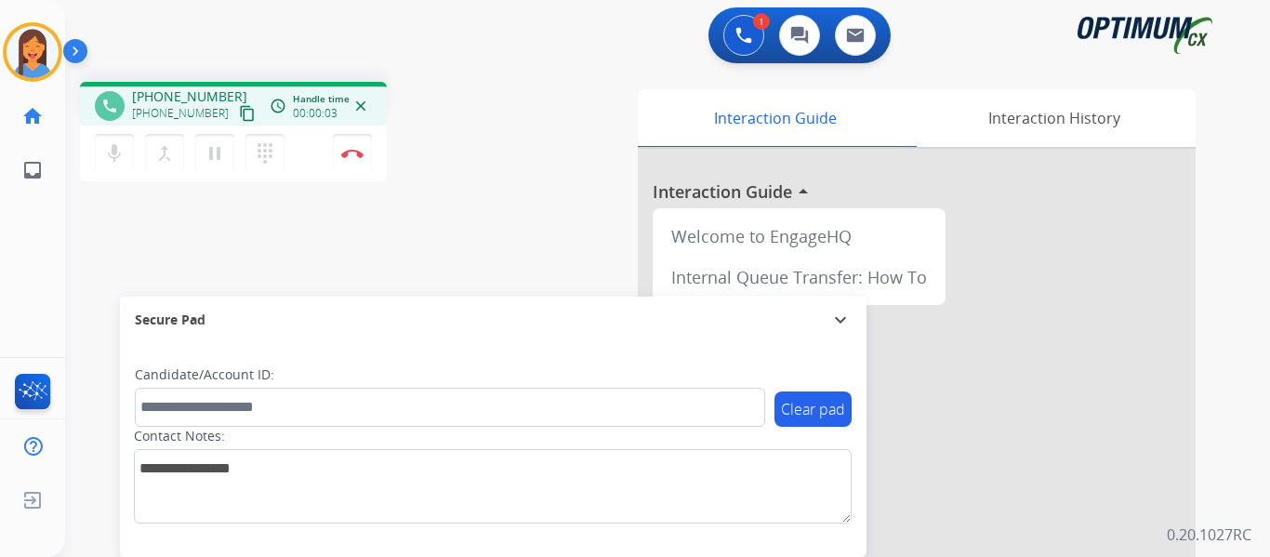
drag, startPoint x: 231, startPoint y: 112, endPoint x: 246, endPoint y: 113, distance: 15.0
click at [239, 112] on mat-icon "content_copy" at bounding box center [247, 113] width 17 height 17
click at [350, 150] on img at bounding box center [352, 153] width 22 height 9
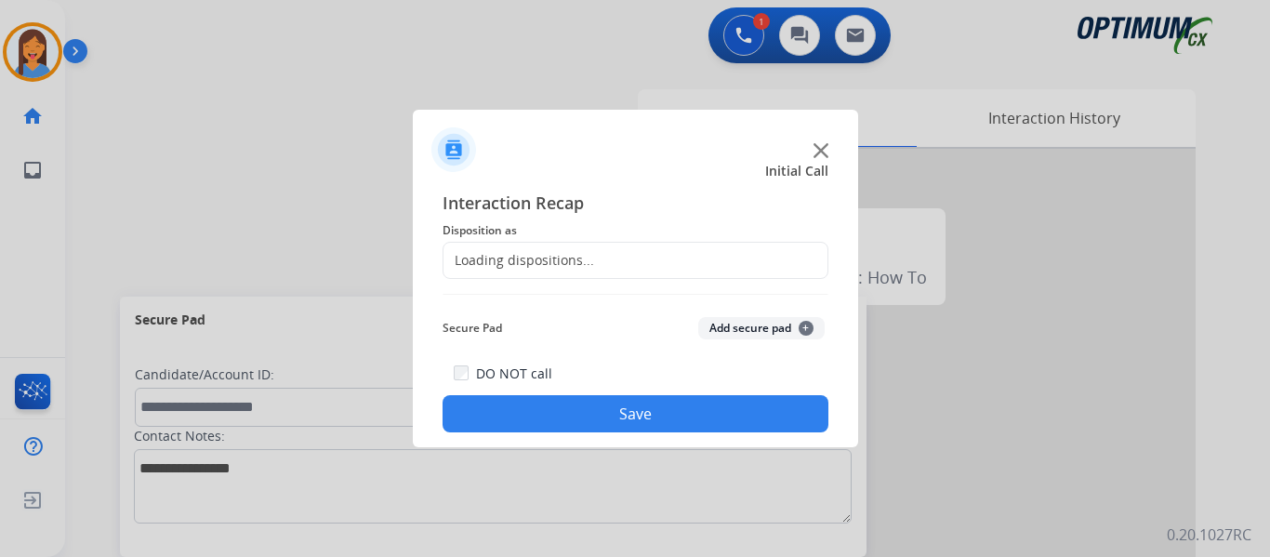
click at [515, 271] on div "Loading dispositions..." at bounding box center [635, 260] width 386 height 37
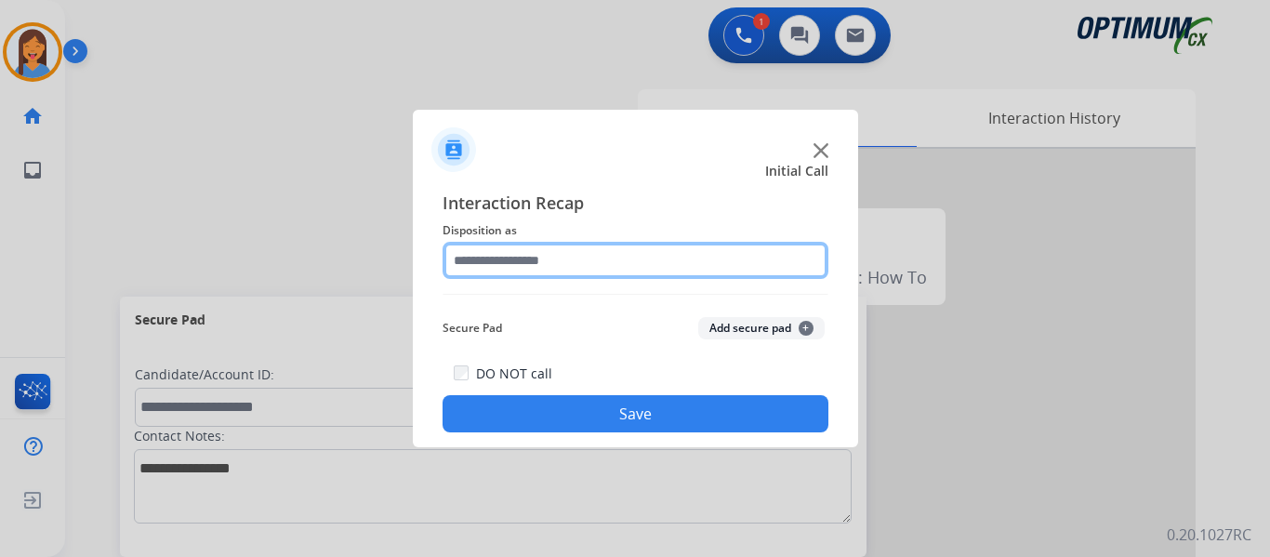
click at [541, 268] on input "text" at bounding box center [635, 260] width 386 height 37
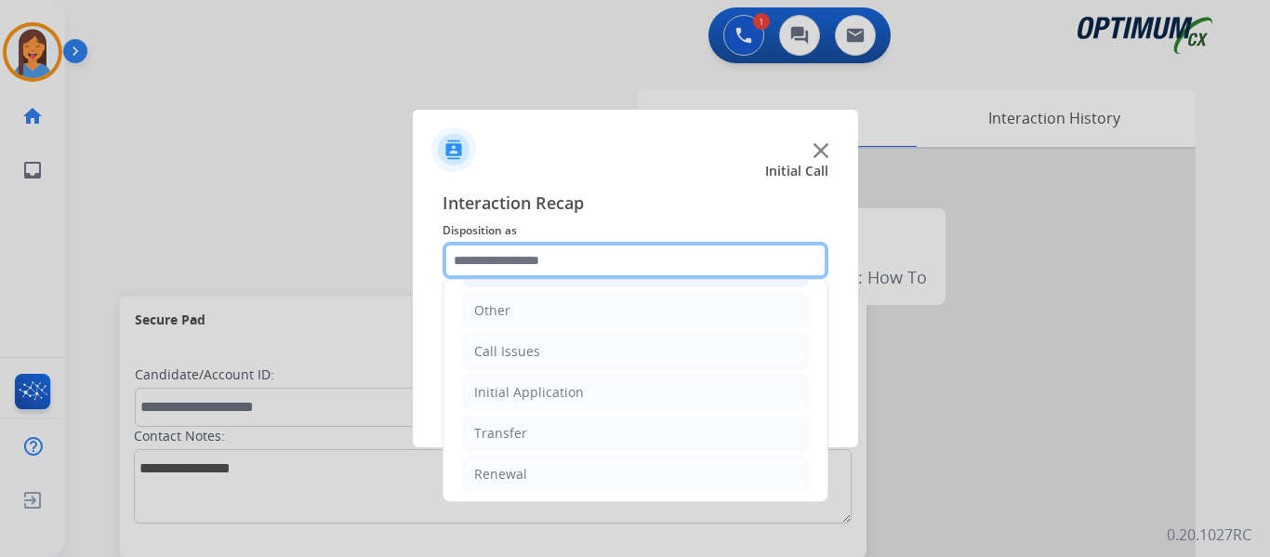
scroll to position [126, 0]
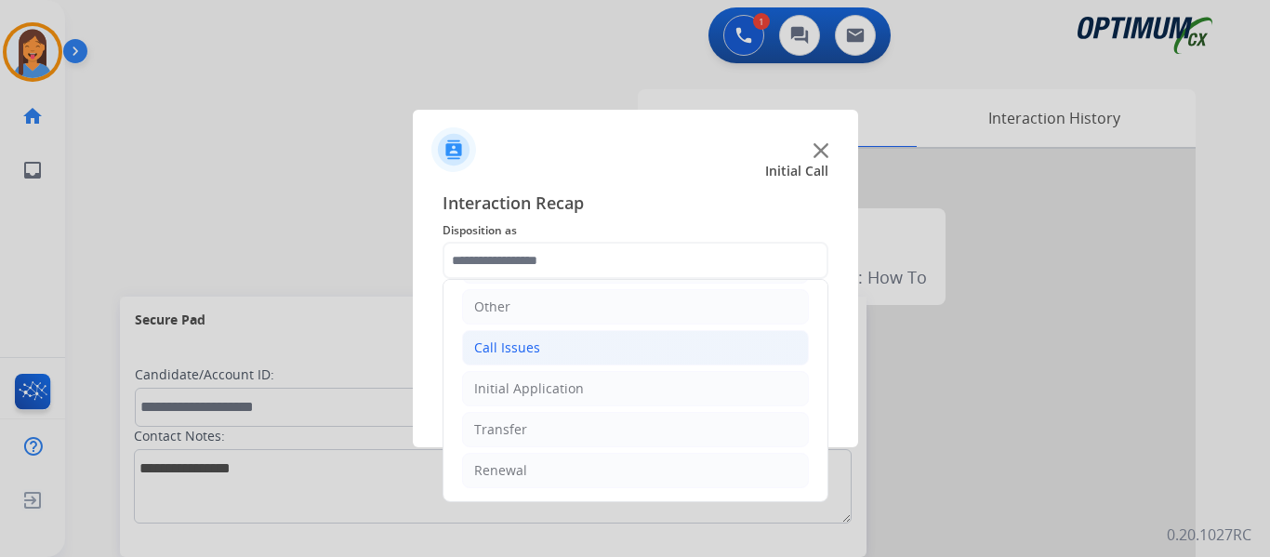
click at [533, 344] on div "Call Issues" at bounding box center [507, 347] width 66 height 19
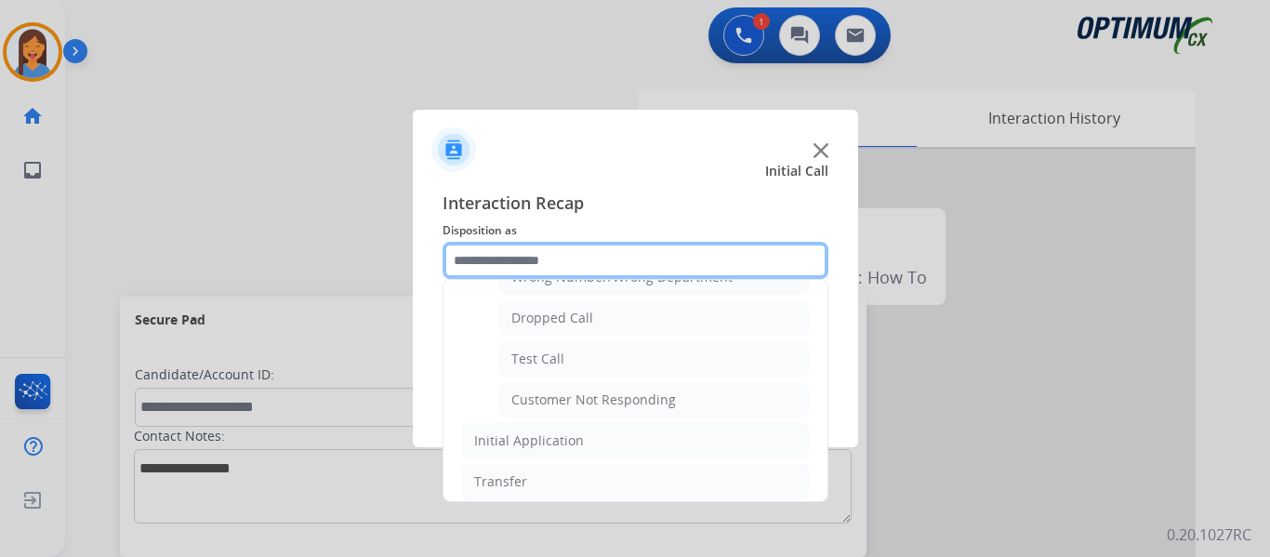
scroll to position [312, 0]
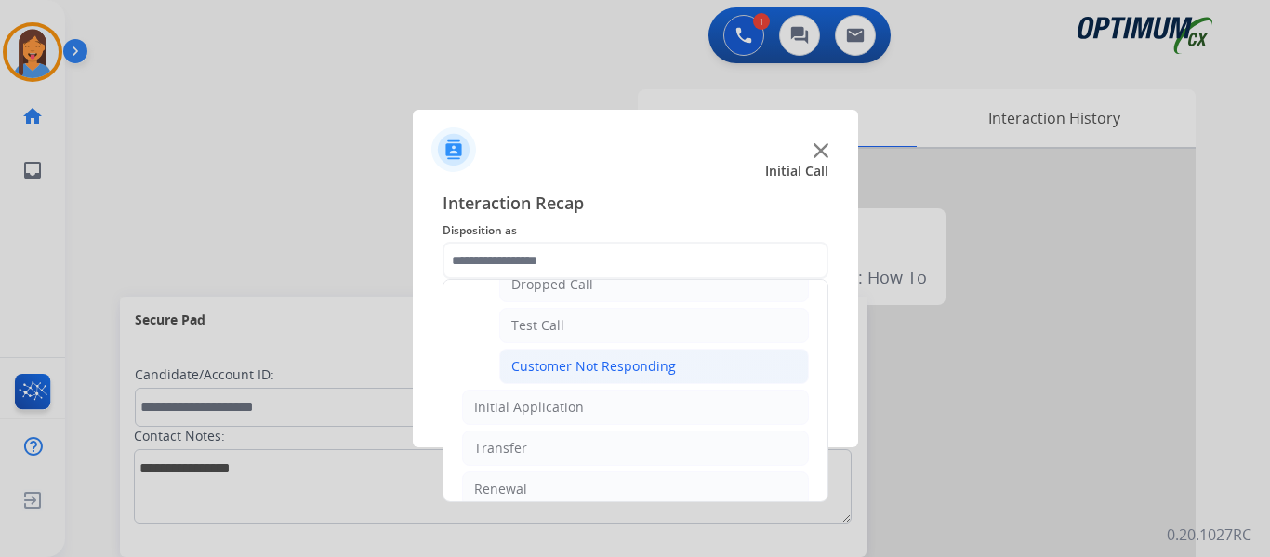
click at [602, 376] on li "Customer Not Responding" at bounding box center [653, 366] width 309 height 35
type input "**********"
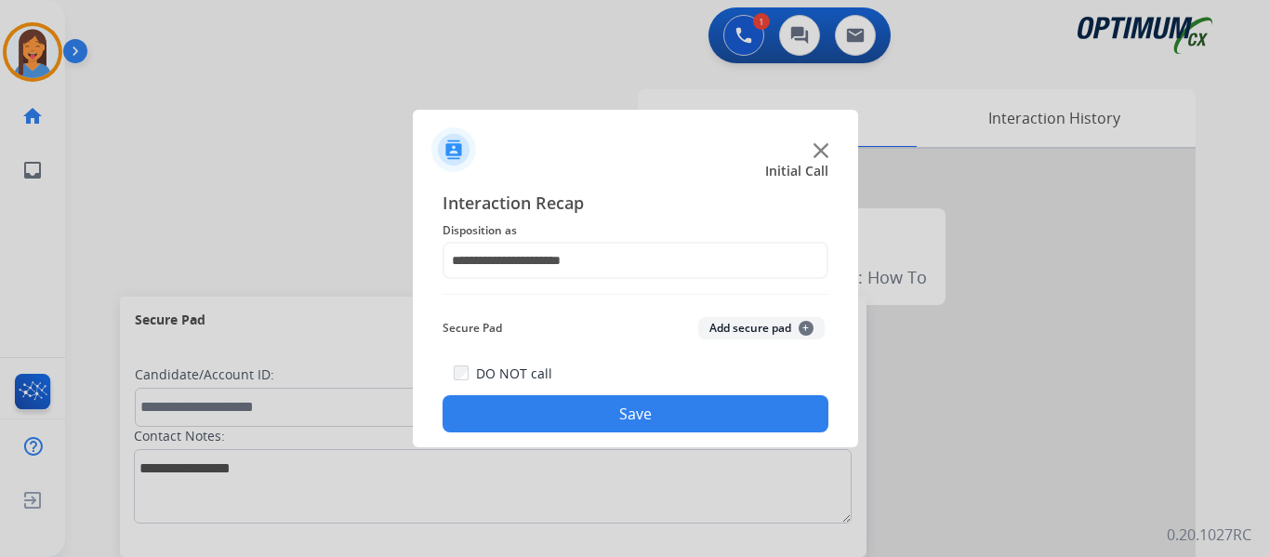
click at [604, 408] on button "Save" at bounding box center [635, 413] width 386 height 37
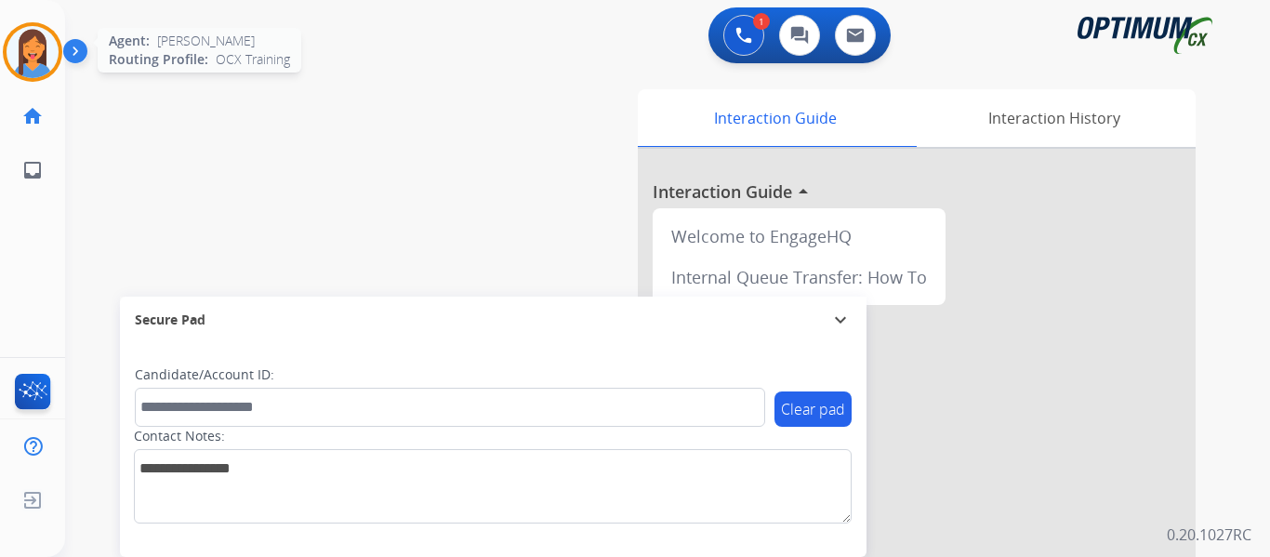
click at [35, 60] on img at bounding box center [33, 52] width 52 height 52
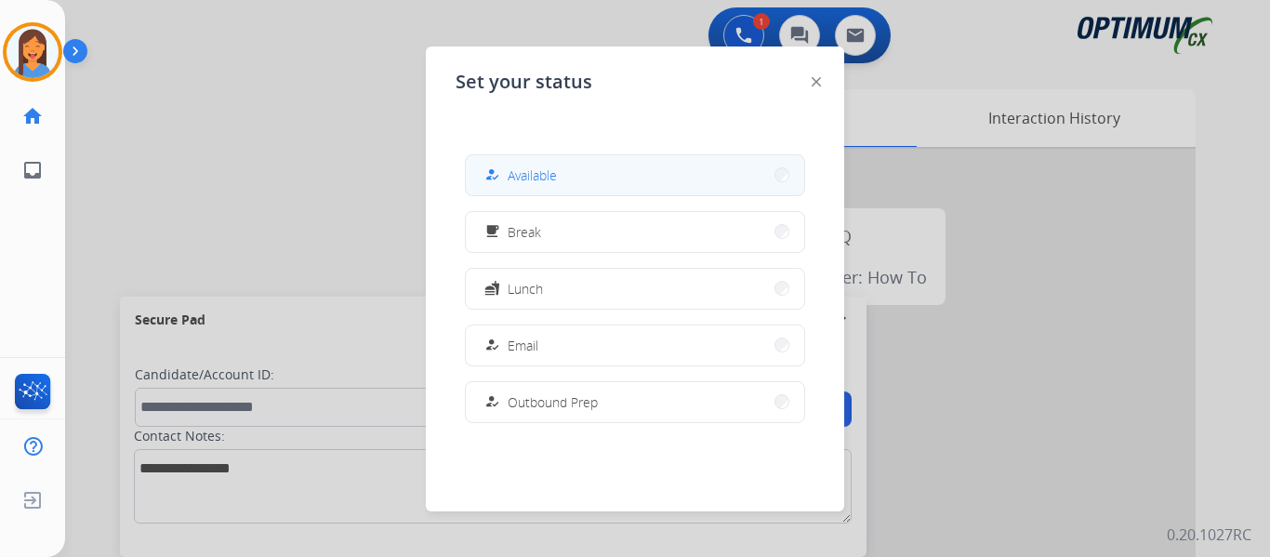
click at [502, 174] on div "how_to_reg" at bounding box center [493, 175] width 27 height 22
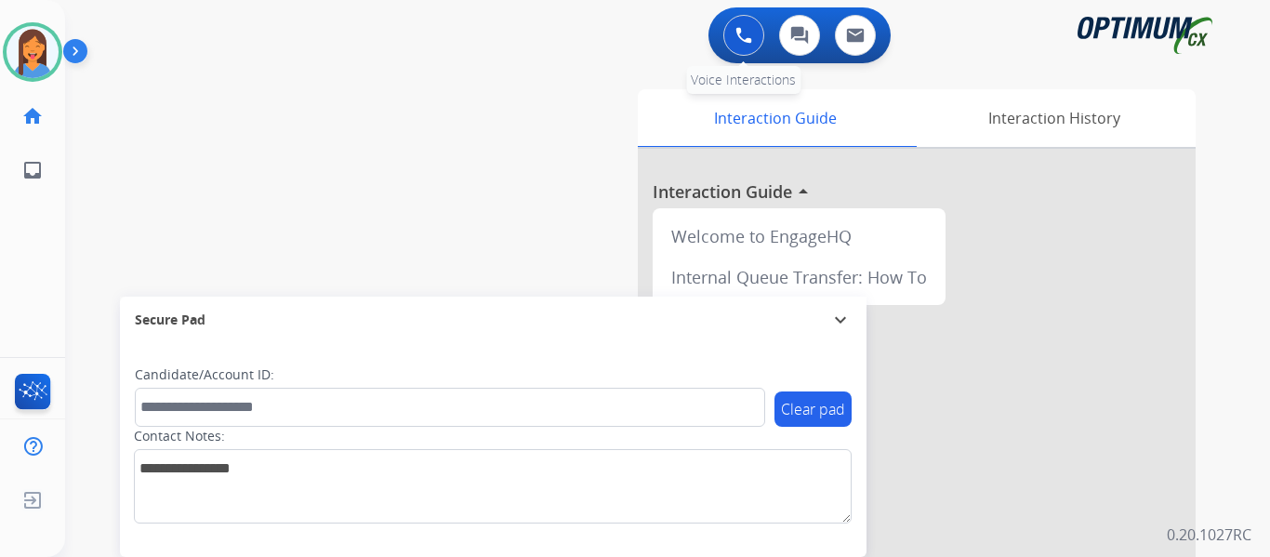
click at [745, 45] on button at bounding box center [743, 35] width 41 height 41
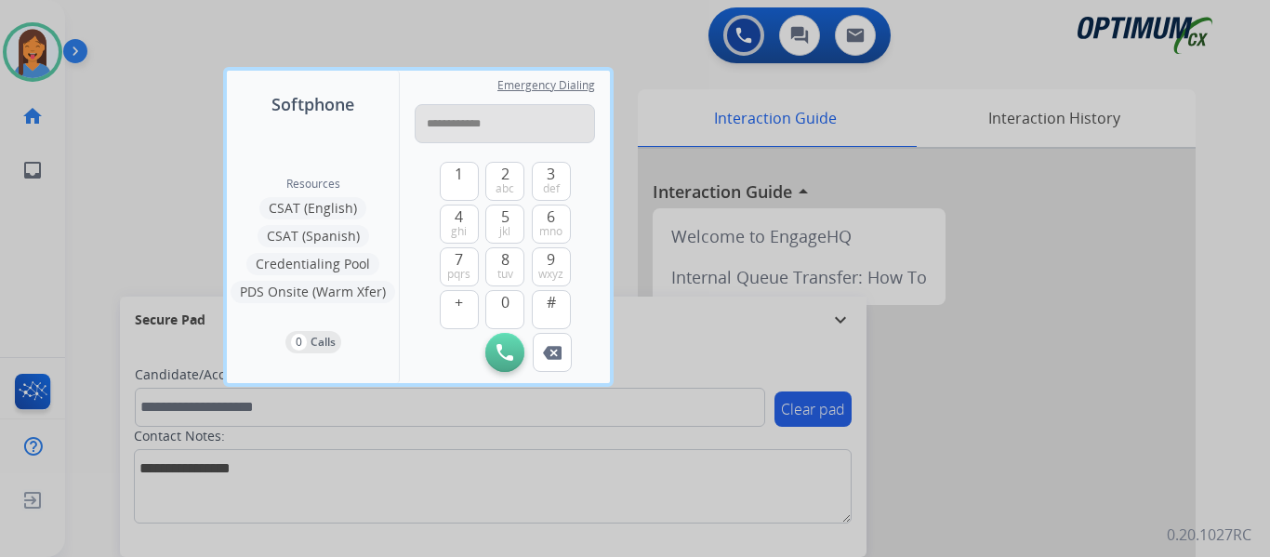
click at [440, 124] on input "**********" at bounding box center [505, 123] width 180 height 39
type input "**********"
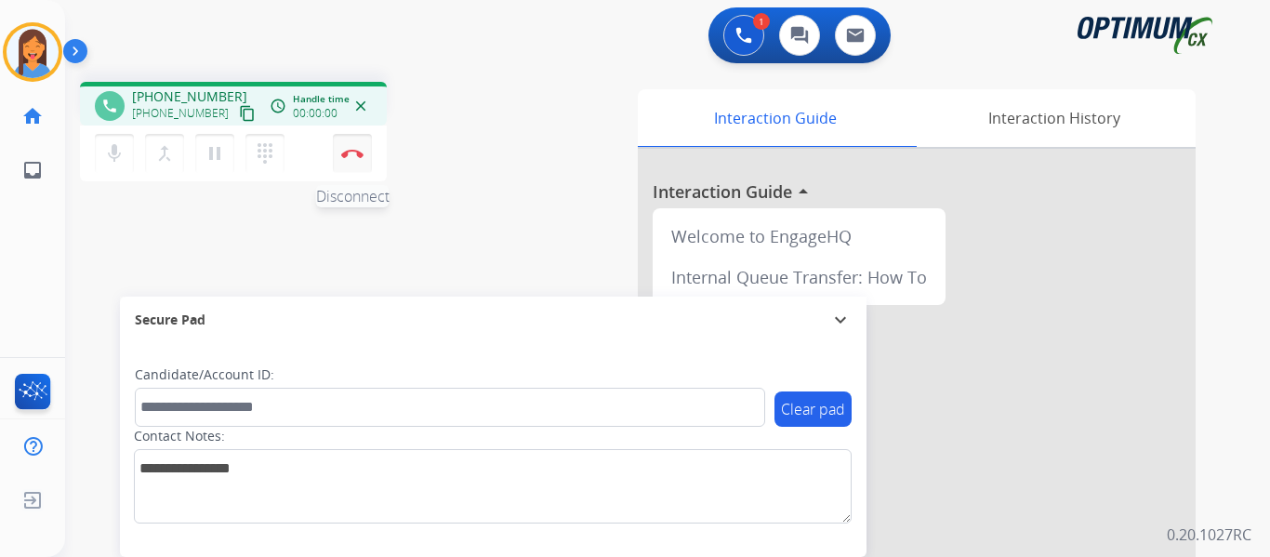
click at [352, 152] on img at bounding box center [352, 153] width 22 height 9
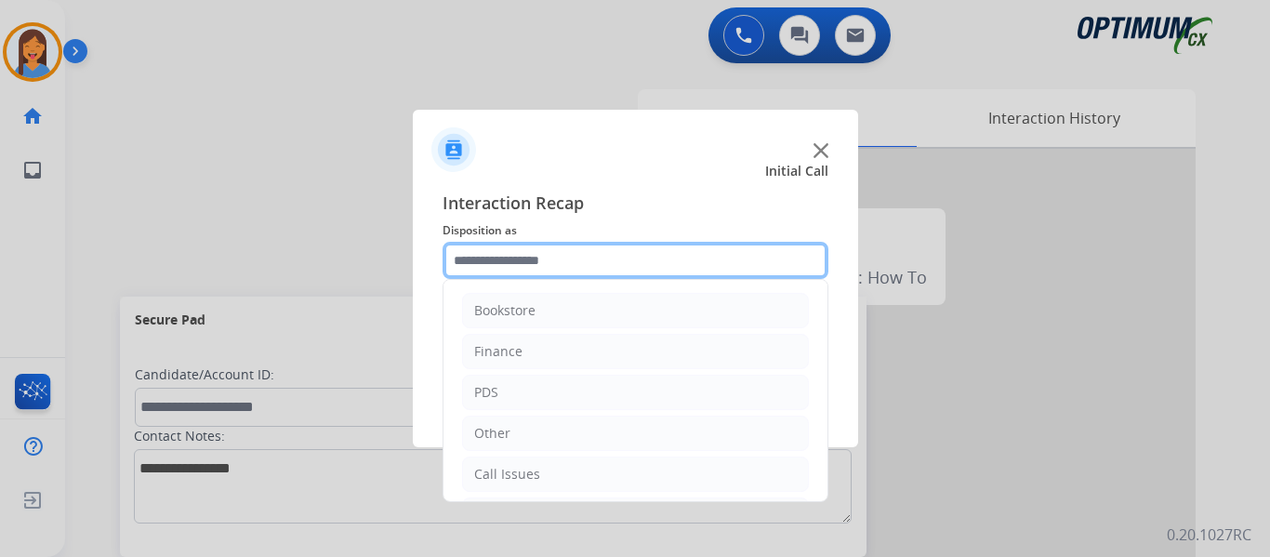
click at [501, 265] on input "text" at bounding box center [635, 260] width 386 height 37
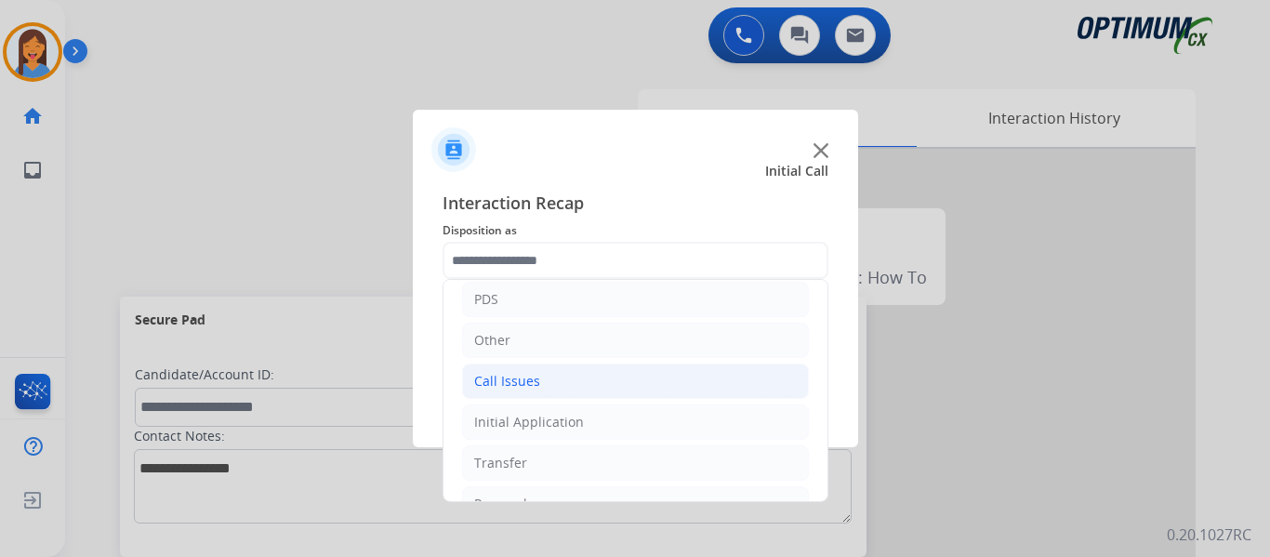
drag, startPoint x: 523, startPoint y: 368, endPoint x: 523, endPoint y: 381, distance: 13.0
click at [523, 375] on li "Call Issues" at bounding box center [635, 380] width 347 height 35
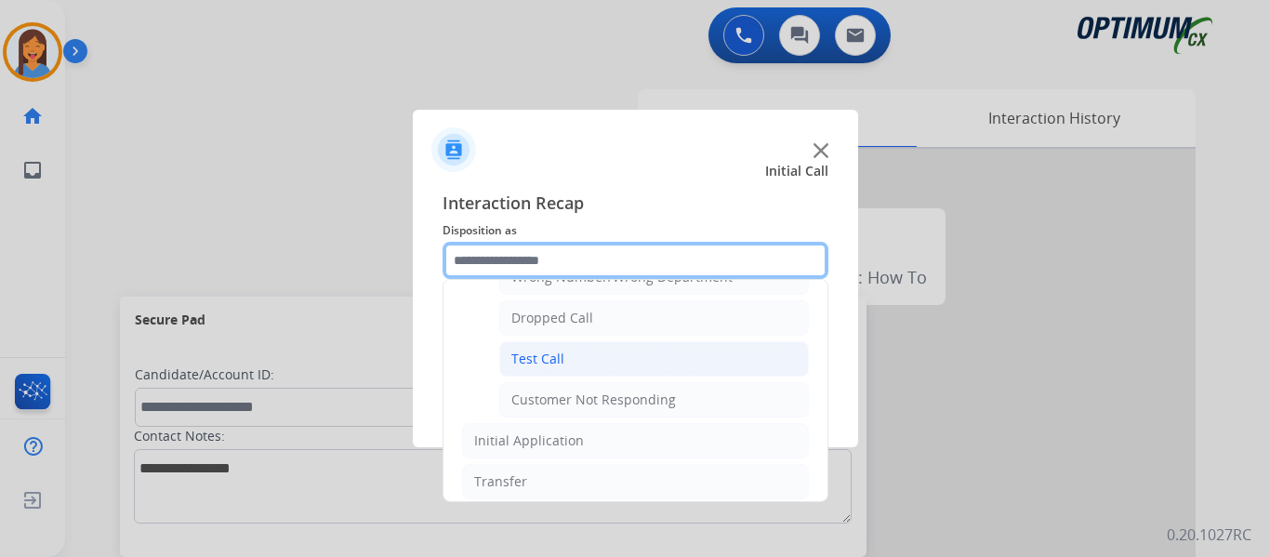
scroll to position [186, 0]
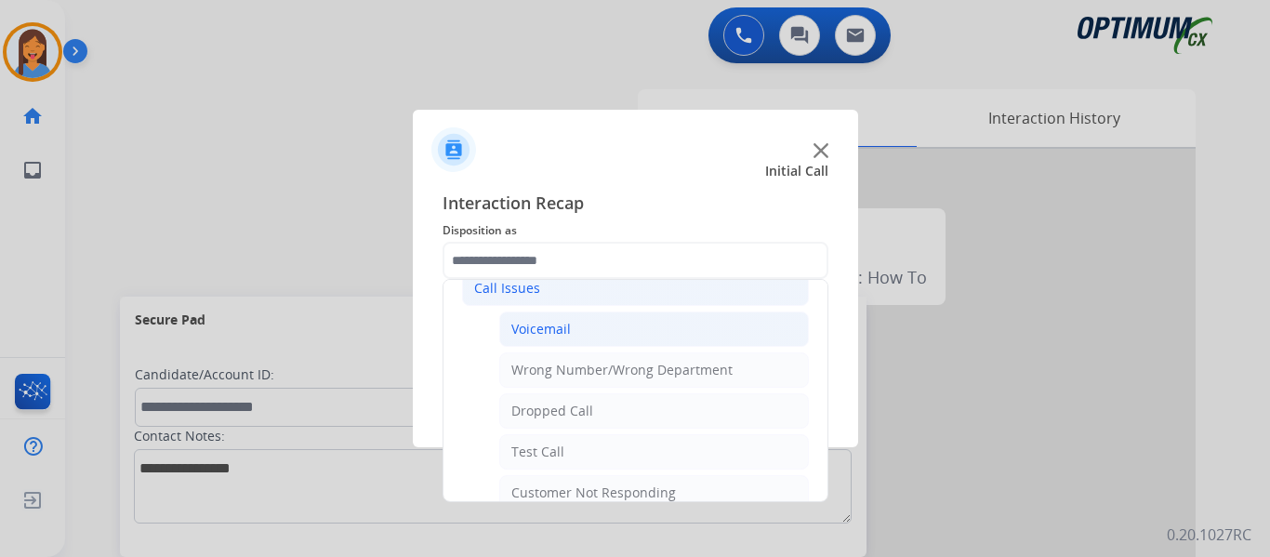
click at [564, 323] on div "Voicemail" at bounding box center [540, 329] width 59 height 19
type input "*********"
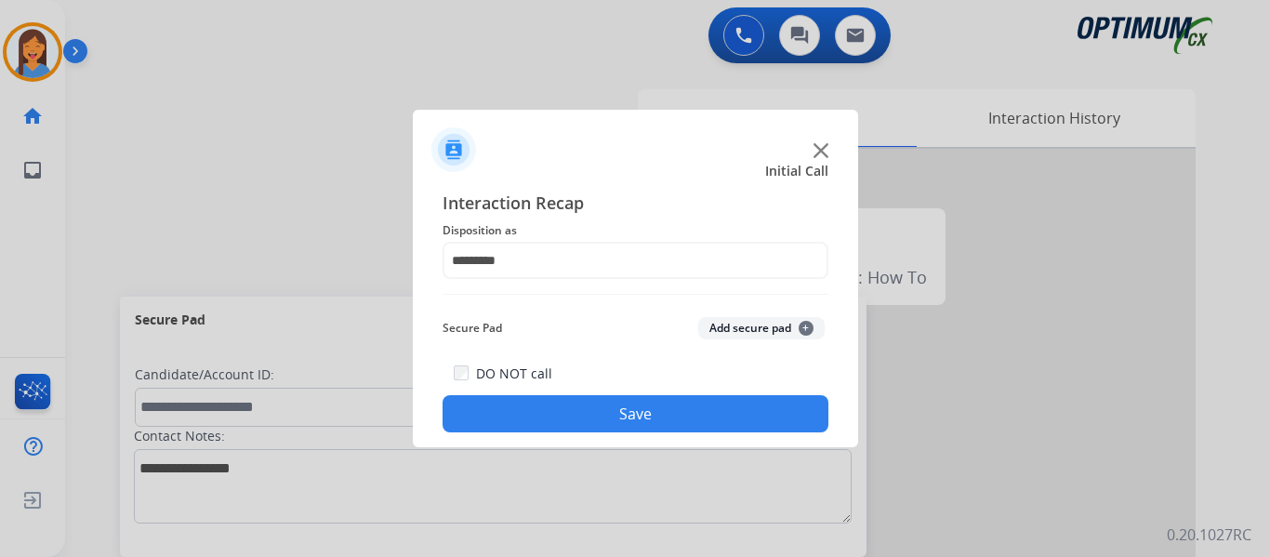
click at [616, 410] on button "Save" at bounding box center [635, 413] width 386 height 37
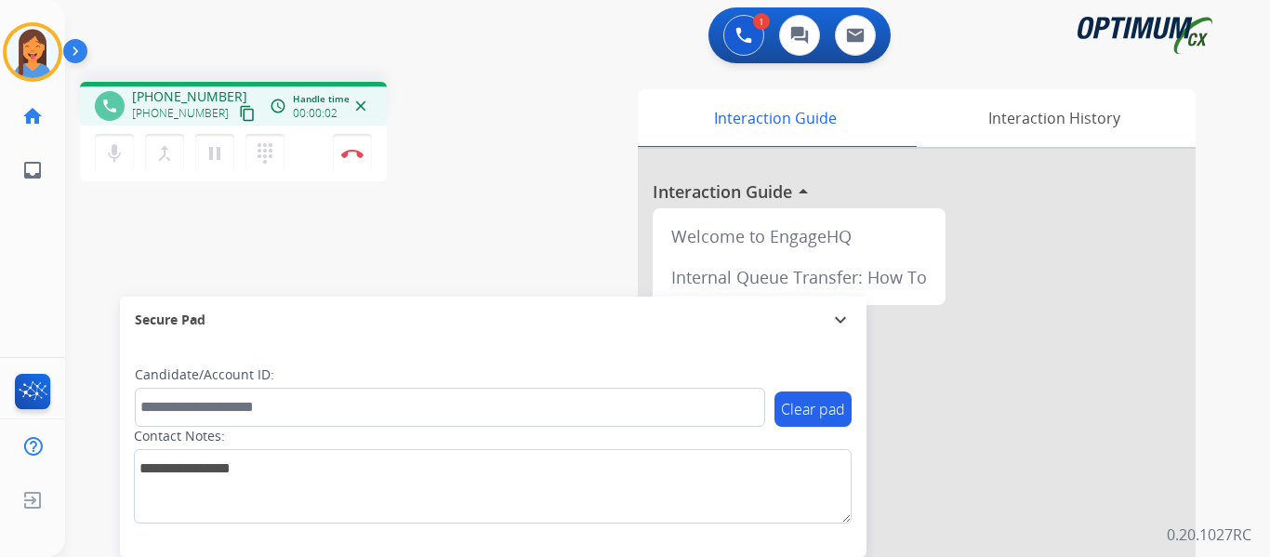
click at [239, 108] on mat-icon "content_copy" at bounding box center [247, 113] width 17 height 17
click at [351, 161] on button "Disconnect" at bounding box center [352, 153] width 39 height 39
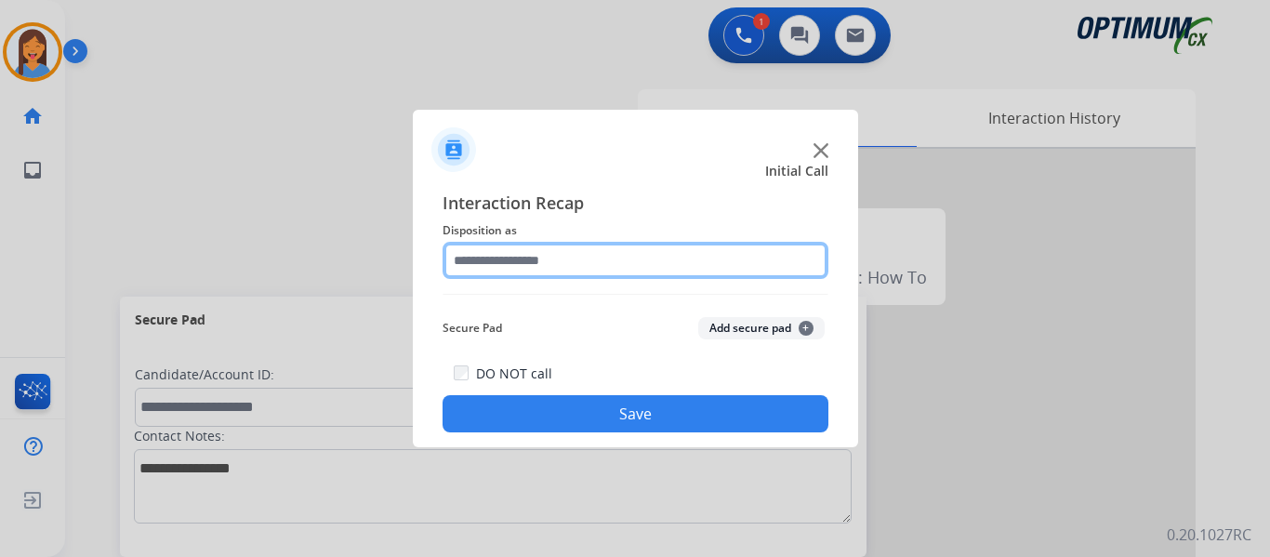
click at [548, 261] on input "text" at bounding box center [635, 260] width 386 height 37
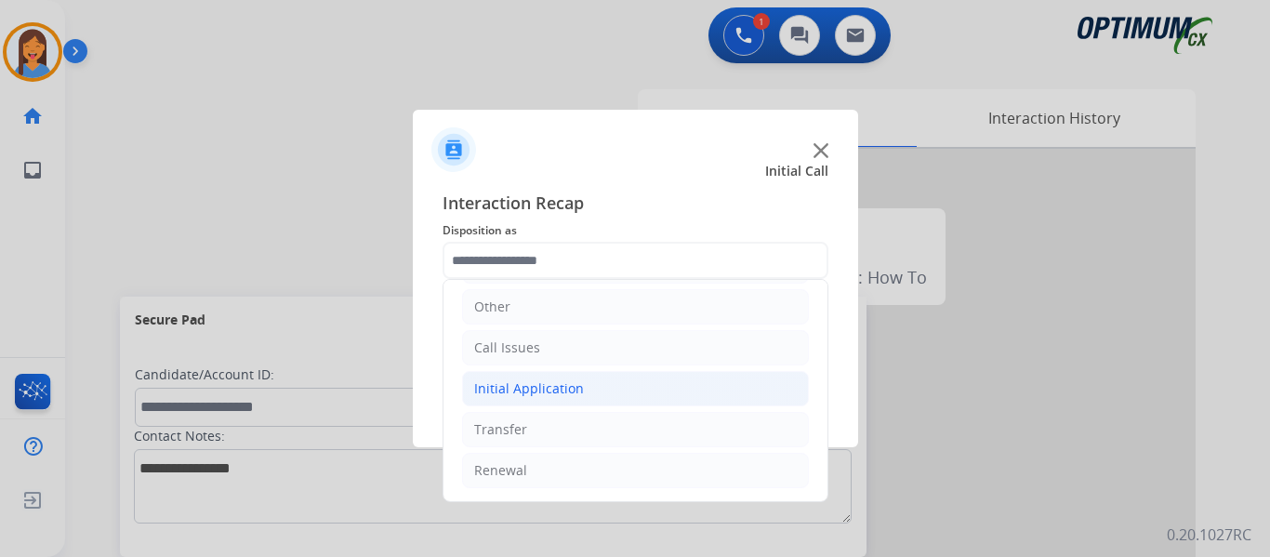
click at [557, 393] on div "Initial Application" at bounding box center [529, 388] width 110 height 19
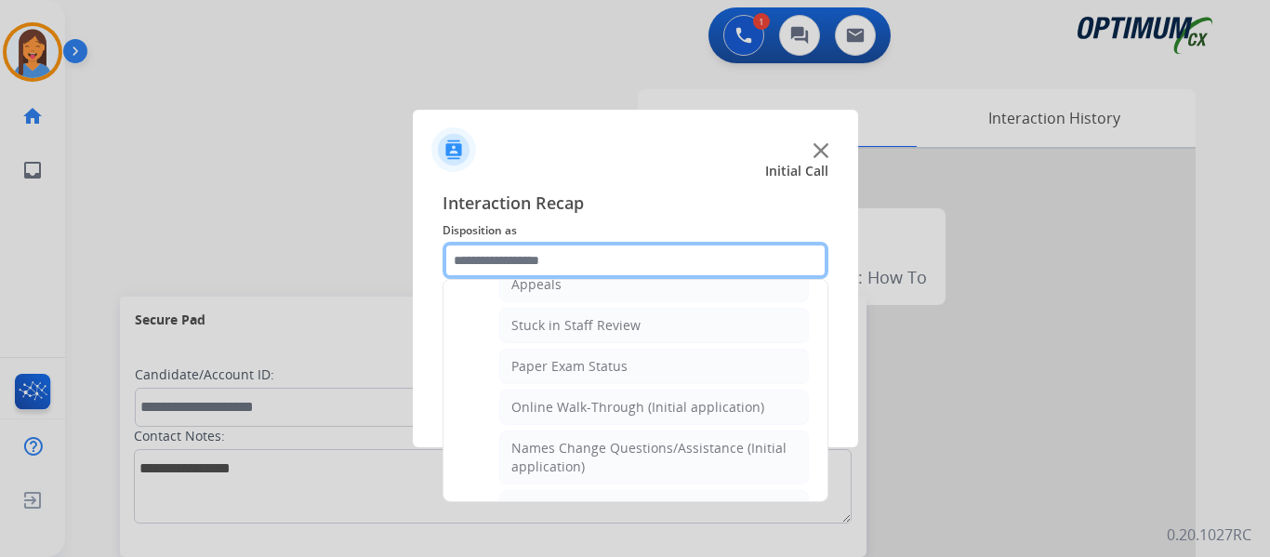
scroll to position [219, 0]
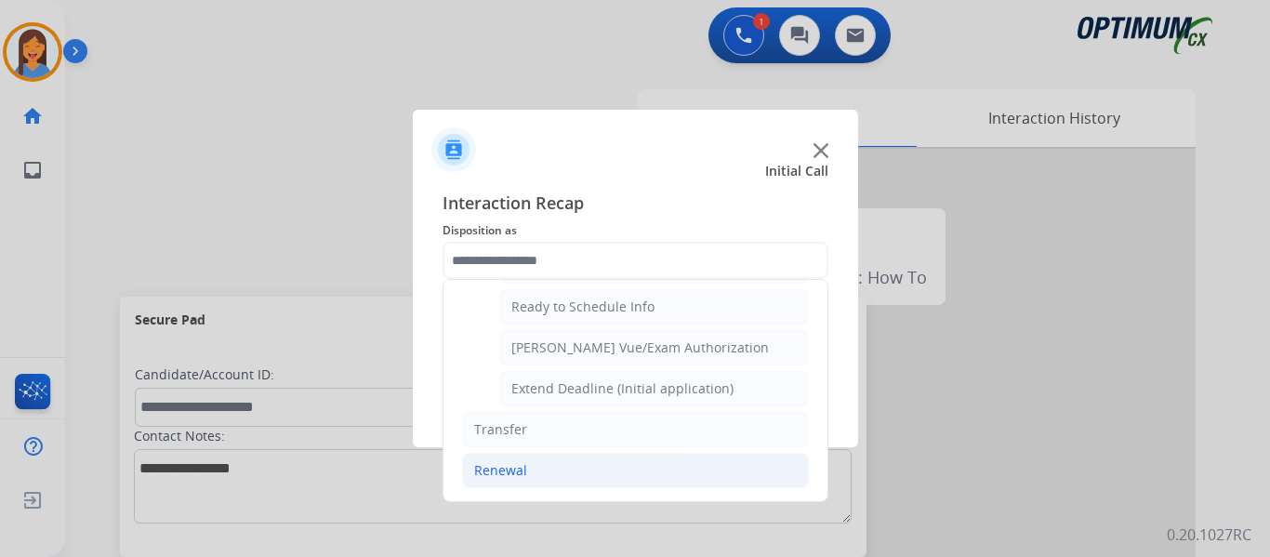
click at [513, 473] on div "Renewal" at bounding box center [500, 470] width 53 height 19
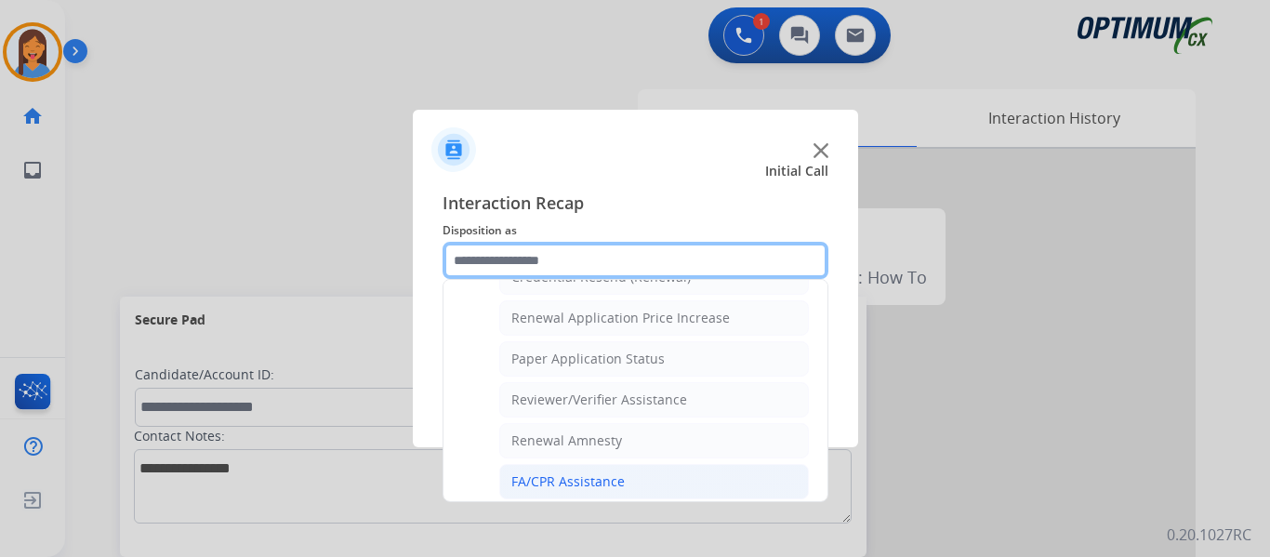
scroll to position [532, 0]
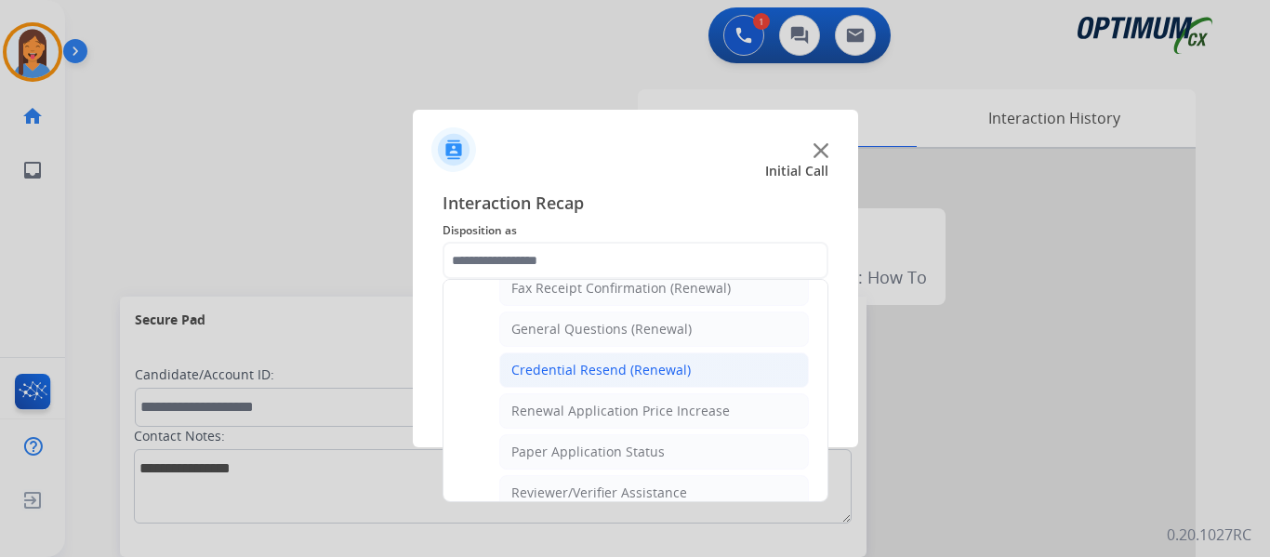
click at [580, 370] on div "Credential Resend (Renewal)" at bounding box center [600, 370] width 179 height 19
type input "**********"
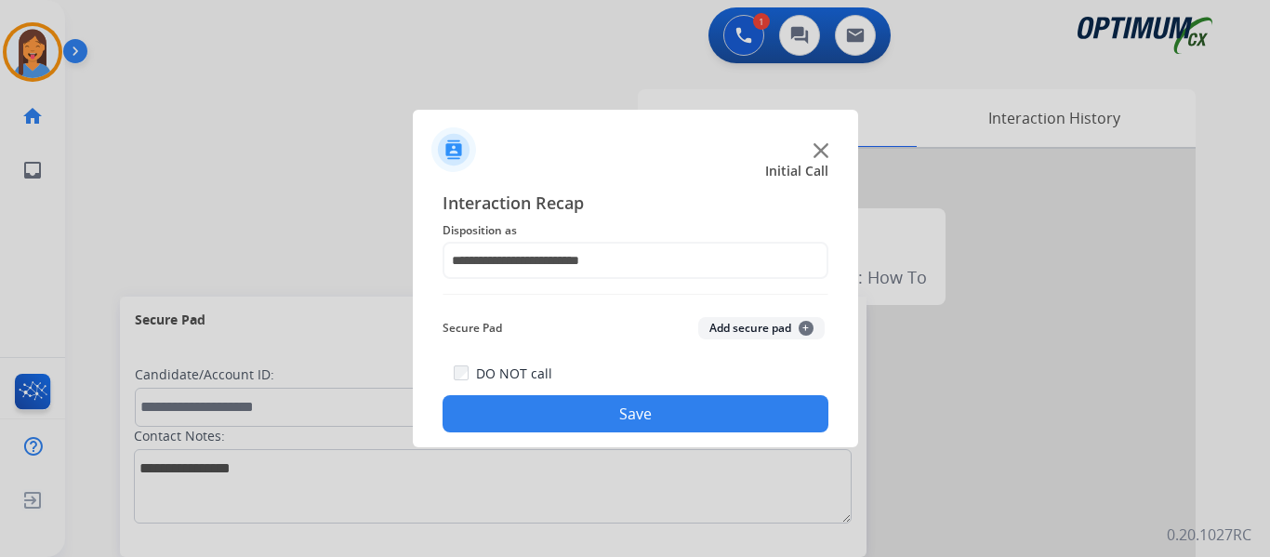
click at [594, 415] on button "Save" at bounding box center [635, 413] width 386 height 37
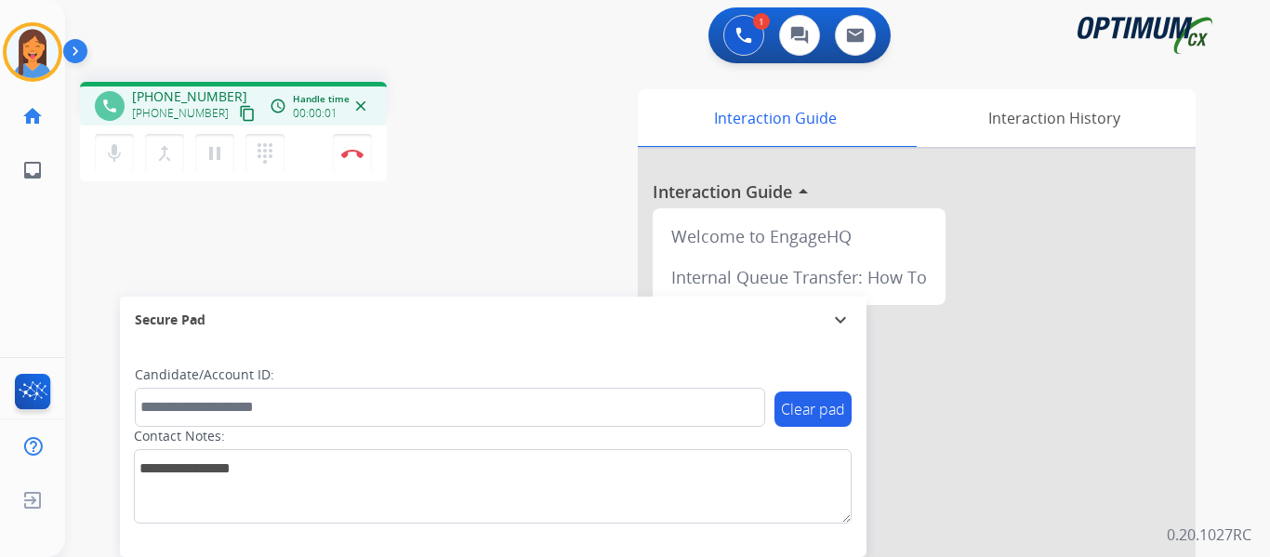
drag, startPoint x: 230, startPoint y: 115, endPoint x: 298, endPoint y: 125, distance: 69.5
click at [239, 115] on mat-icon "content_copy" at bounding box center [247, 113] width 17 height 17
click at [353, 157] on img at bounding box center [352, 153] width 22 height 9
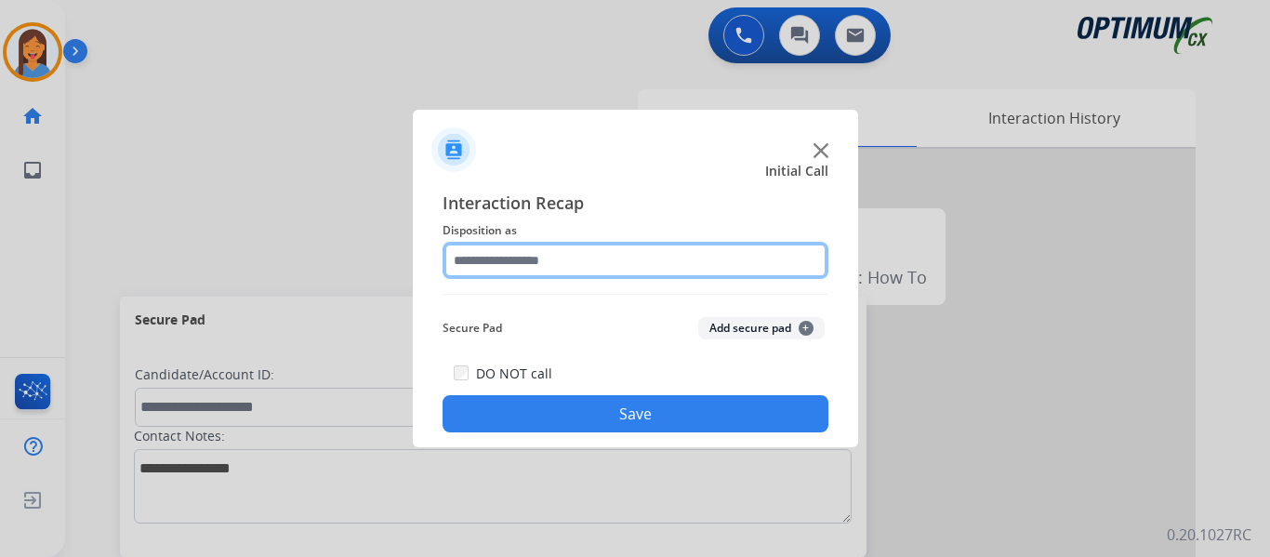
click at [541, 263] on input "text" at bounding box center [635, 260] width 386 height 37
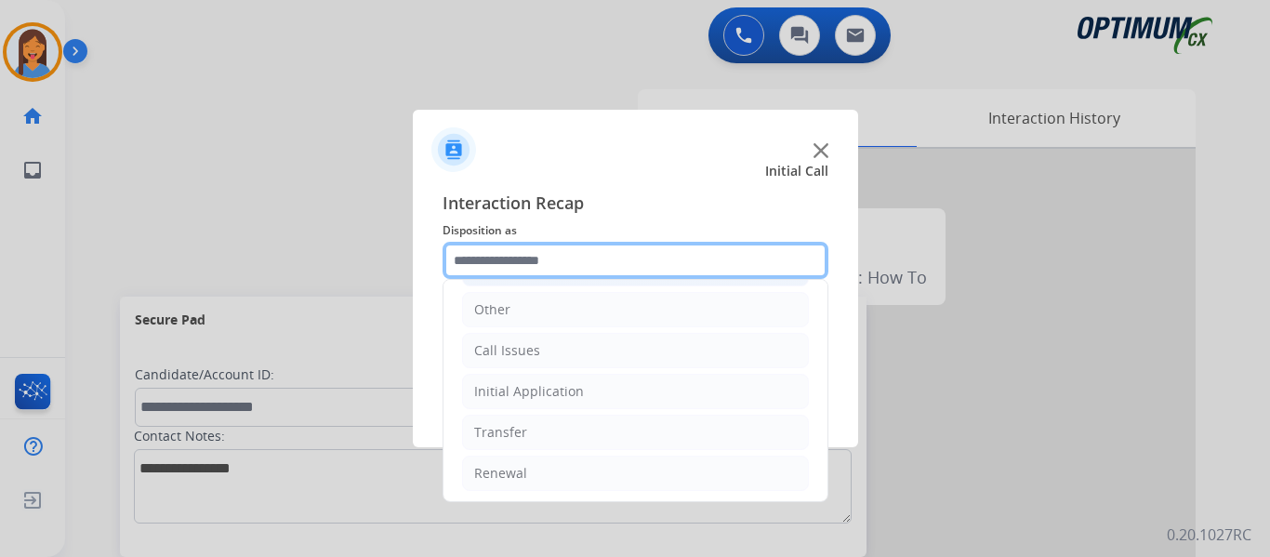
scroll to position [126, 0]
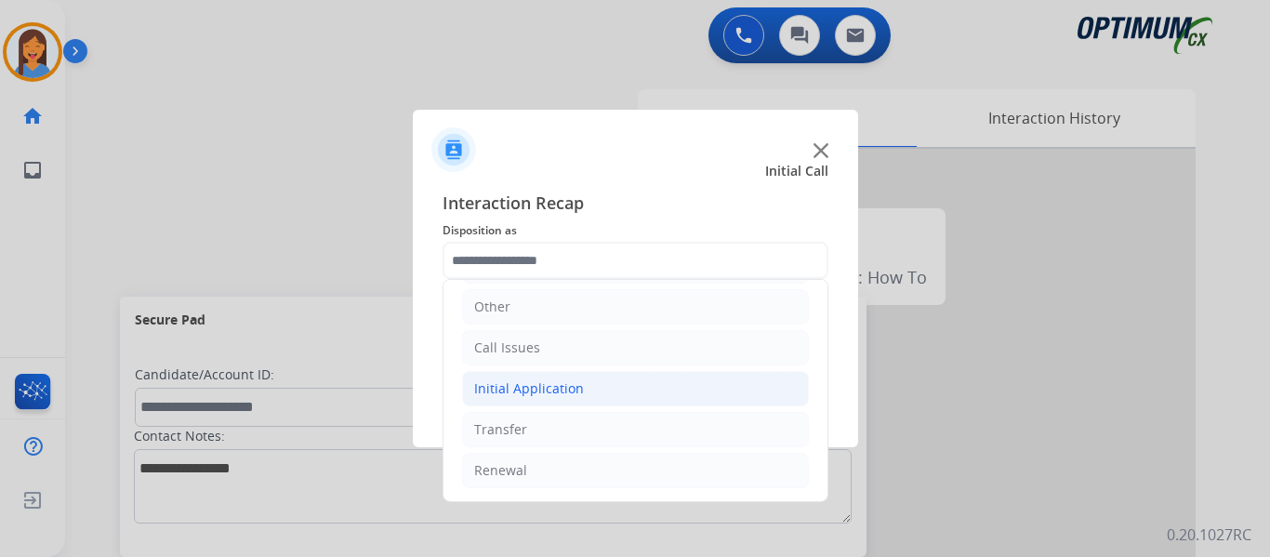
click at [559, 394] on div "Initial Application" at bounding box center [529, 388] width 110 height 19
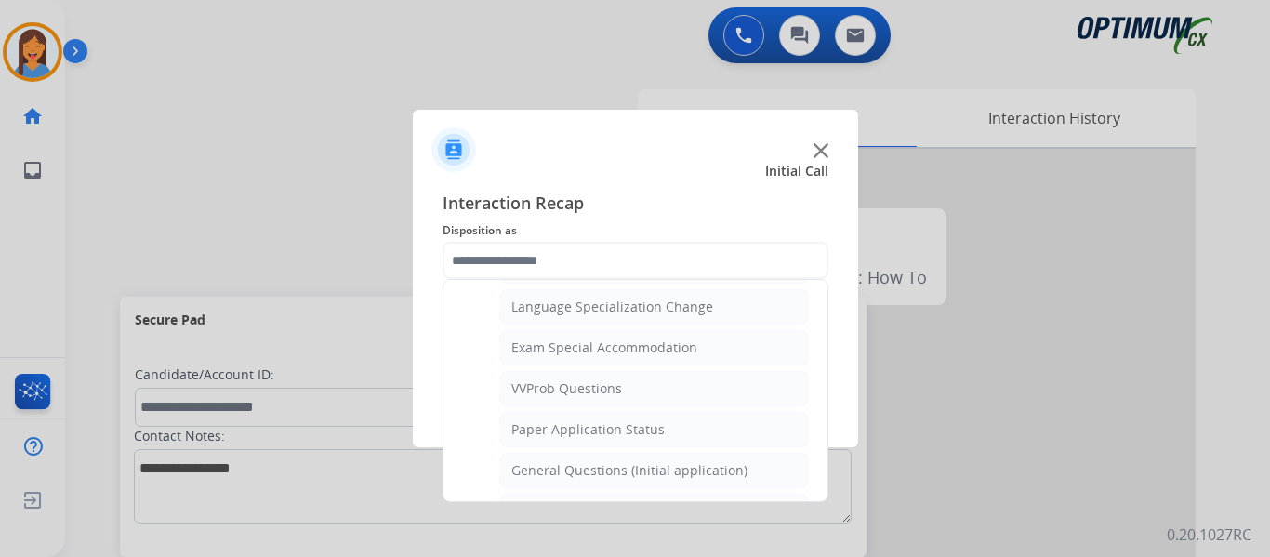
scroll to position [963, 0]
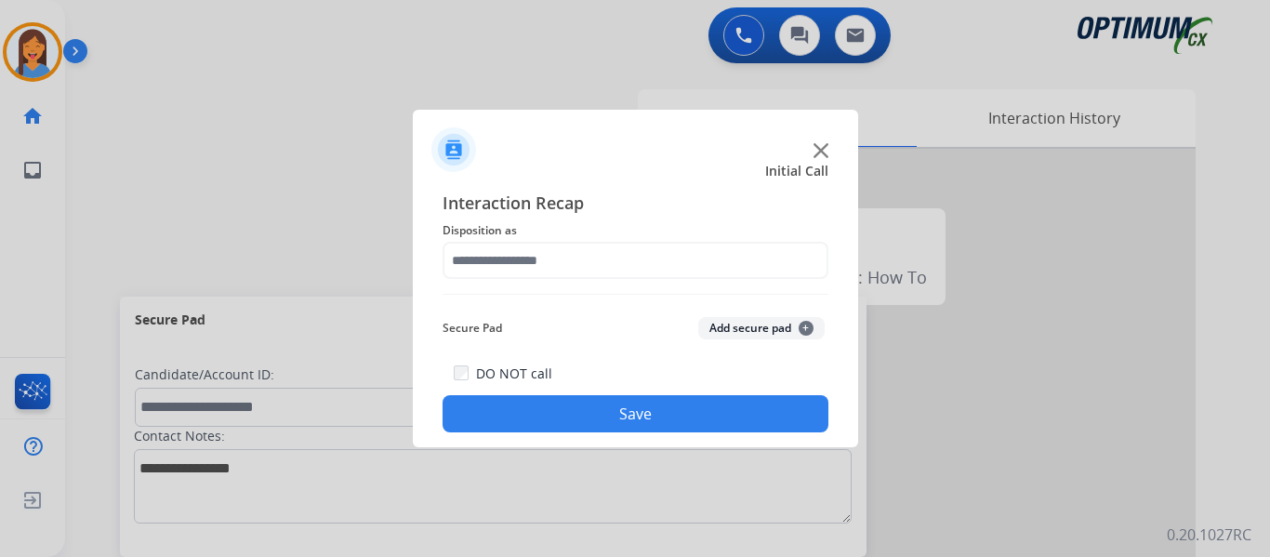
drag, startPoint x: 589, startPoint y: 411, endPoint x: 534, endPoint y: 180, distance: 236.9
click at [534, 166] on div "Initial Call" at bounding box center [620, 171] width 445 height 19
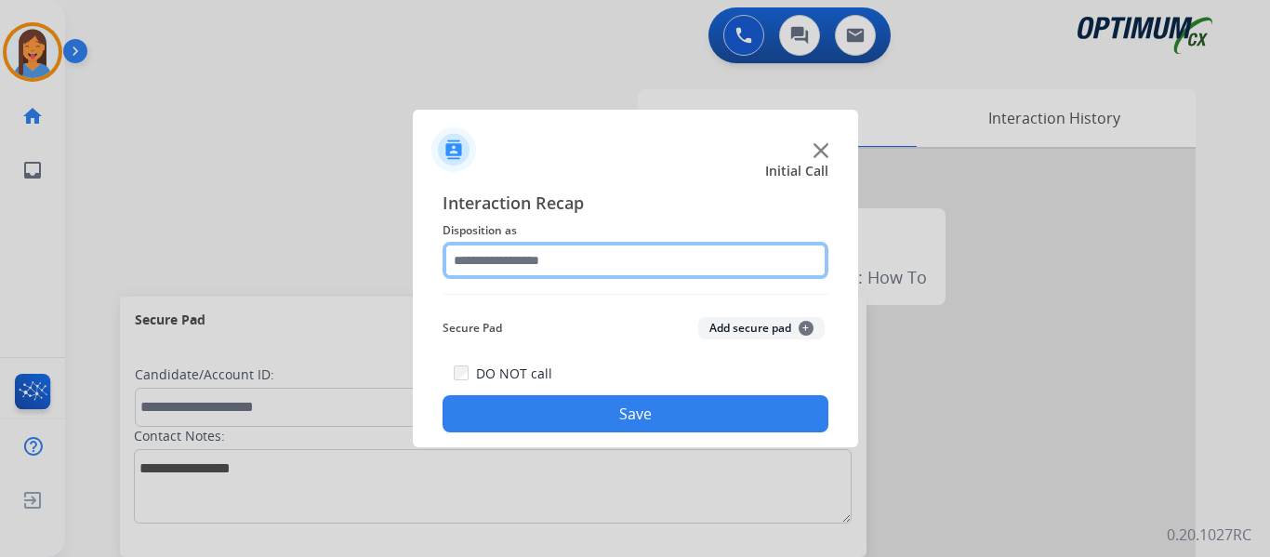
click at [556, 269] on input "text" at bounding box center [635, 260] width 386 height 37
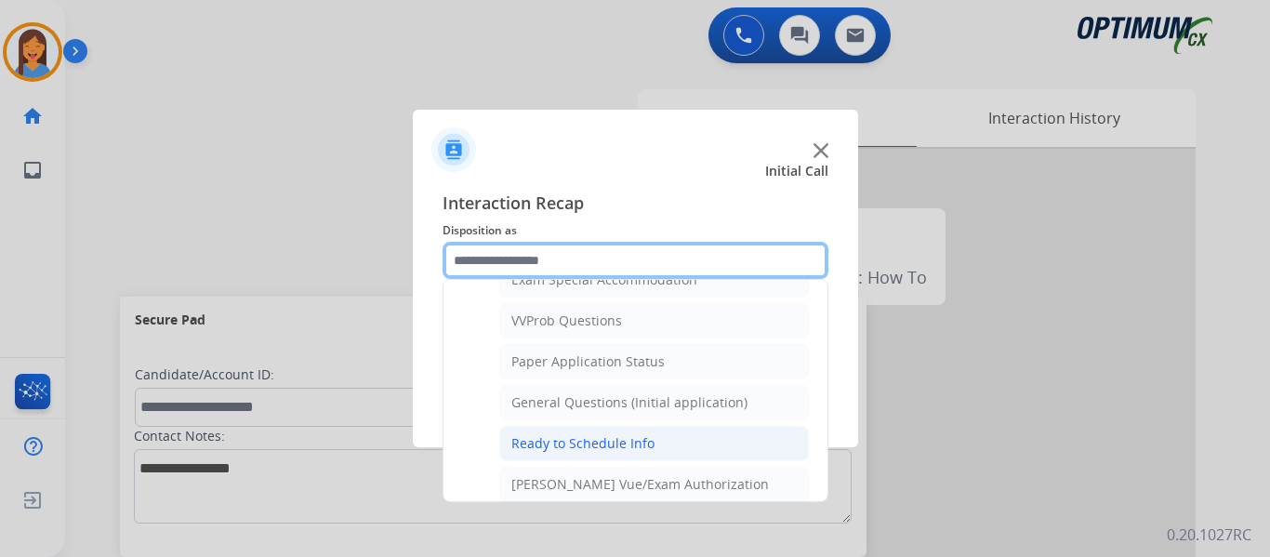
scroll to position [1022, 0]
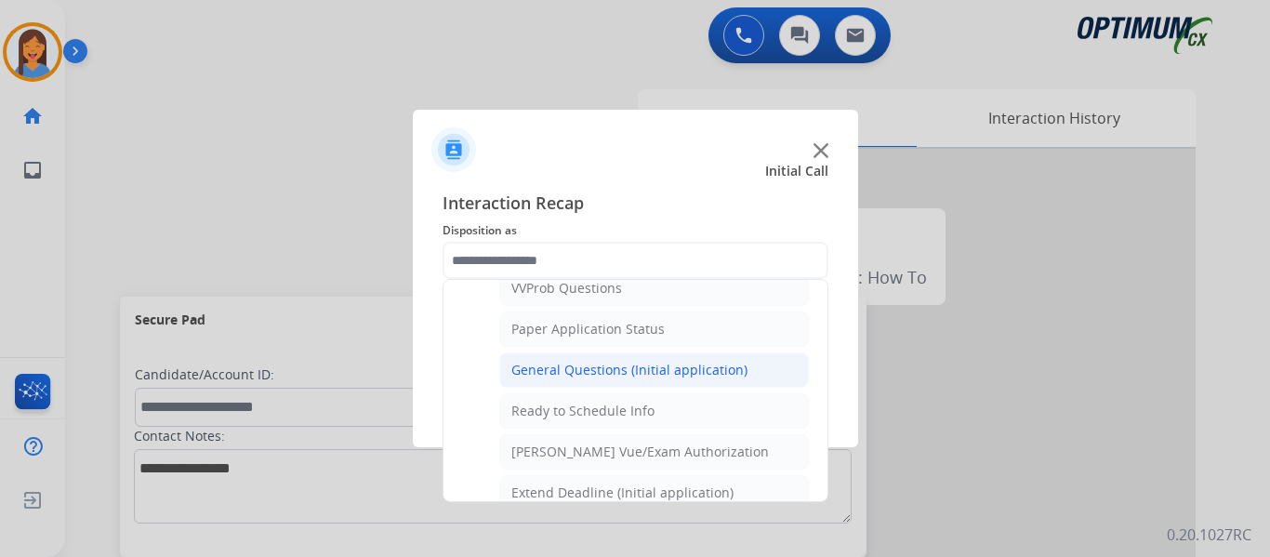
click at [589, 367] on div "General Questions (Initial application)" at bounding box center [629, 370] width 236 height 19
type input "**********"
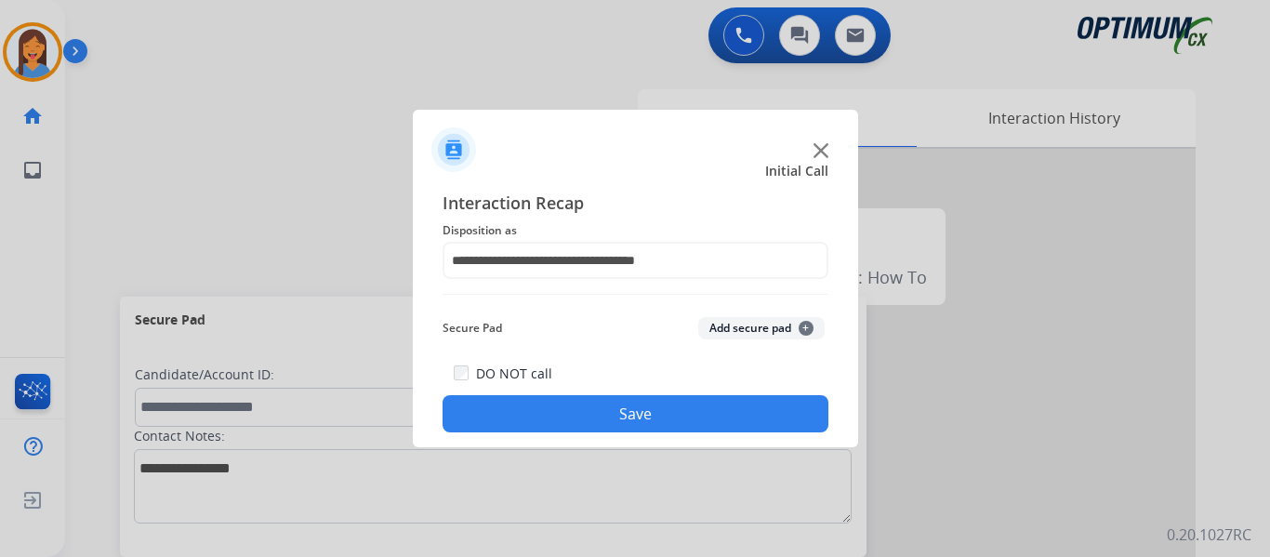
click at [608, 414] on button "Save" at bounding box center [635, 413] width 386 height 37
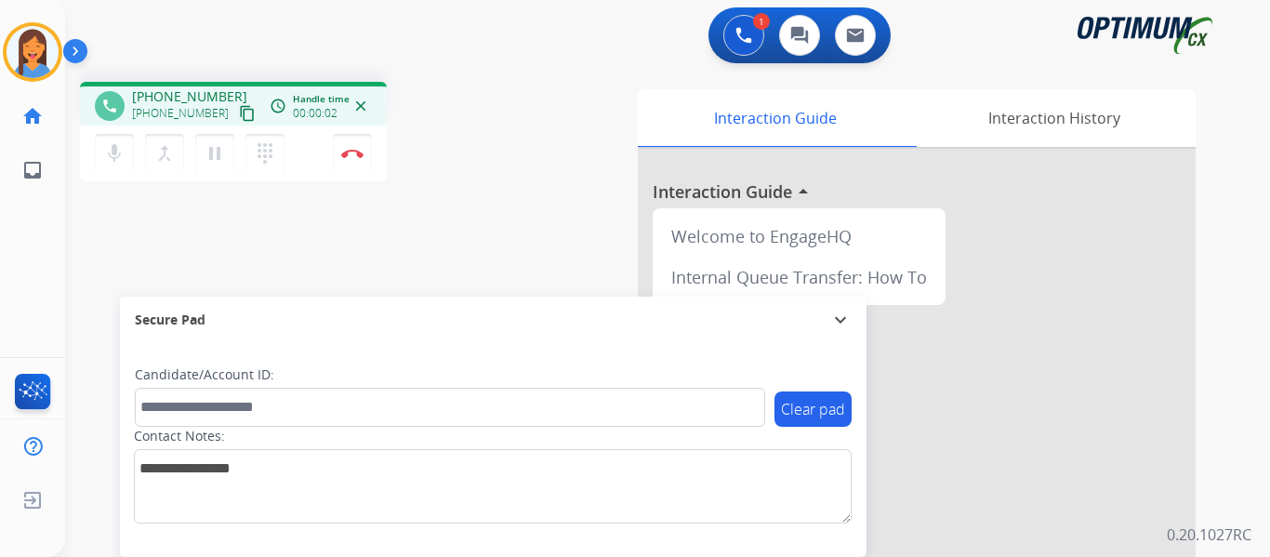
click at [239, 111] on mat-icon "content_copy" at bounding box center [247, 113] width 17 height 17
click at [214, 159] on mat-icon "pause" at bounding box center [215, 153] width 22 height 22
click at [263, 157] on mat-icon "dialpad" at bounding box center [265, 153] width 22 height 22
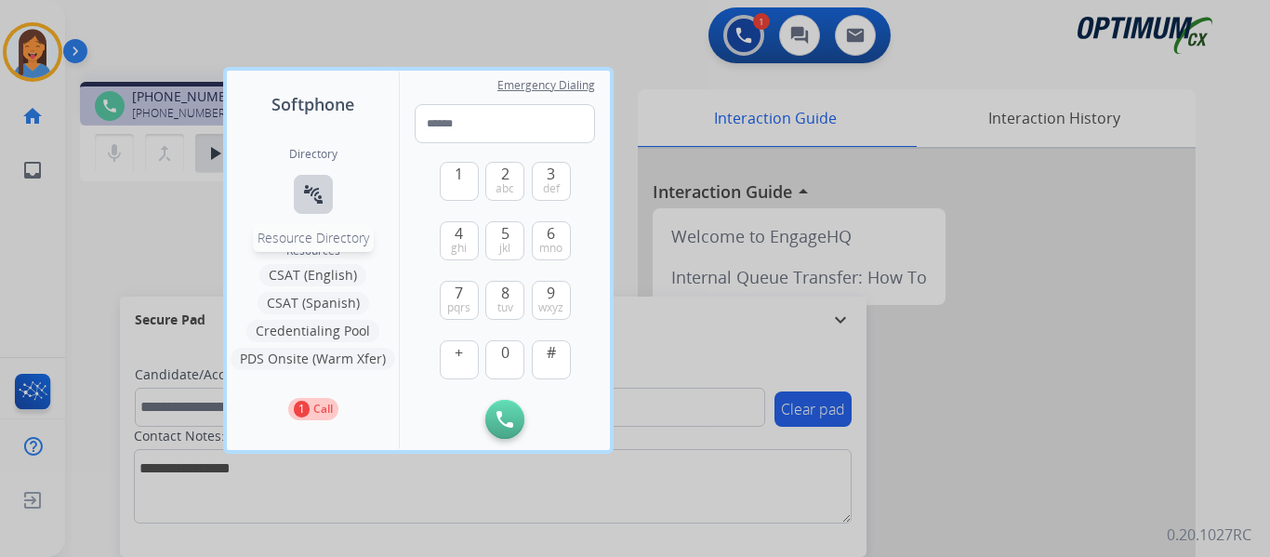
click at [315, 194] on mat-icon "connect_without_contact" at bounding box center [313, 194] width 22 height 22
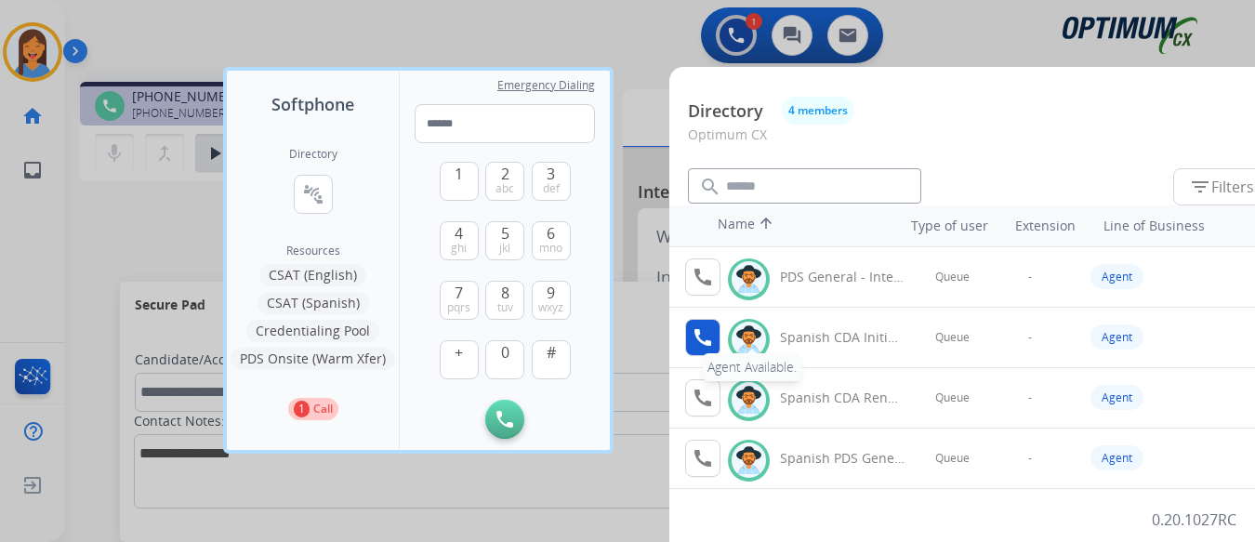
click at [695, 334] on mat-icon "call" at bounding box center [702, 337] width 22 height 22
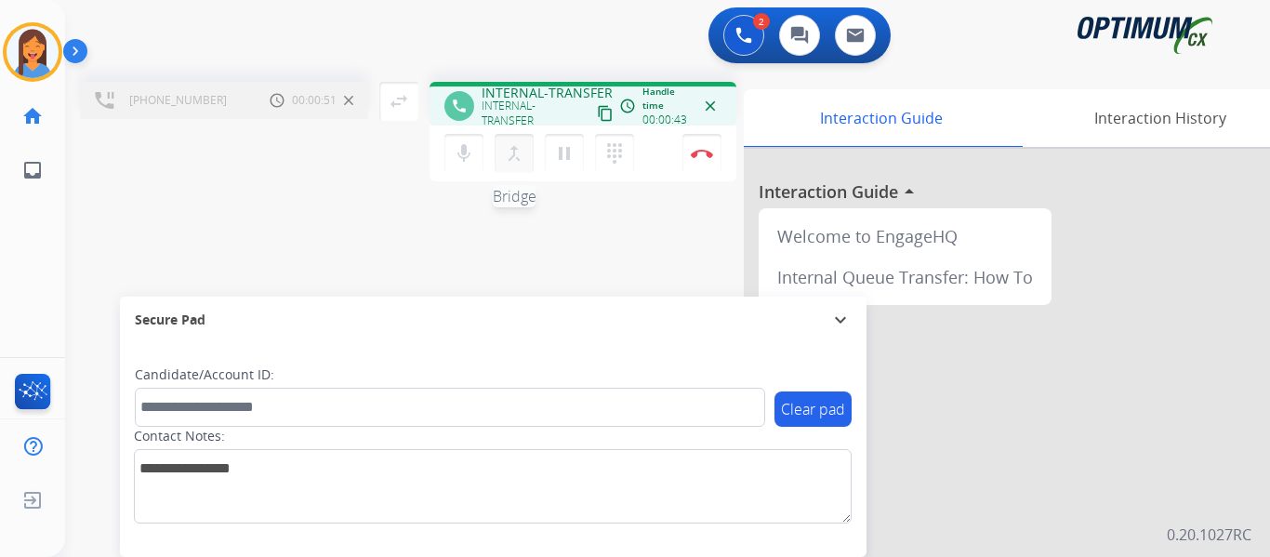
click at [509, 158] on mat-icon "merge_type" at bounding box center [514, 153] width 22 height 22
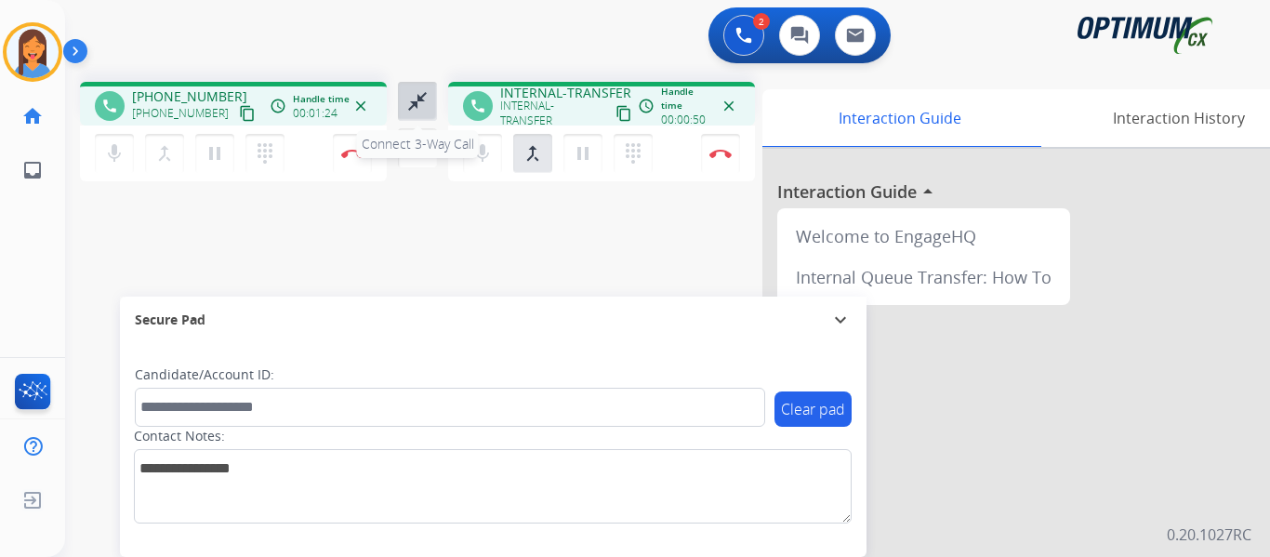
click at [415, 99] on mat-icon "close_fullscreen" at bounding box center [417, 101] width 22 height 22
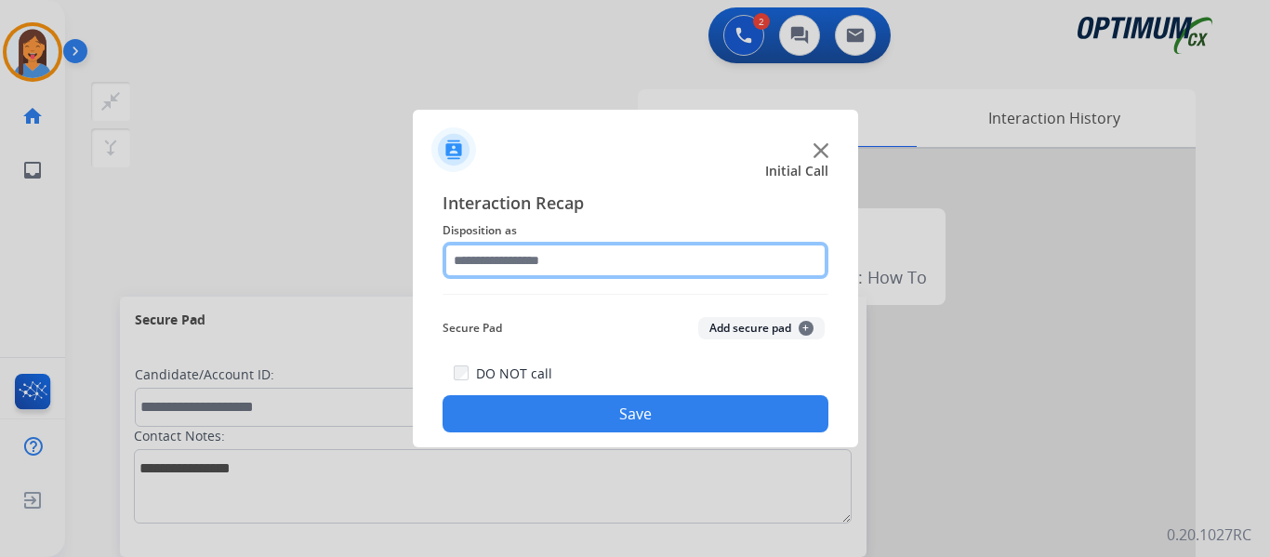
click at [539, 259] on input "text" at bounding box center [635, 260] width 386 height 37
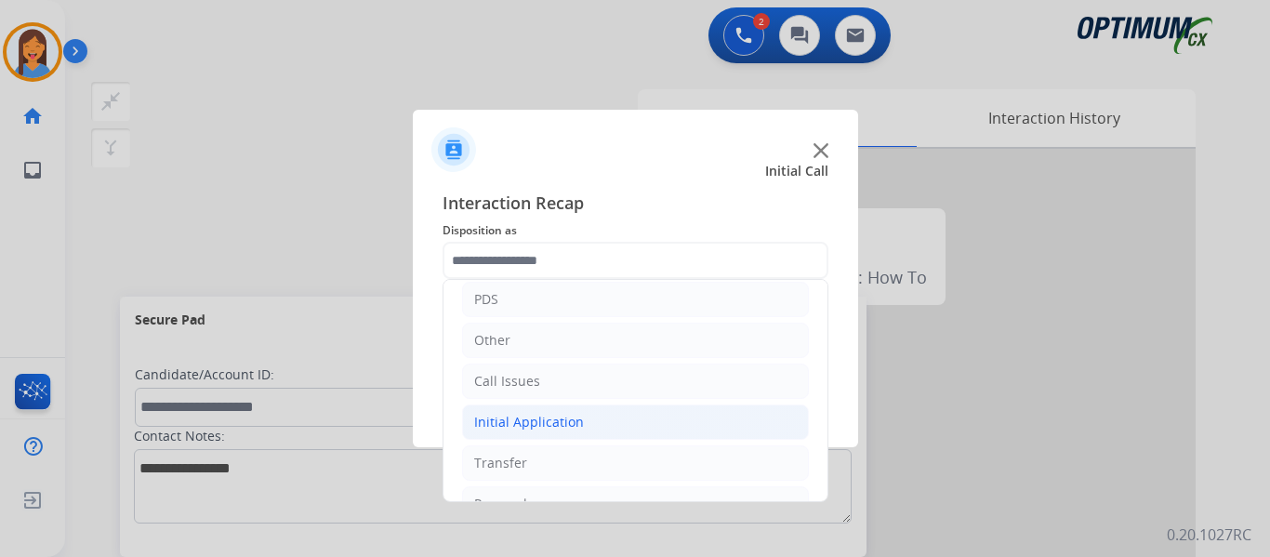
click at [533, 419] on div "Initial Application" at bounding box center [529, 422] width 110 height 19
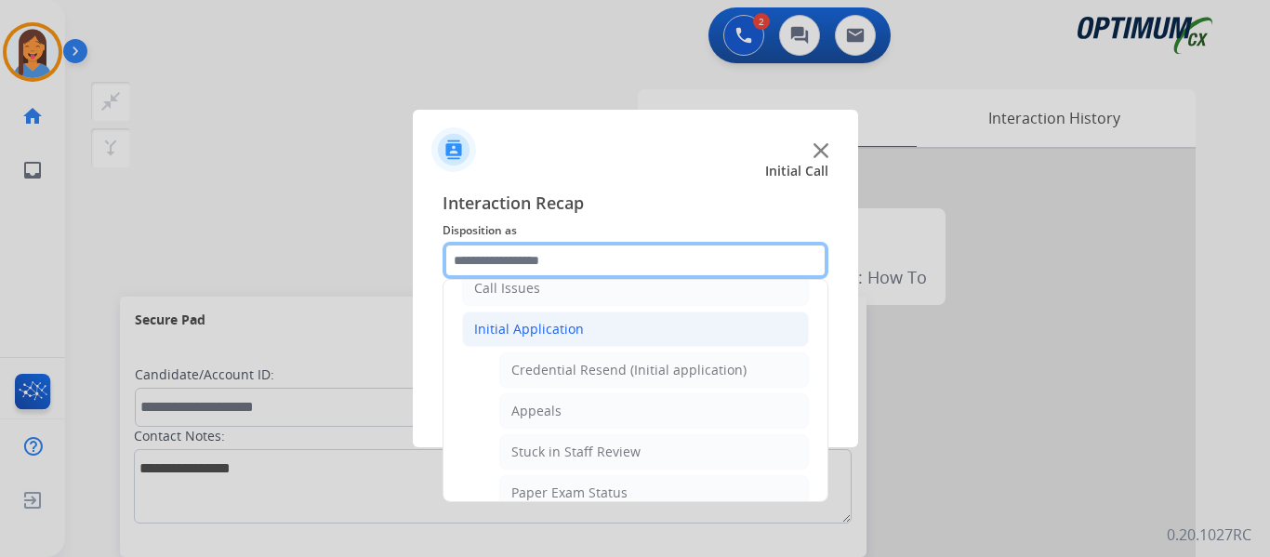
scroll to position [93, 0]
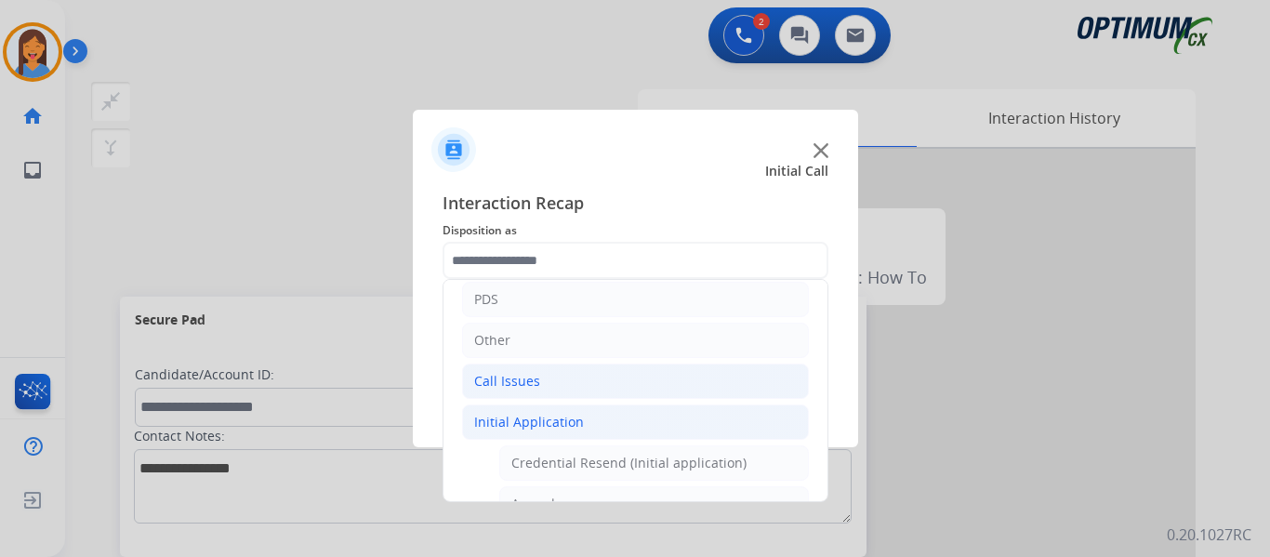
click at [517, 379] on div "Call Issues" at bounding box center [507, 381] width 66 height 19
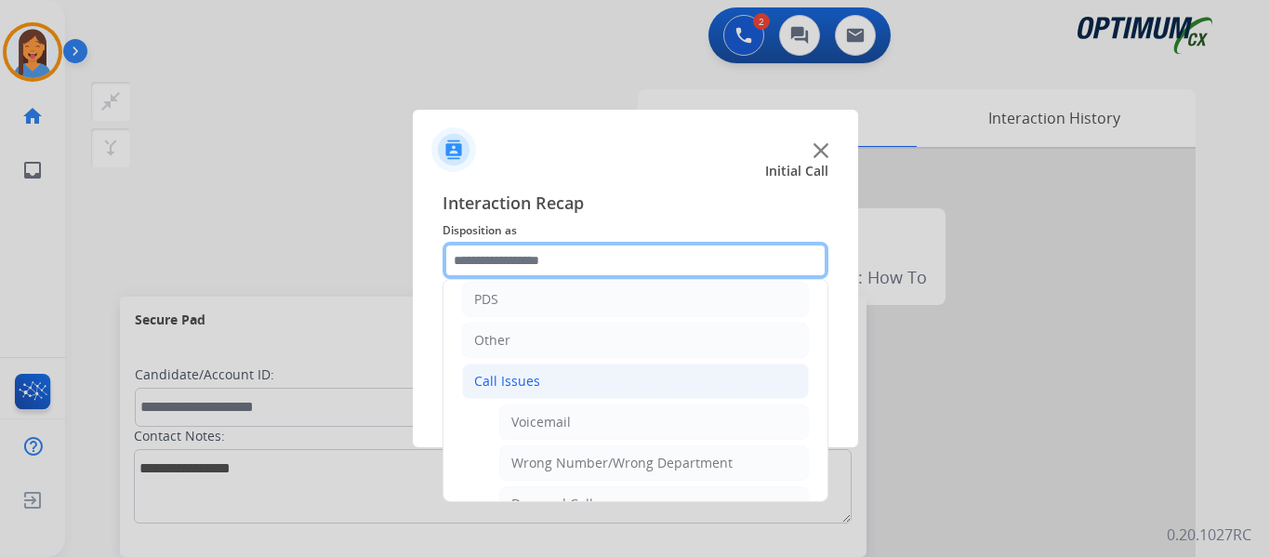
scroll to position [186, 0]
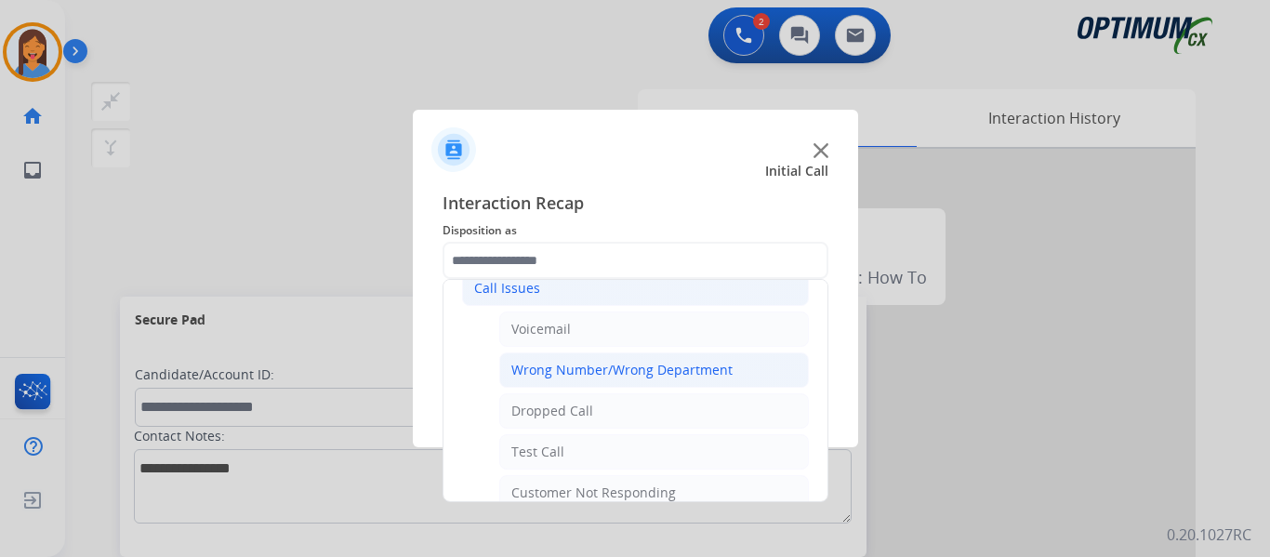
click at [587, 373] on div "Wrong Number/Wrong Department" at bounding box center [621, 370] width 221 height 19
type input "**********"
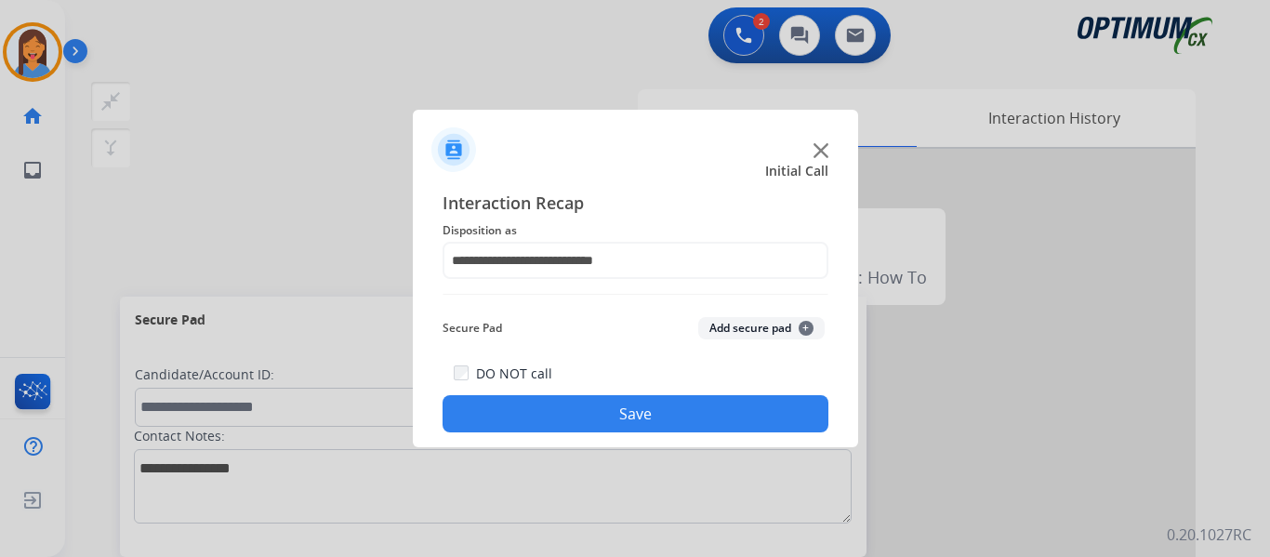
click at [610, 401] on button "Save" at bounding box center [635, 413] width 386 height 37
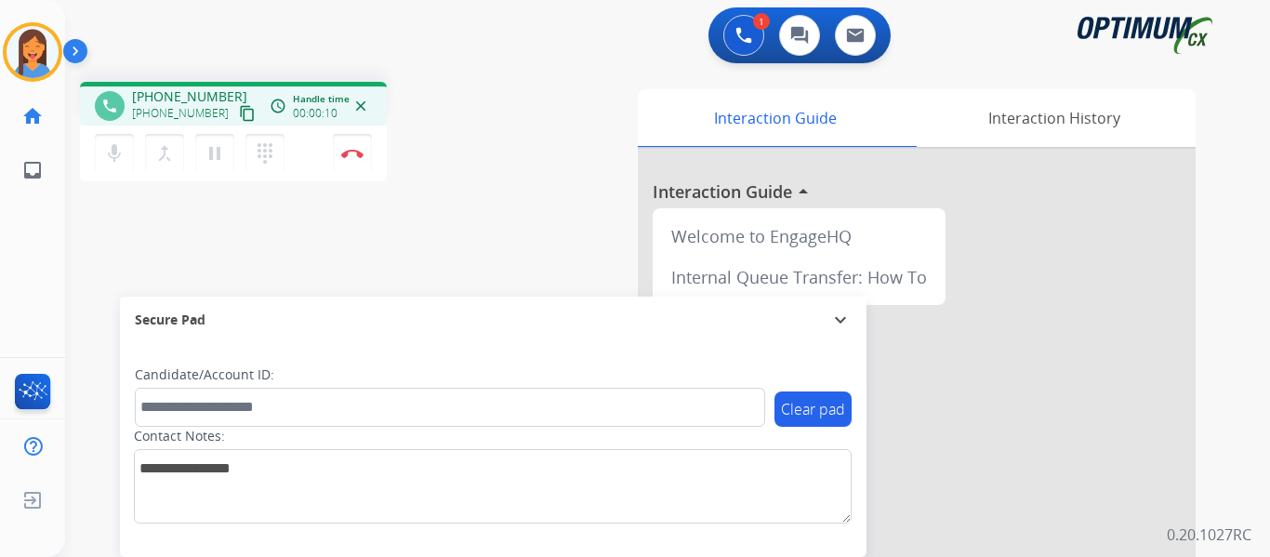
click at [239, 120] on mat-icon "content_copy" at bounding box center [247, 113] width 17 height 17
click at [350, 152] on img at bounding box center [352, 153] width 22 height 9
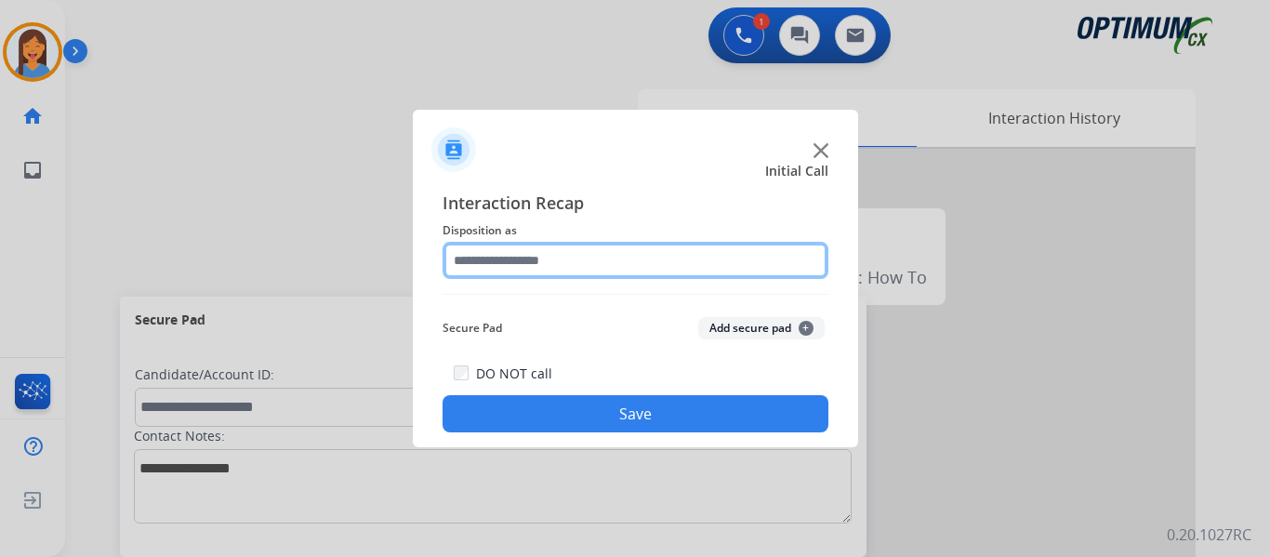
click at [524, 272] on input "text" at bounding box center [635, 260] width 386 height 37
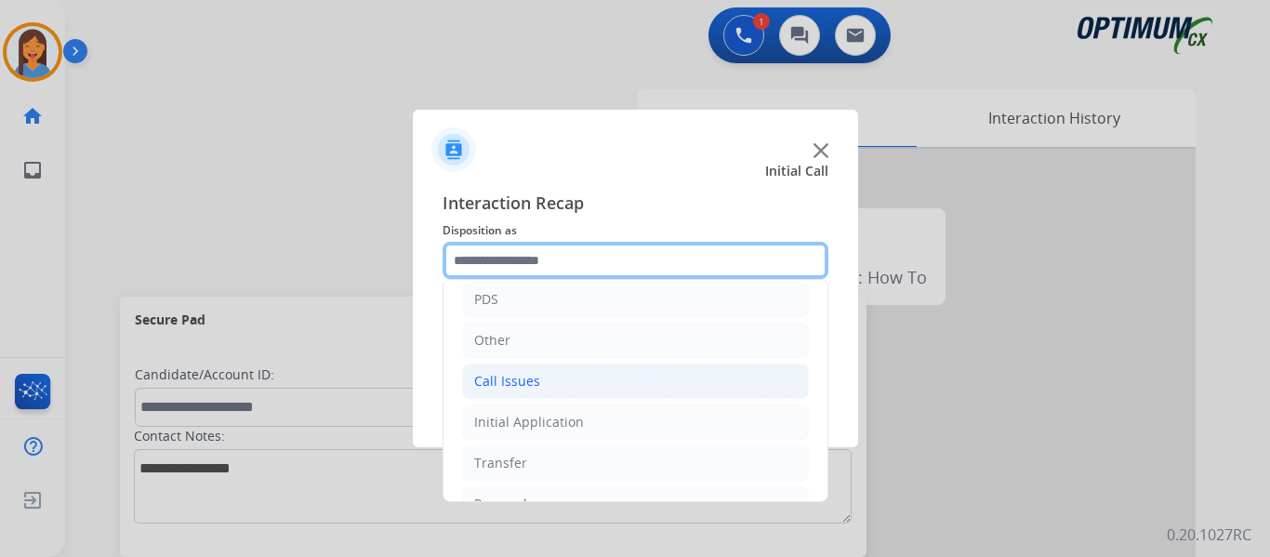
scroll to position [0, 0]
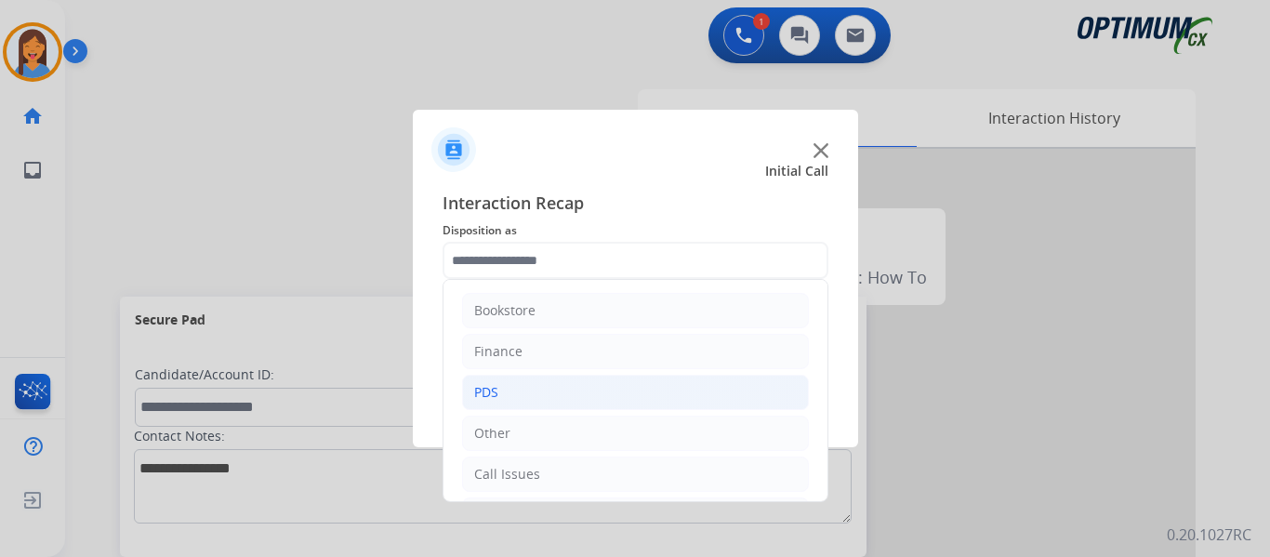
click at [525, 401] on li "PDS" at bounding box center [635, 392] width 347 height 35
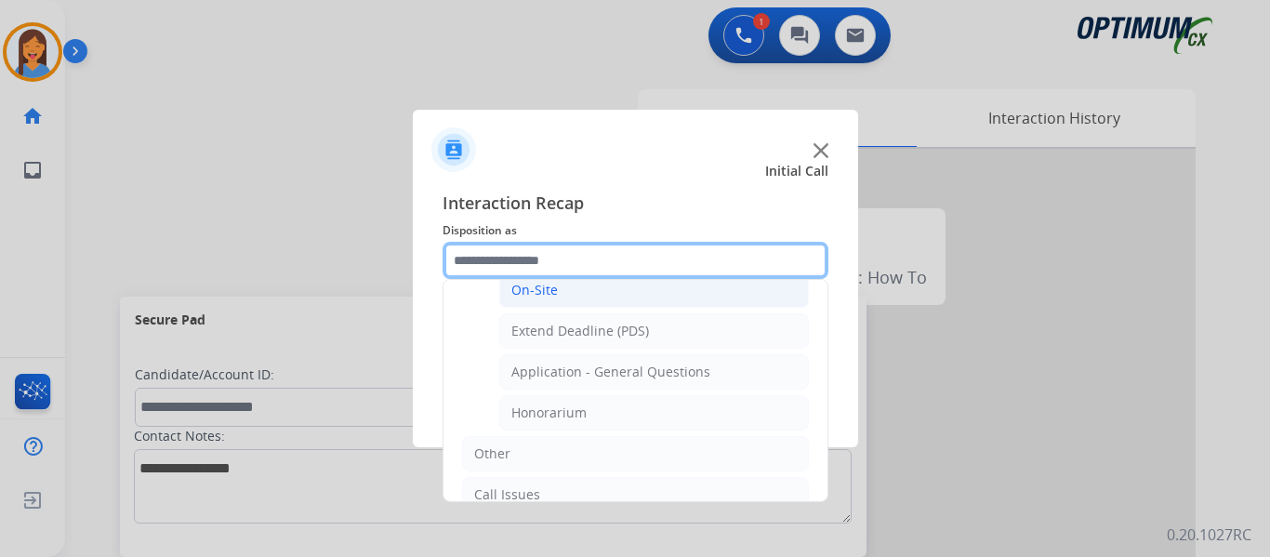
scroll to position [558, 0]
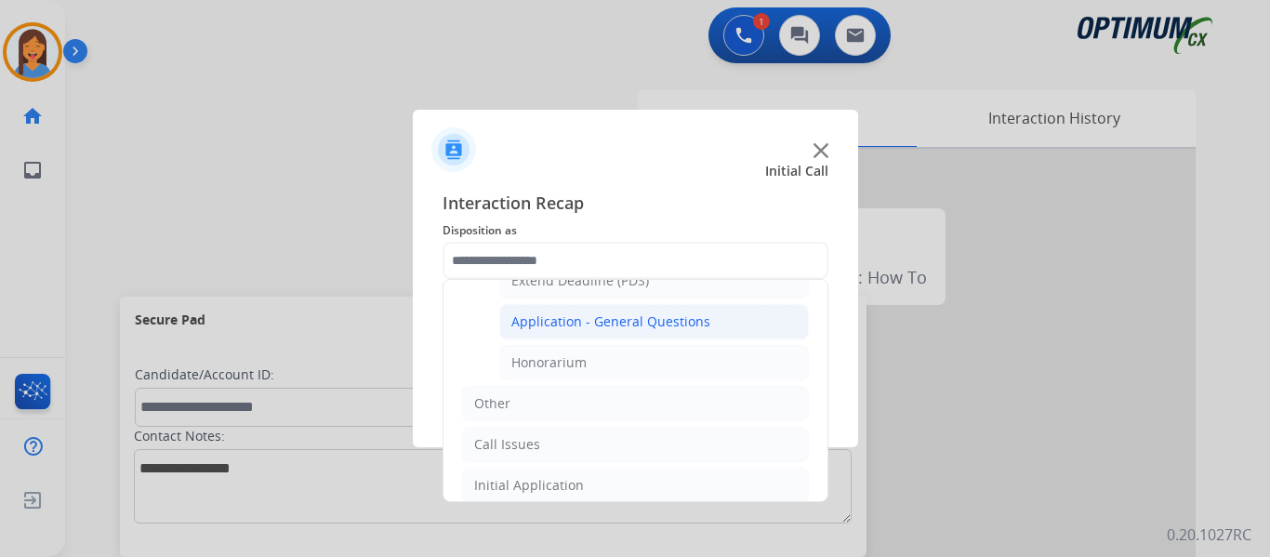
click at [637, 316] on div "Application - General Questions" at bounding box center [610, 321] width 199 height 19
type input "**********"
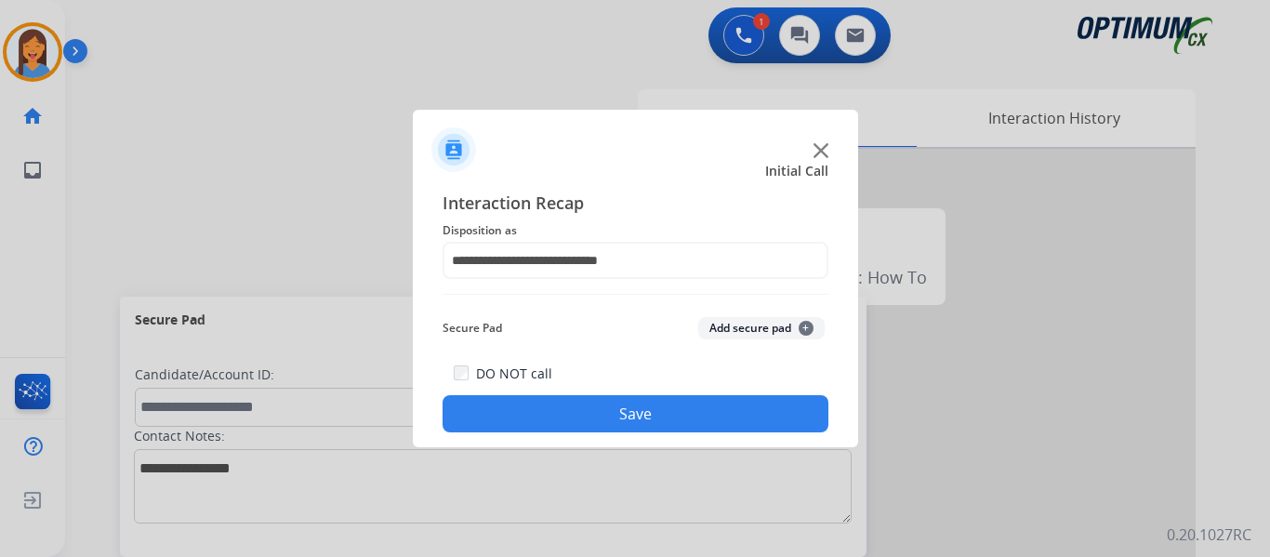
click at [647, 412] on button "Save" at bounding box center [635, 413] width 386 height 37
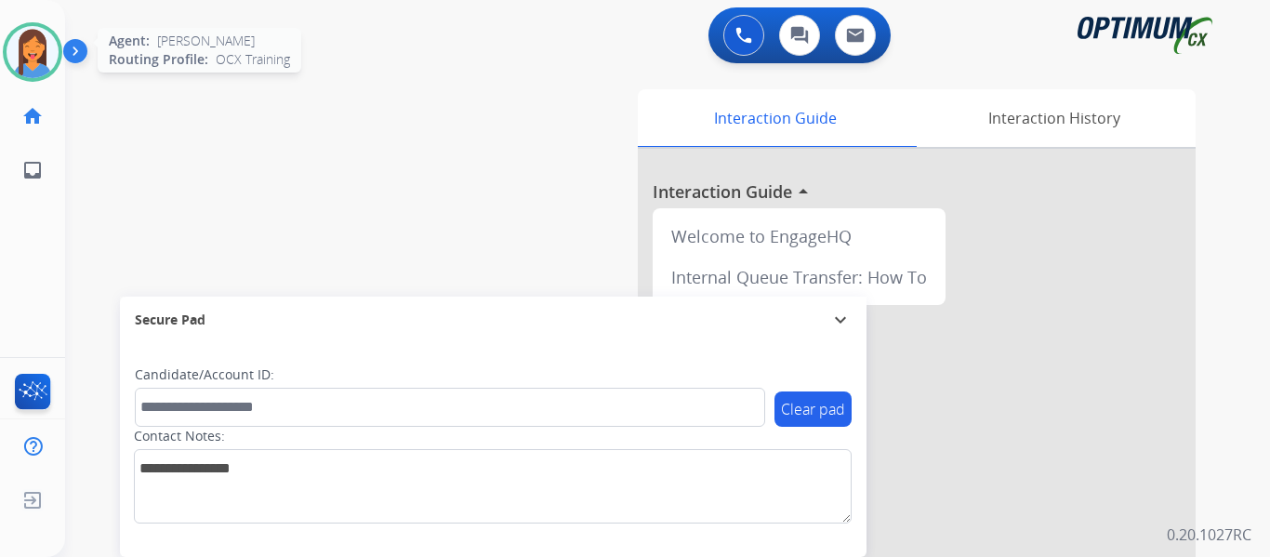
click at [29, 49] on img at bounding box center [33, 52] width 52 height 52
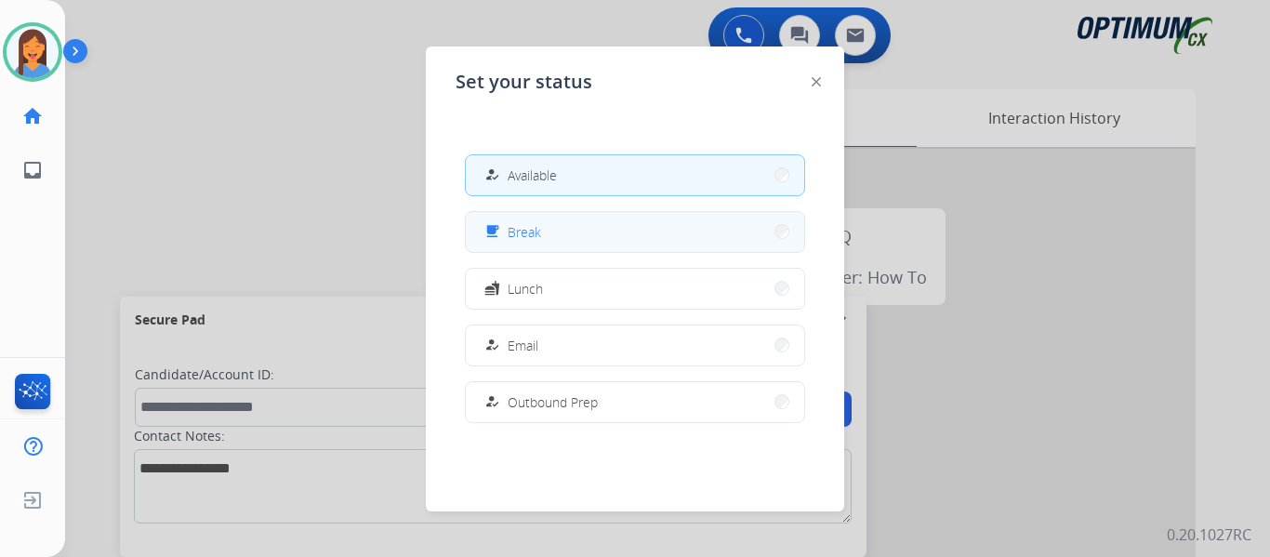
click at [541, 240] on span "Break" at bounding box center [523, 232] width 33 height 20
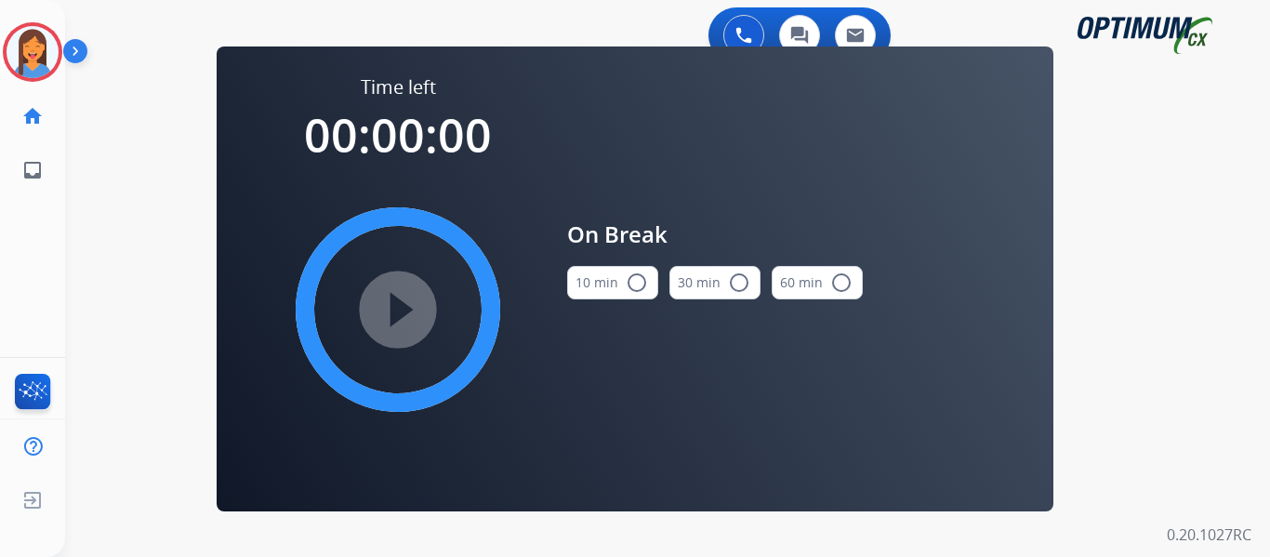
click at [627, 284] on mat-icon "radio_button_unchecked" at bounding box center [636, 282] width 22 height 22
click at [403, 321] on mat-icon "play_circle_filled" at bounding box center [398, 309] width 22 height 22
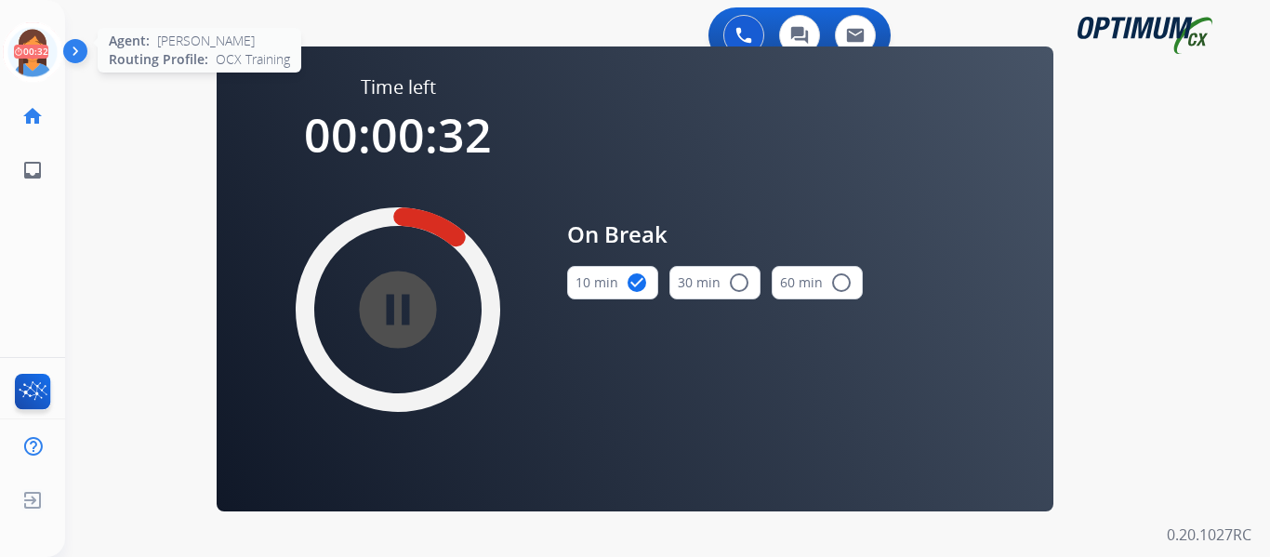
click at [34, 54] on icon at bounding box center [33, 52] width 60 height 60
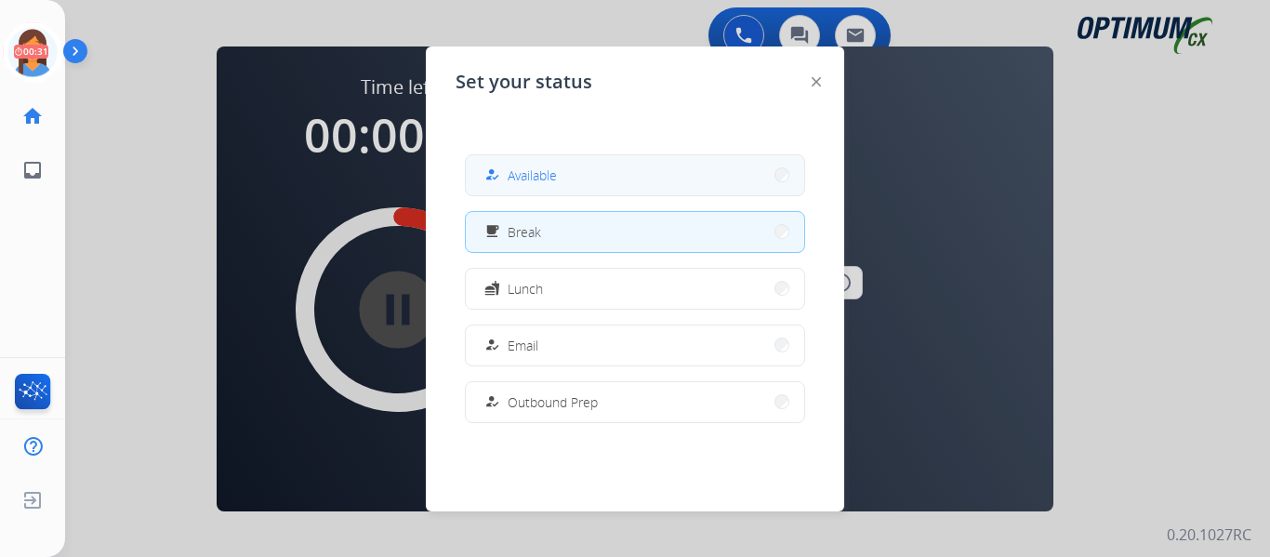
click at [522, 181] on span "Available" at bounding box center [531, 175] width 49 height 20
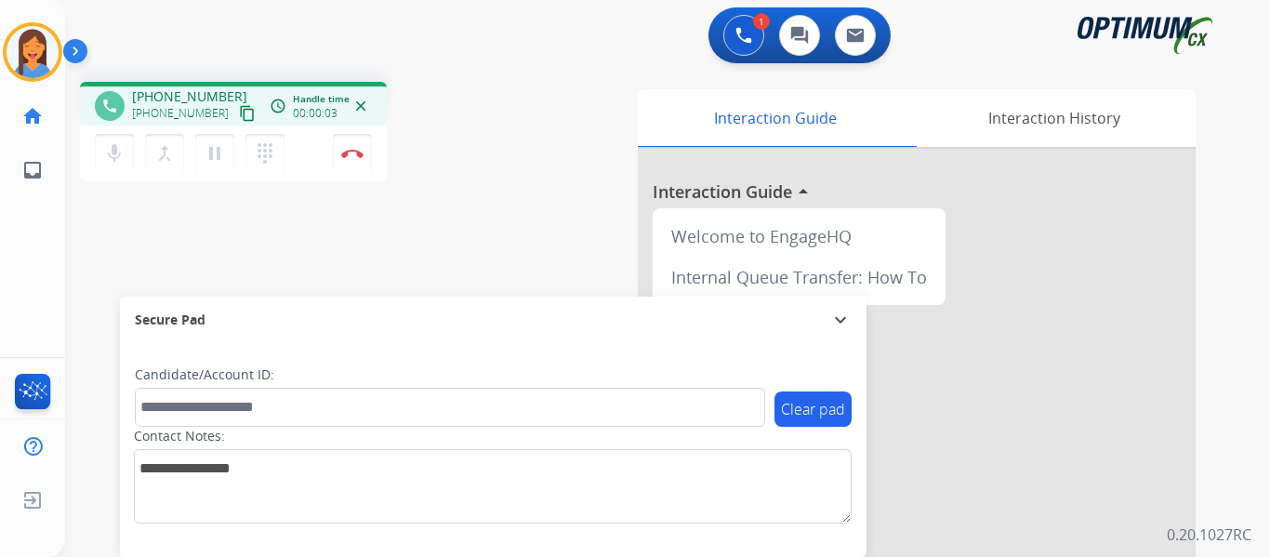
click at [239, 111] on mat-icon "content_copy" at bounding box center [247, 113] width 17 height 17
click at [351, 156] on img at bounding box center [352, 153] width 22 height 9
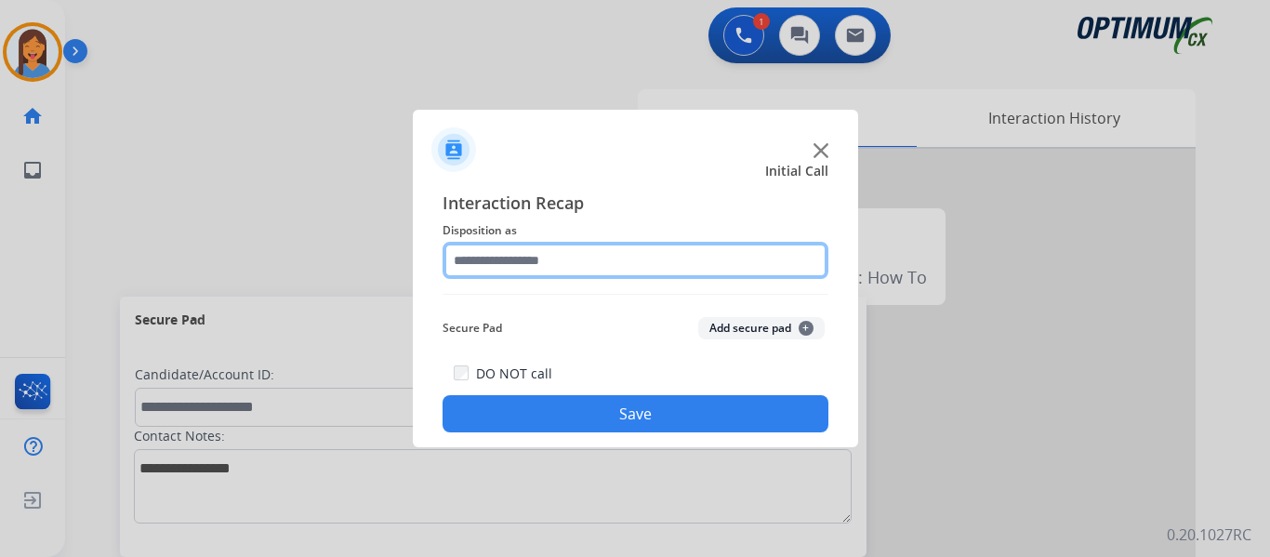
click at [594, 273] on input "text" at bounding box center [635, 260] width 386 height 37
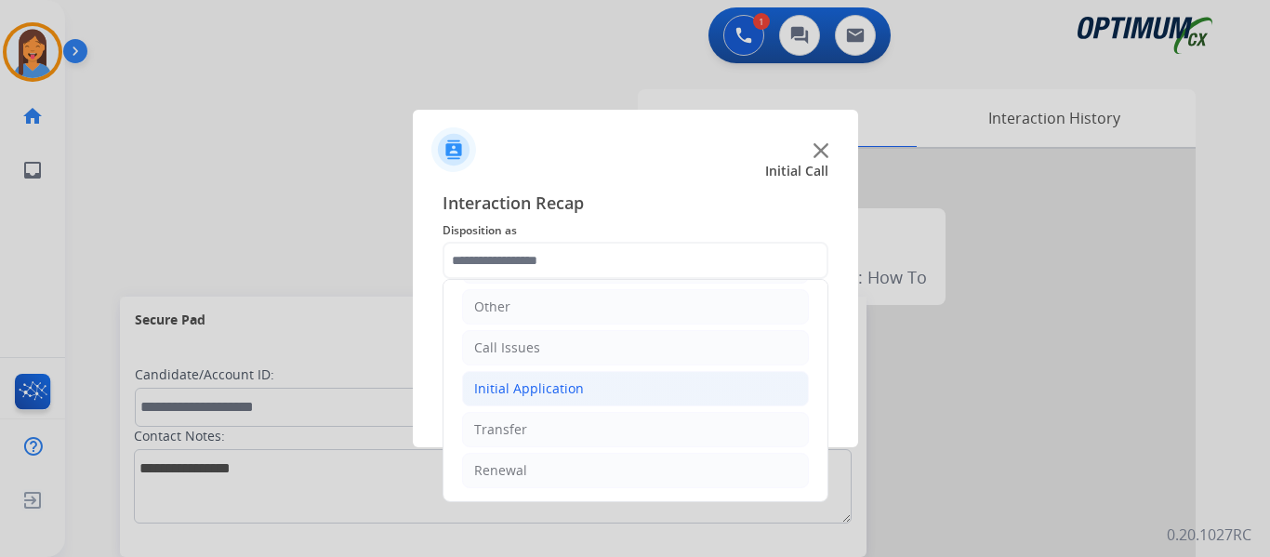
click at [533, 391] on div "Initial Application" at bounding box center [529, 388] width 110 height 19
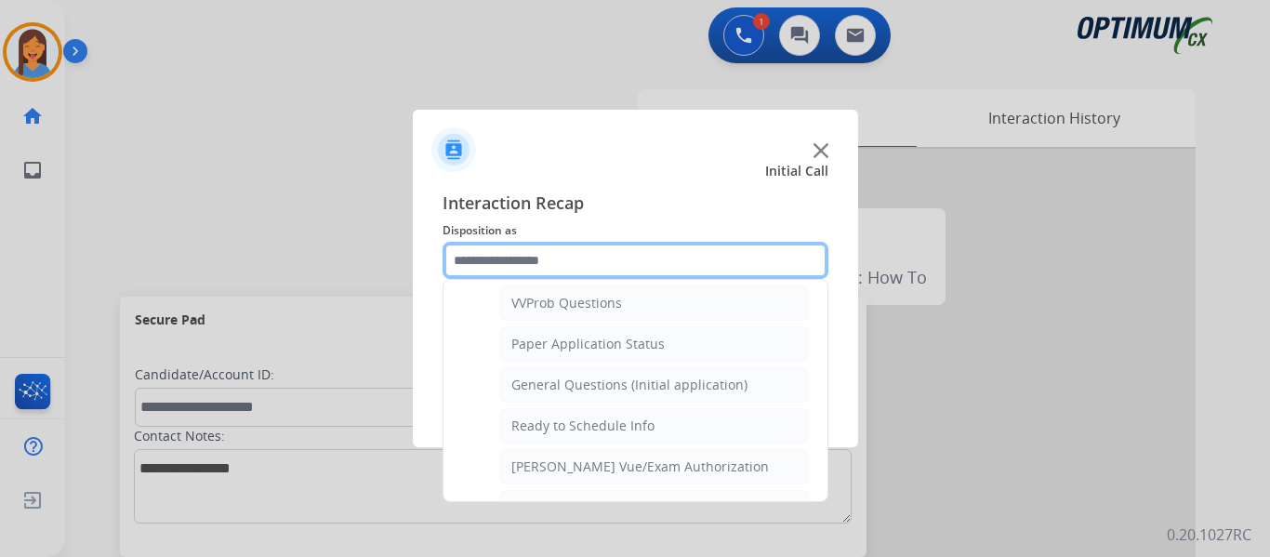
scroll to position [1056, 0]
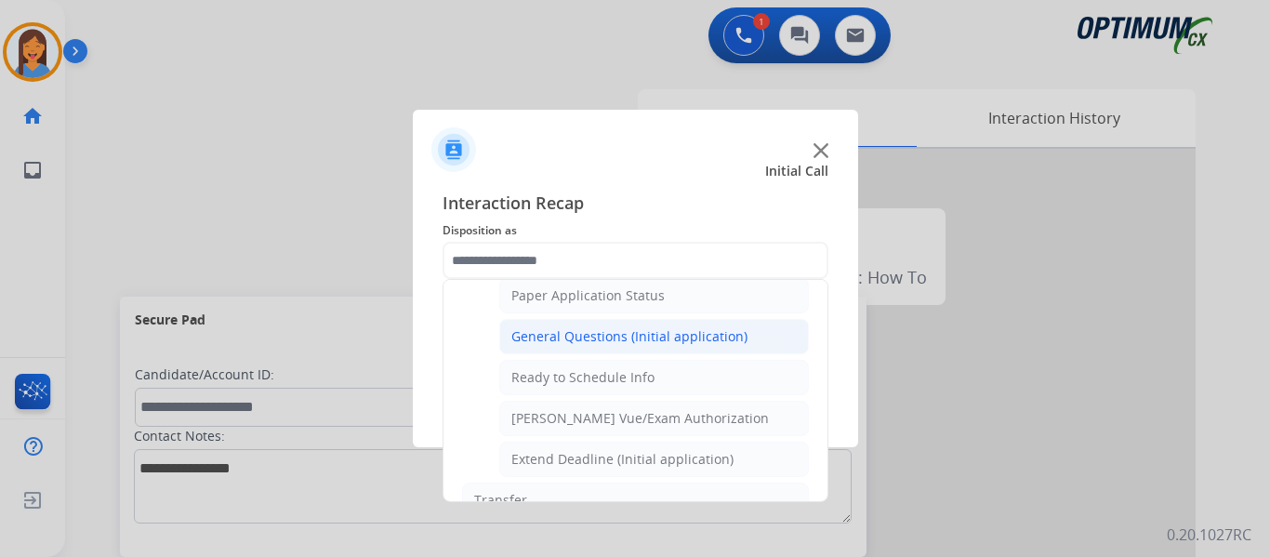
click at [585, 339] on div "General Questions (Initial application)" at bounding box center [629, 336] width 236 height 19
type input "**********"
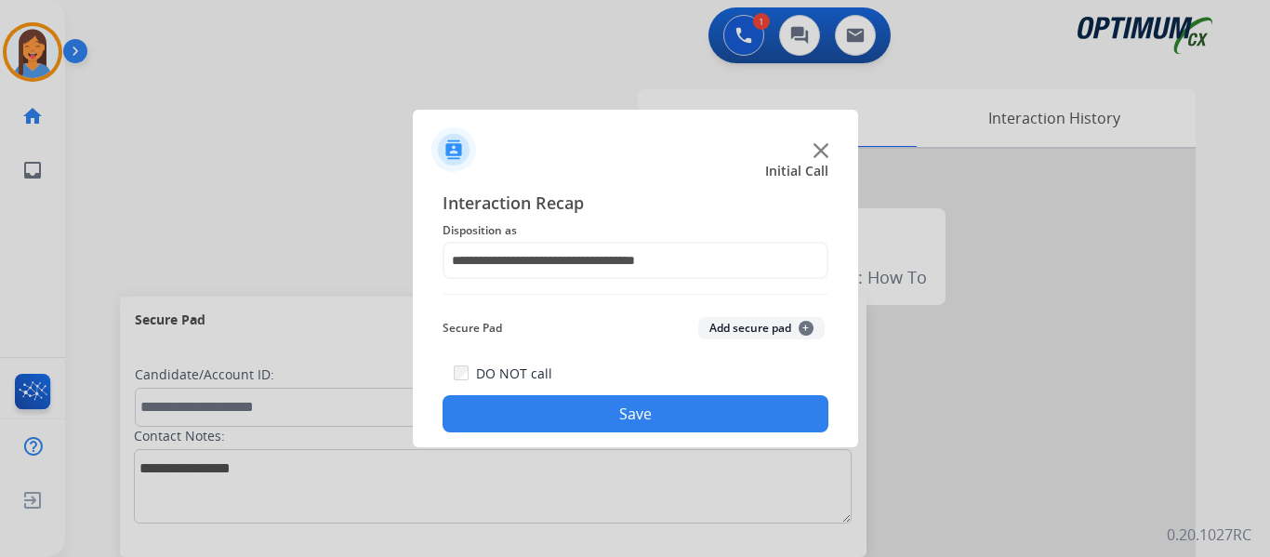
click at [613, 400] on button "Save" at bounding box center [635, 413] width 386 height 37
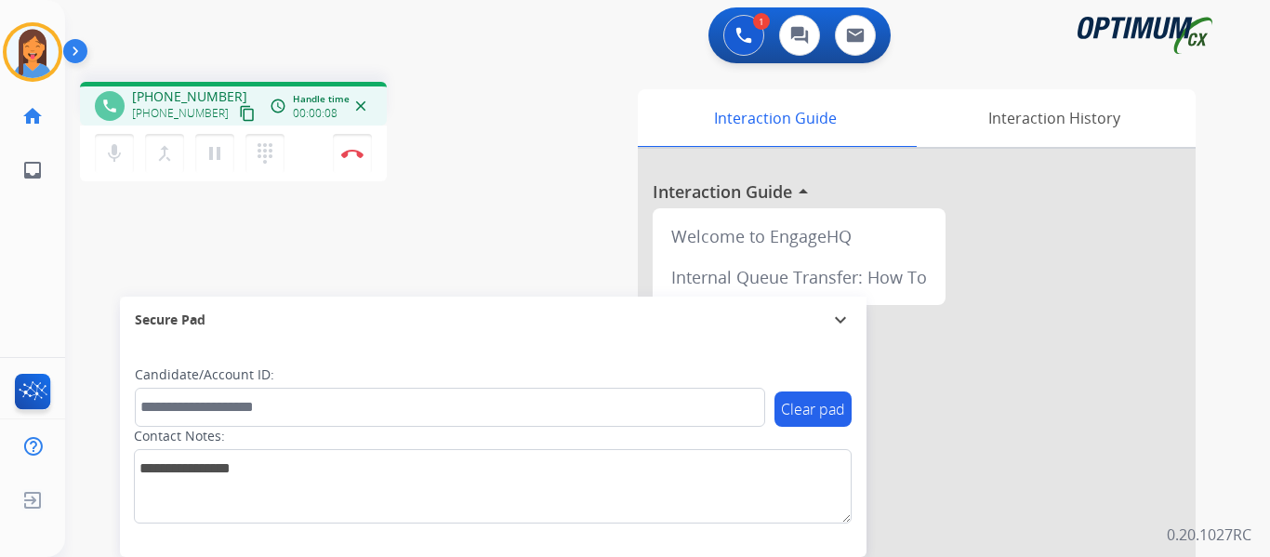
click at [236, 123] on button "content_copy" at bounding box center [247, 113] width 22 height 22
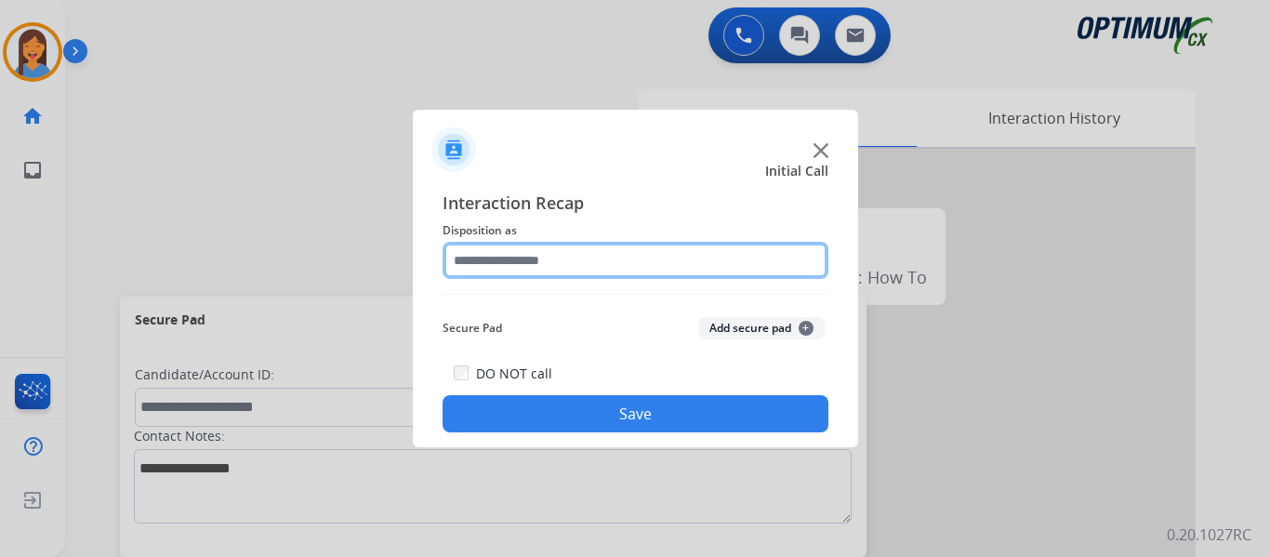
click at [557, 258] on input "text" at bounding box center [635, 260] width 386 height 37
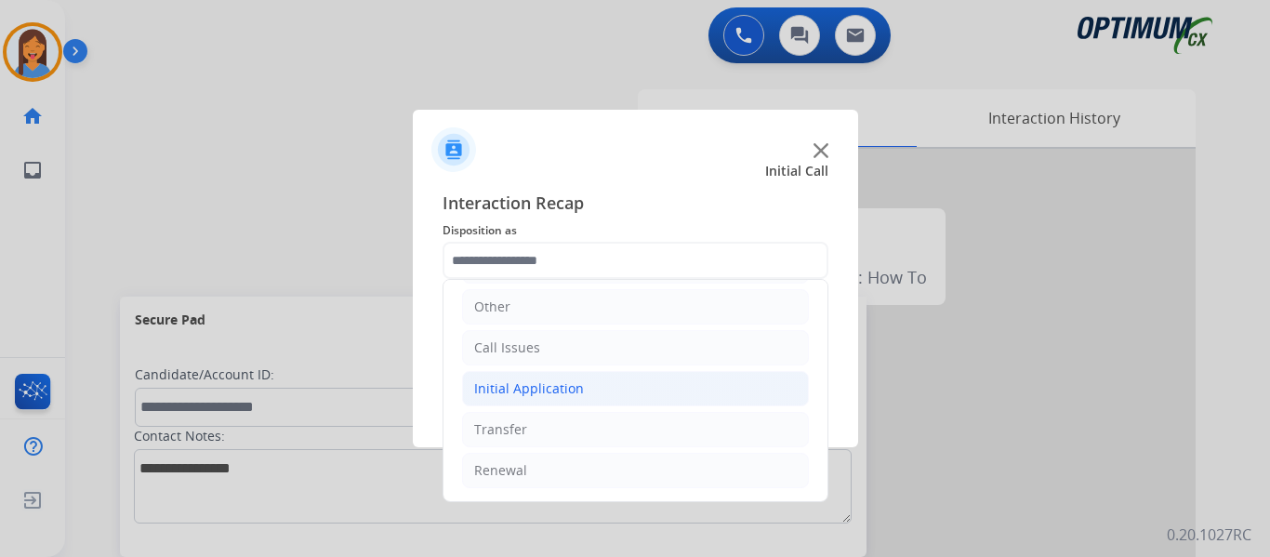
click at [583, 393] on li "Initial Application" at bounding box center [635, 388] width 347 height 35
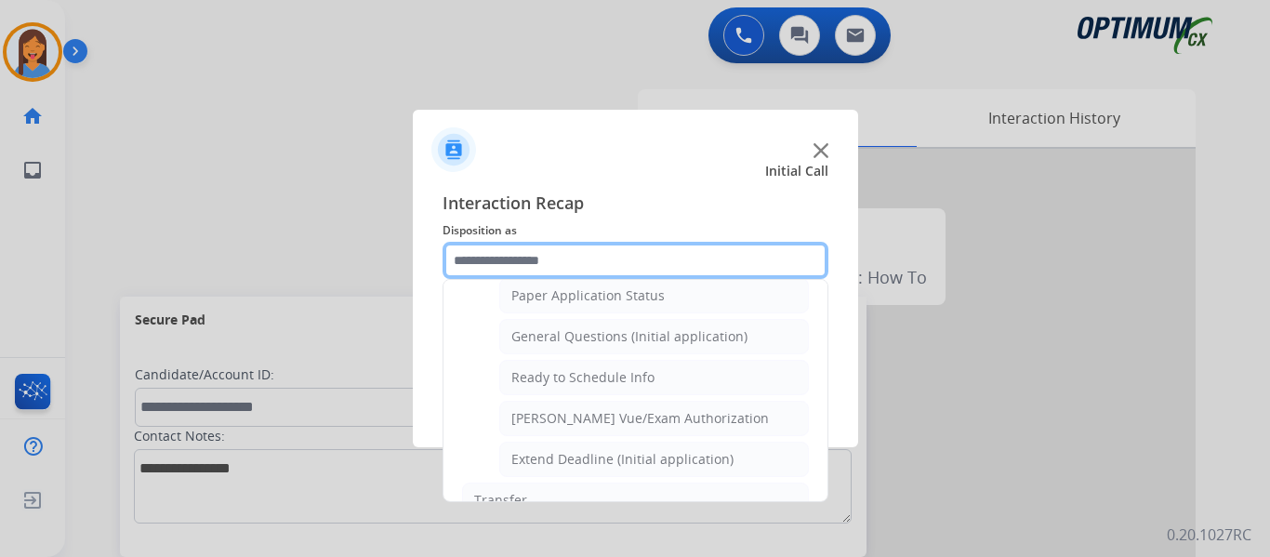
scroll to position [963, 0]
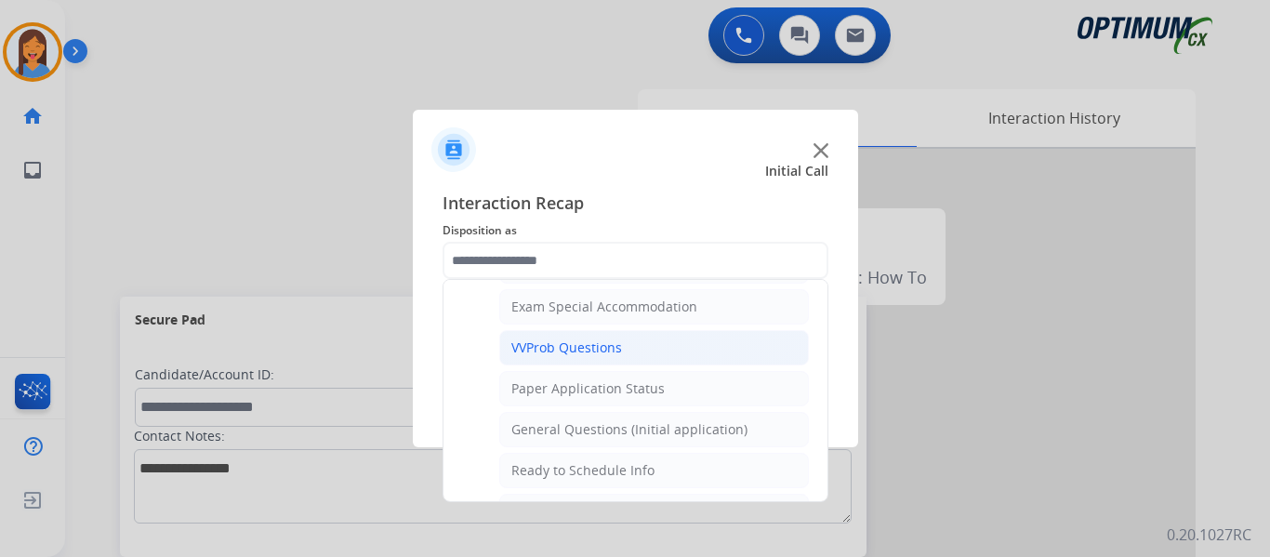
click at [580, 337] on li "VVProb Questions" at bounding box center [653, 347] width 309 height 35
type input "**********"
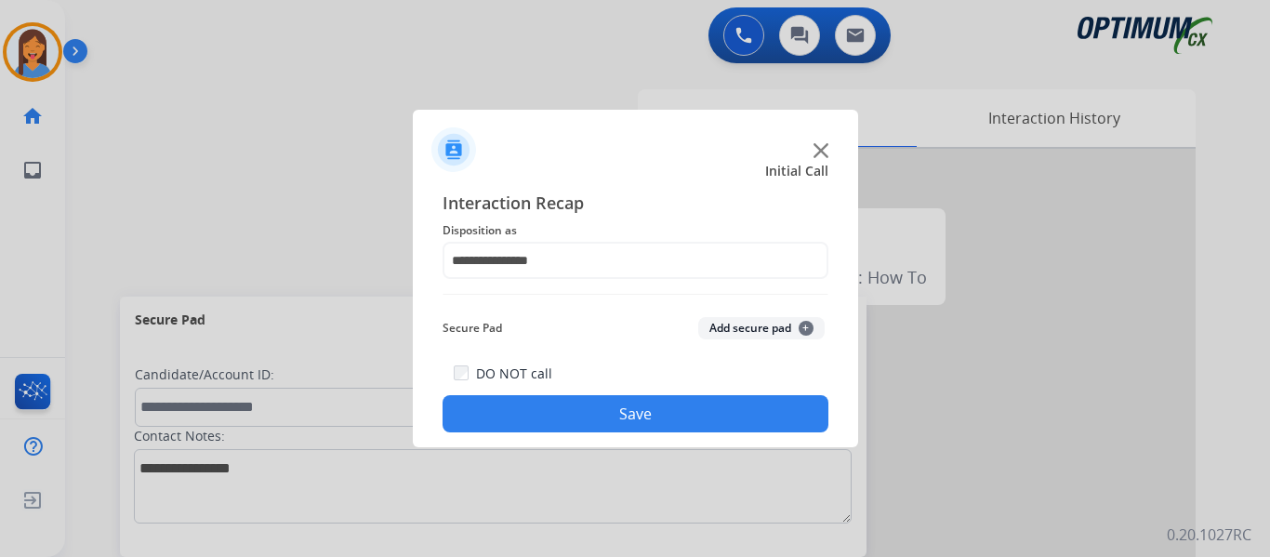
drag, startPoint x: 614, startPoint y: 420, endPoint x: 643, endPoint y: 414, distance: 29.5
click at [615, 421] on button "Save" at bounding box center [635, 413] width 386 height 37
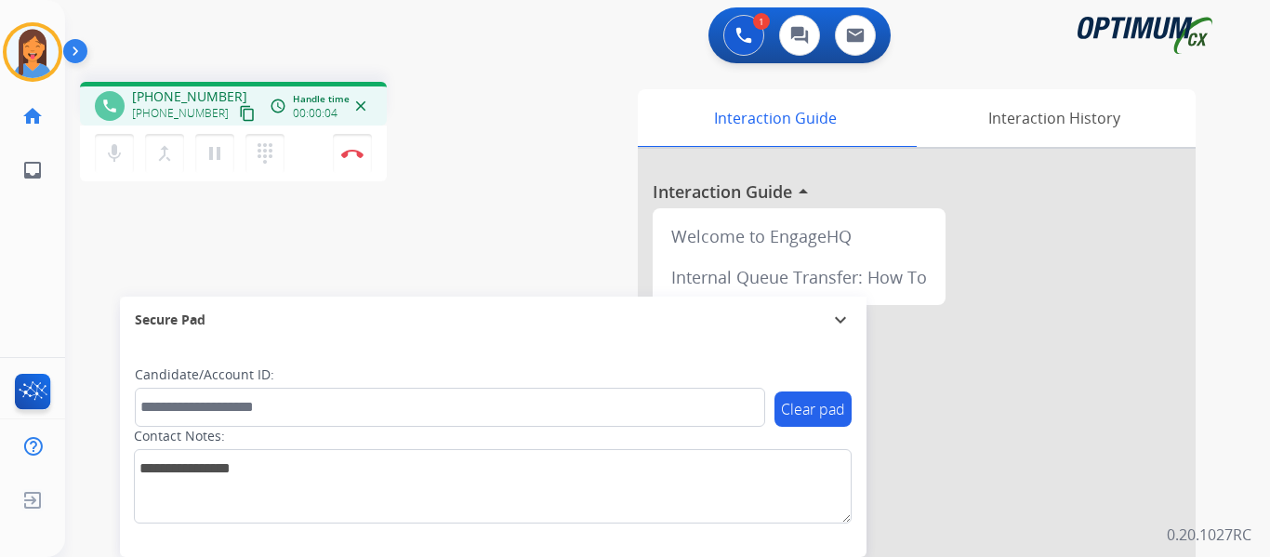
click at [239, 113] on mat-icon "content_copy" at bounding box center [247, 113] width 17 height 17
click at [356, 149] on img at bounding box center [352, 153] width 22 height 9
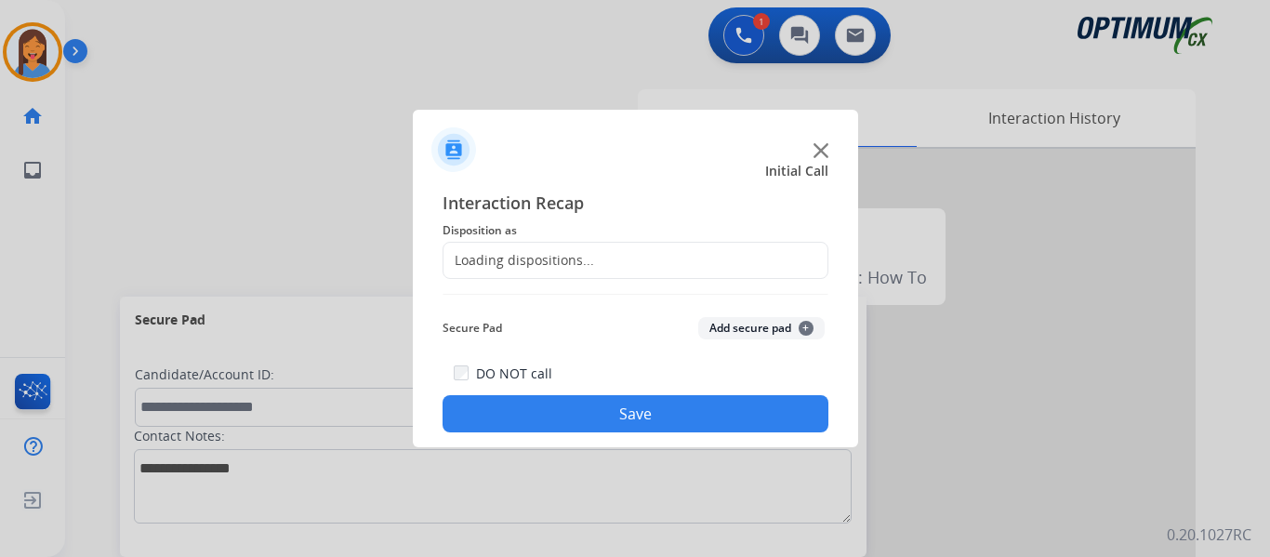
click at [565, 253] on div "Loading dispositions..." at bounding box center [518, 260] width 151 height 19
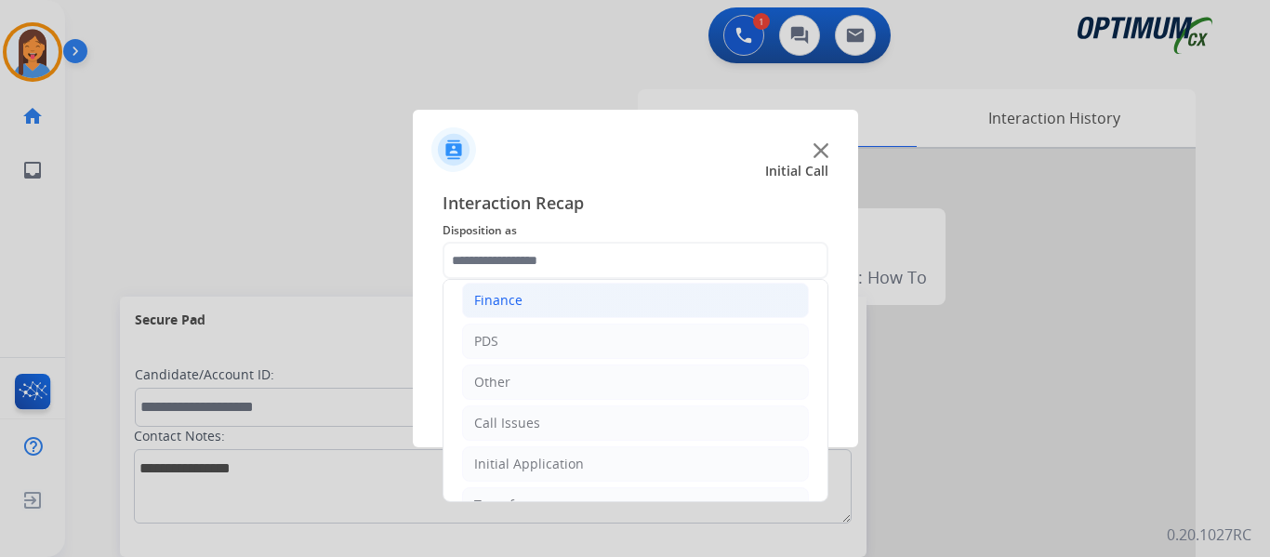
scroll to position [93, 0]
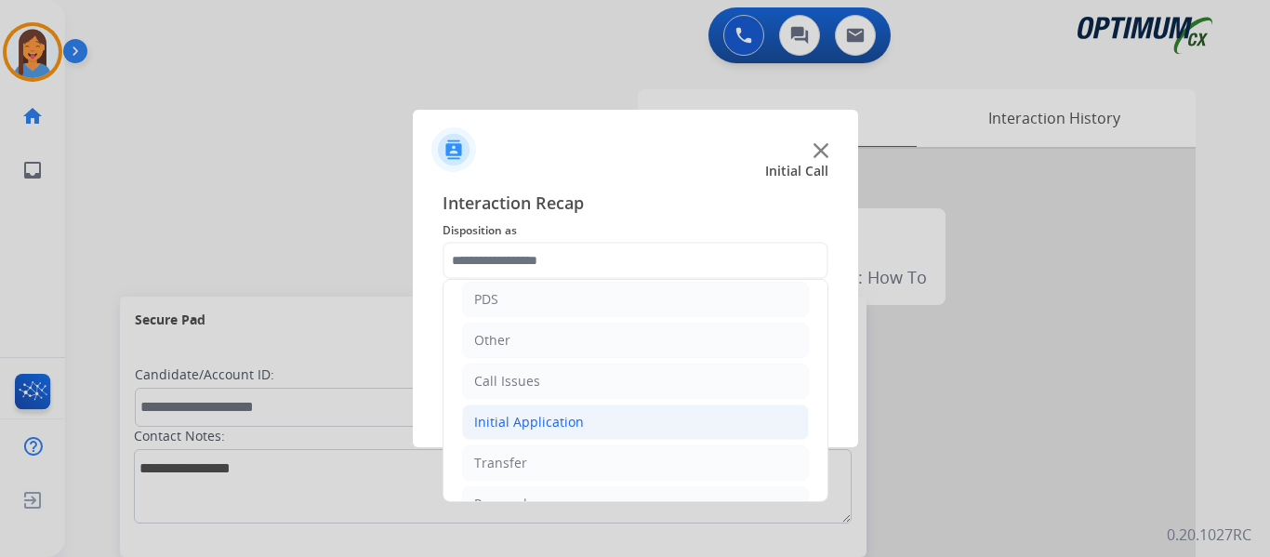
click at [541, 424] on div "Initial Application" at bounding box center [529, 422] width 110 height 19
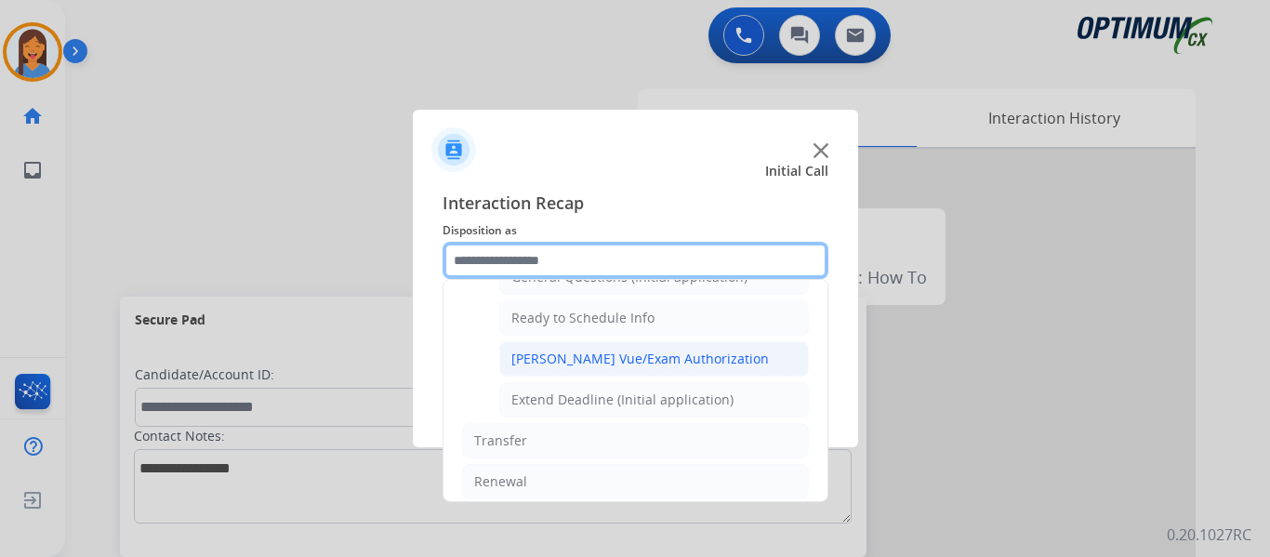
scroll to position [1022, 0]
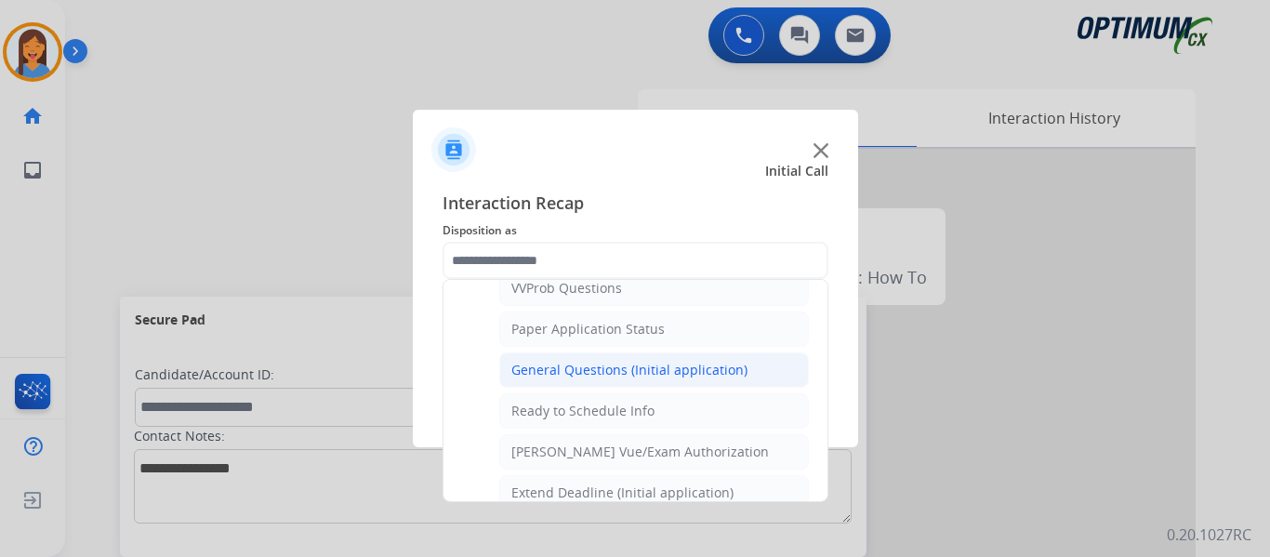
click at [607, 365] on div "General Questions (Initial application)" at bounding box center [629, 370] width 236 height 19
type input "**********"
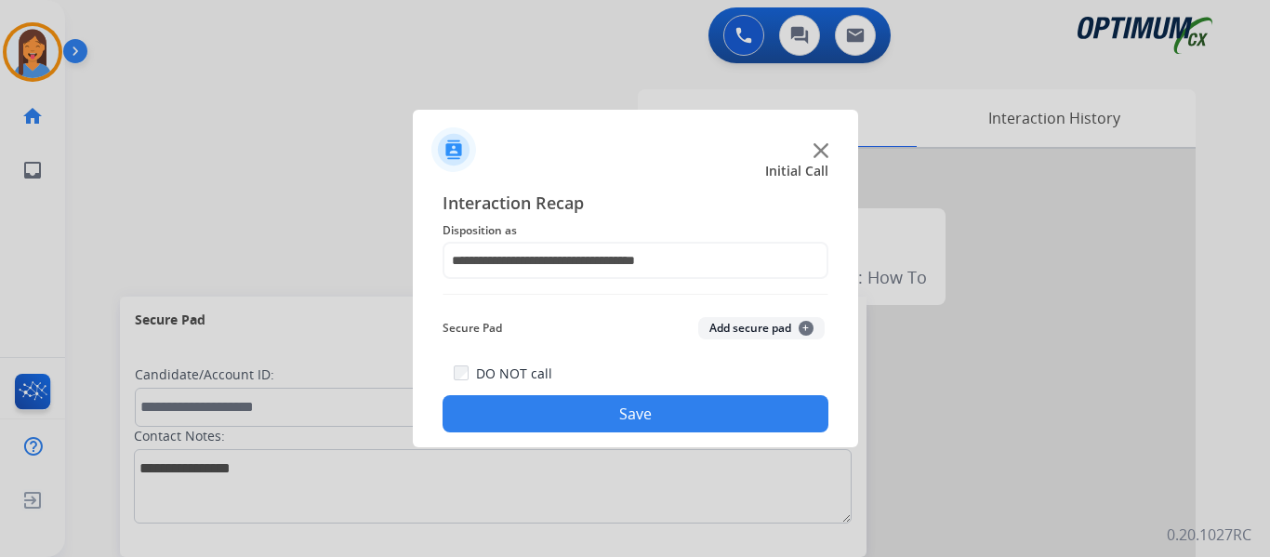
drag, startPoint x: 624, startPoint y: 410, endPoint x: 720, endPoint y: 382, distance: 100.6
click at [625, 410] on button "Save" at bounding box center [635, 413] width 386 height 37
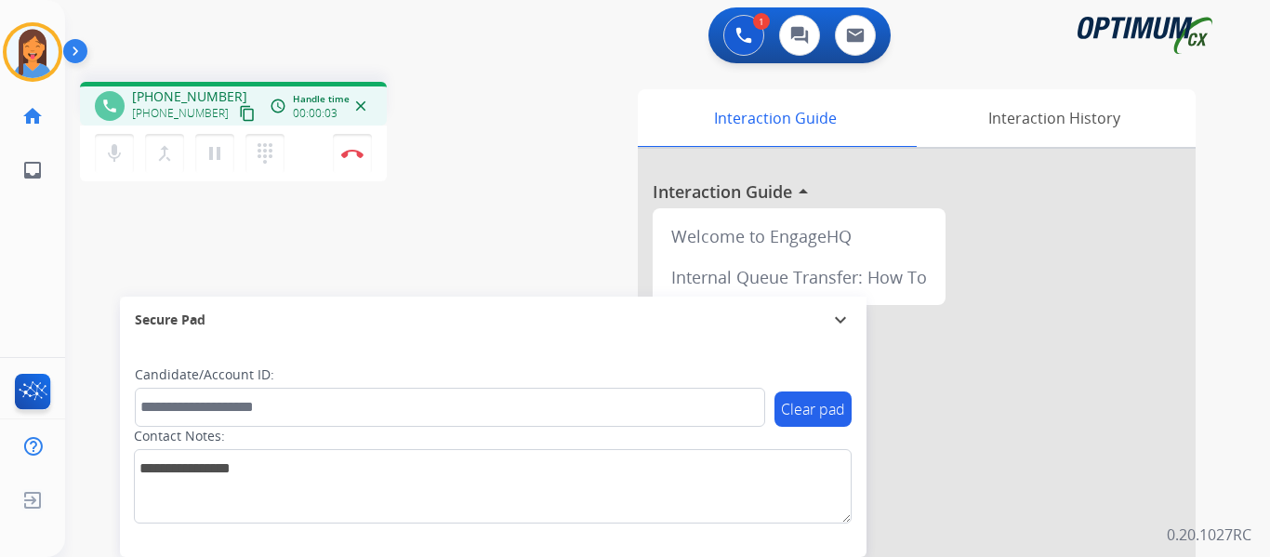
click at [239, 118] on mat-icon "content_copy" at bounding box center [247, 113] width 17 height 17
click at [353, 159] on button "Disconnect" at bounding box center [352, 153] width 39 height 39
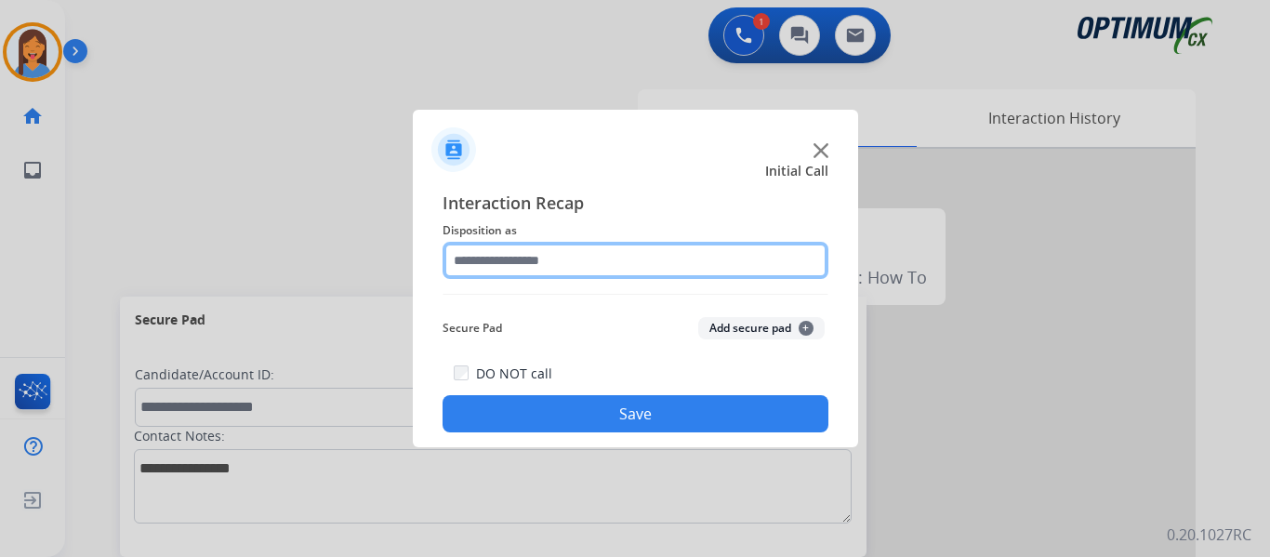
click at [523, 265] on input "text" at bounding box center [635, 260] width 386 height 37
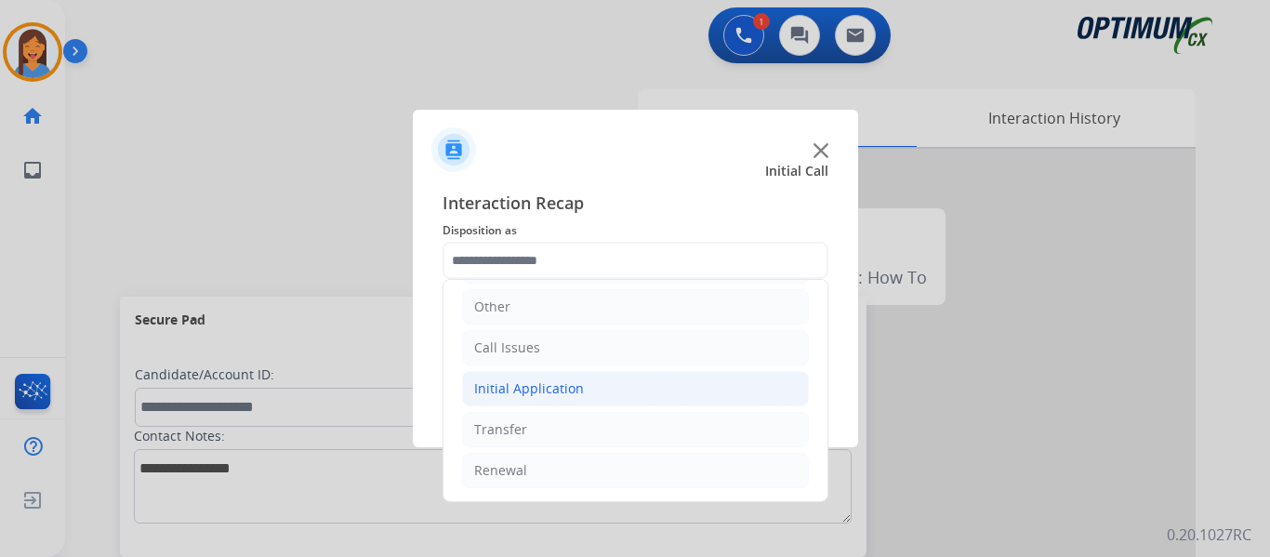
click at [545, 397] on div "Initial Application" at bounding box center [529, 388] width 110 height 19
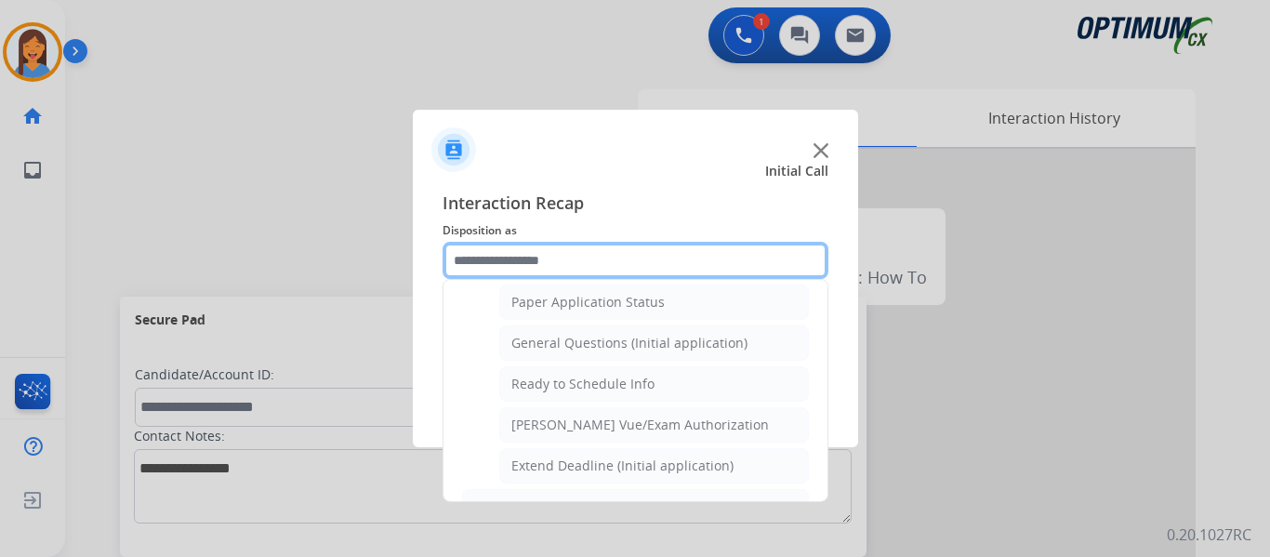
scroll to position [1056, 0]
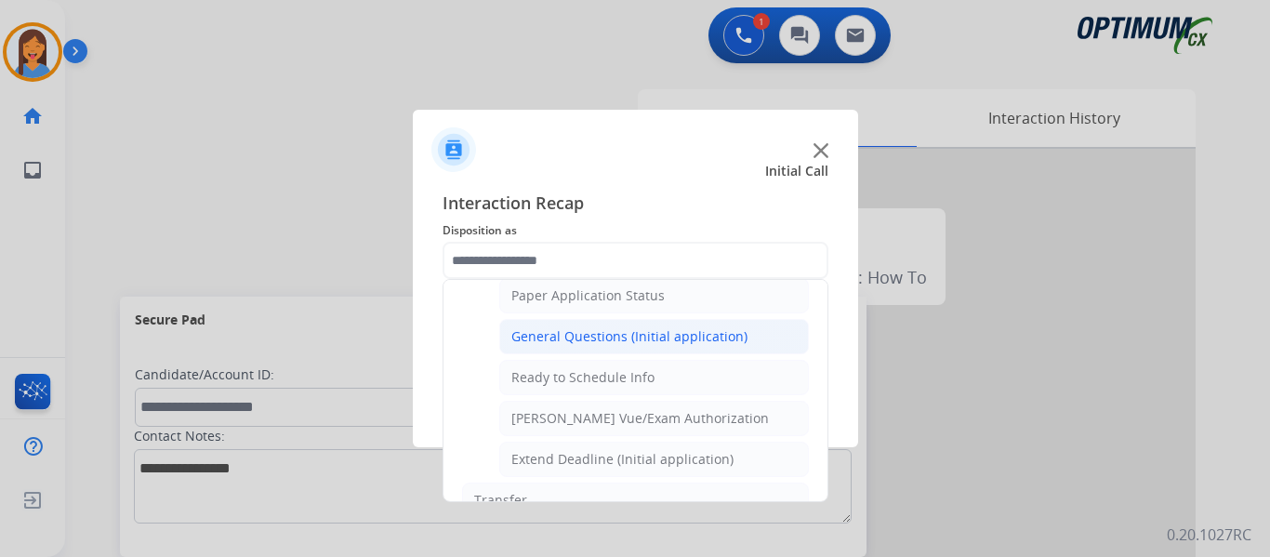
click at [577, 336] on div "General Questions (Initial application)" at bounding box center [629, 336] width 236 height 19
type input "**********"
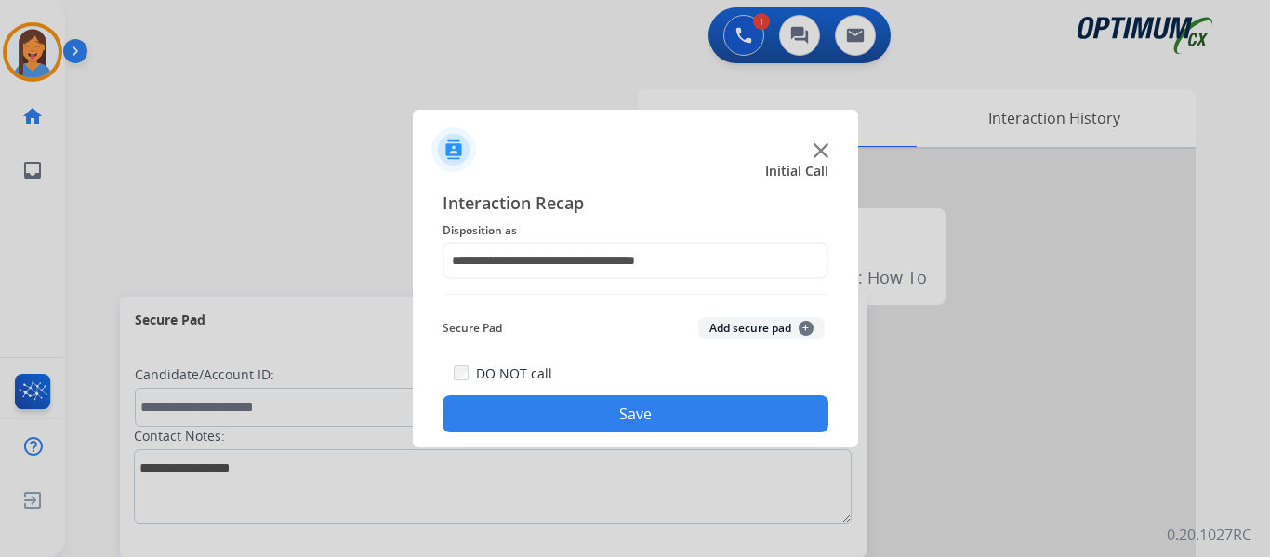
click at [606, 405] on button "Save" at bounding box center [635, 413] width 386 height 37
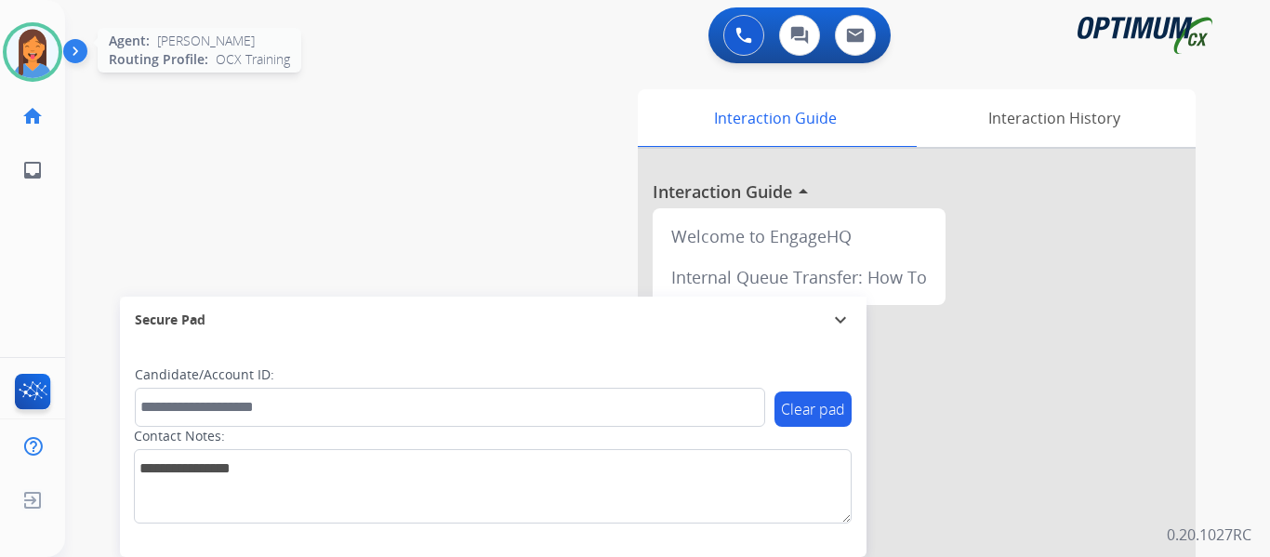
click at [26, 49] on img at bounding box center [33, 52] width 52 height 52
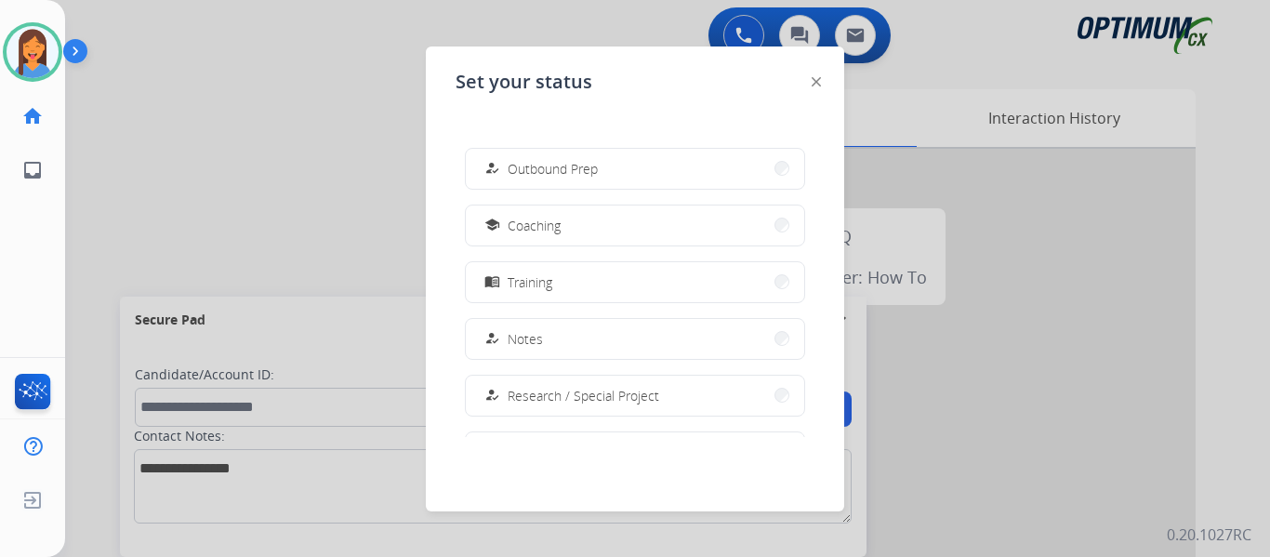
scroll to position [464, 0]
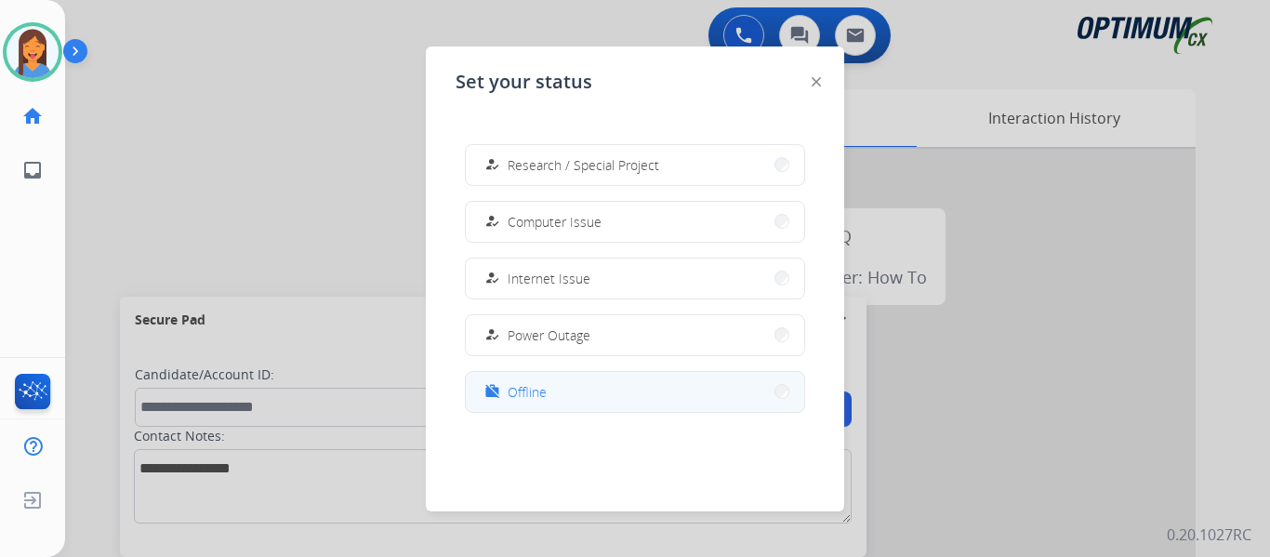
click at [562, 396] on button "work_off Offline" at bounding box center [635, 392] width 338 height 40
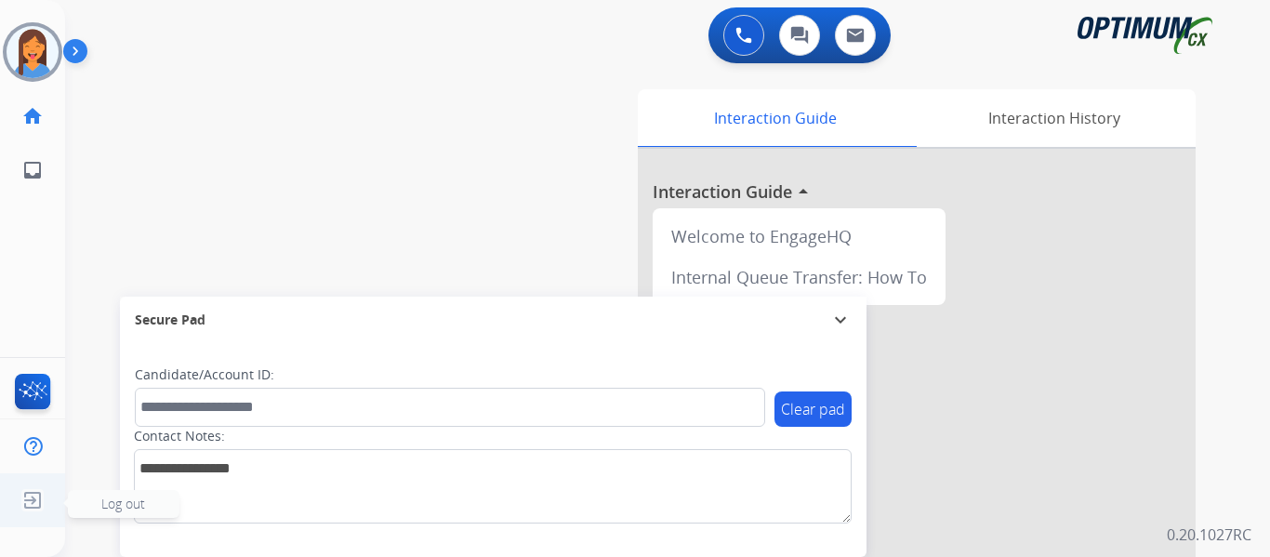
click at [20, 498] on img at bounding box center [32, 499] width 33 height 35
